Goal: Task Accomplishment & Management: Complete application form

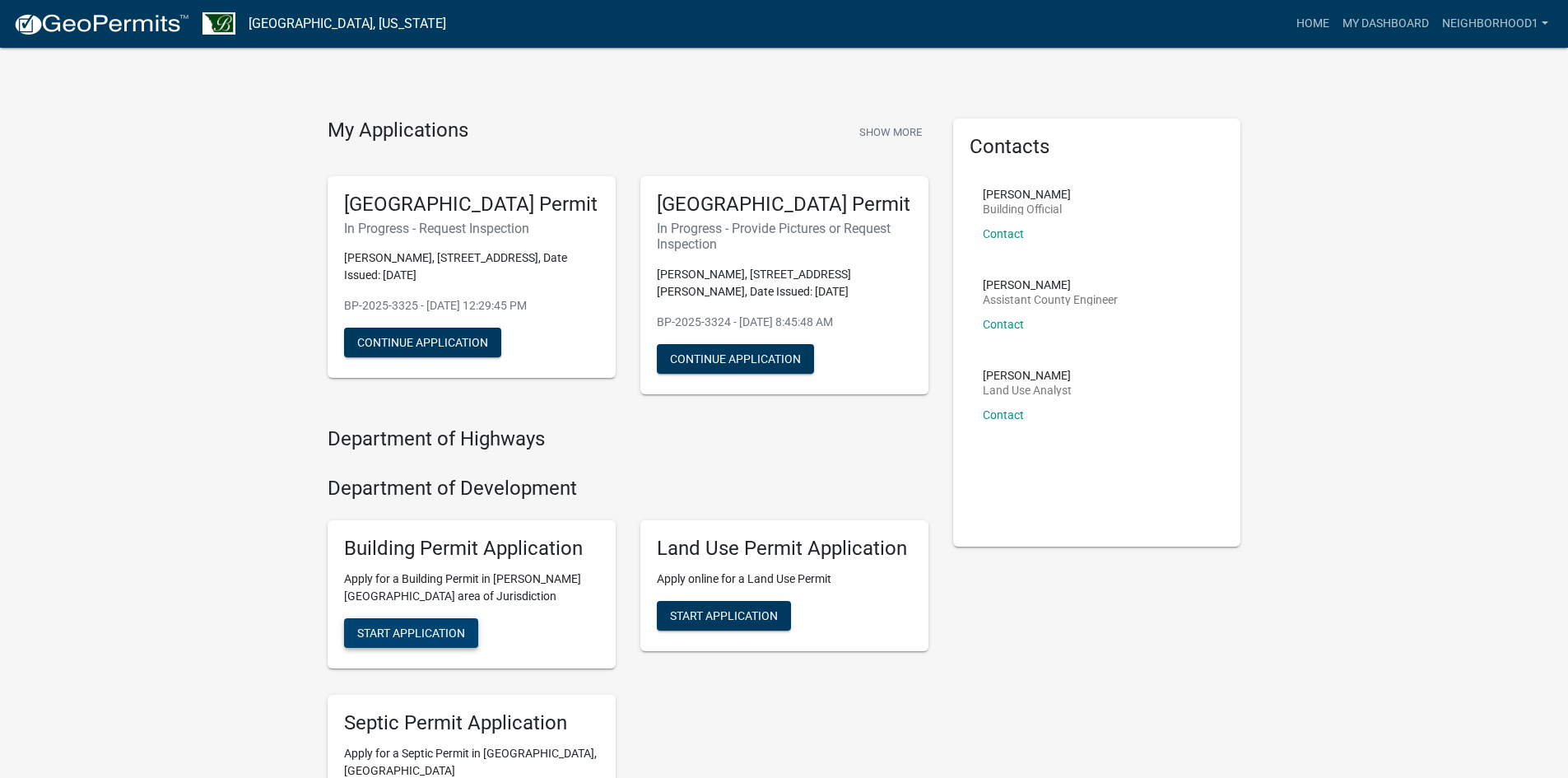
click at [430, 641] on button "Start Application" at bounding box center [411, 633] width 134 height 30
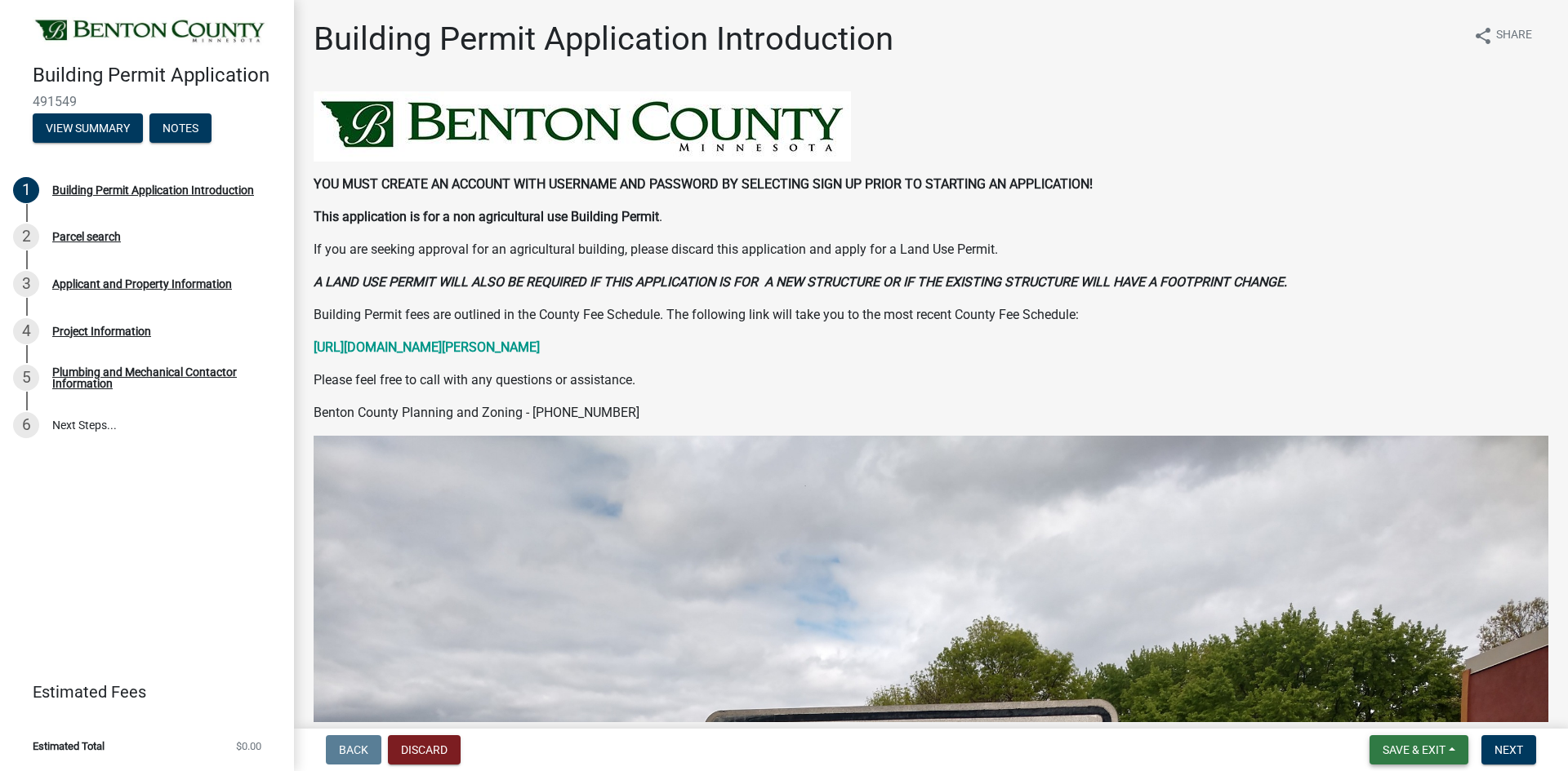
click at [1436, 749] on span "Save & Exit" at bounding box center [1413, 750] width 63 height 13
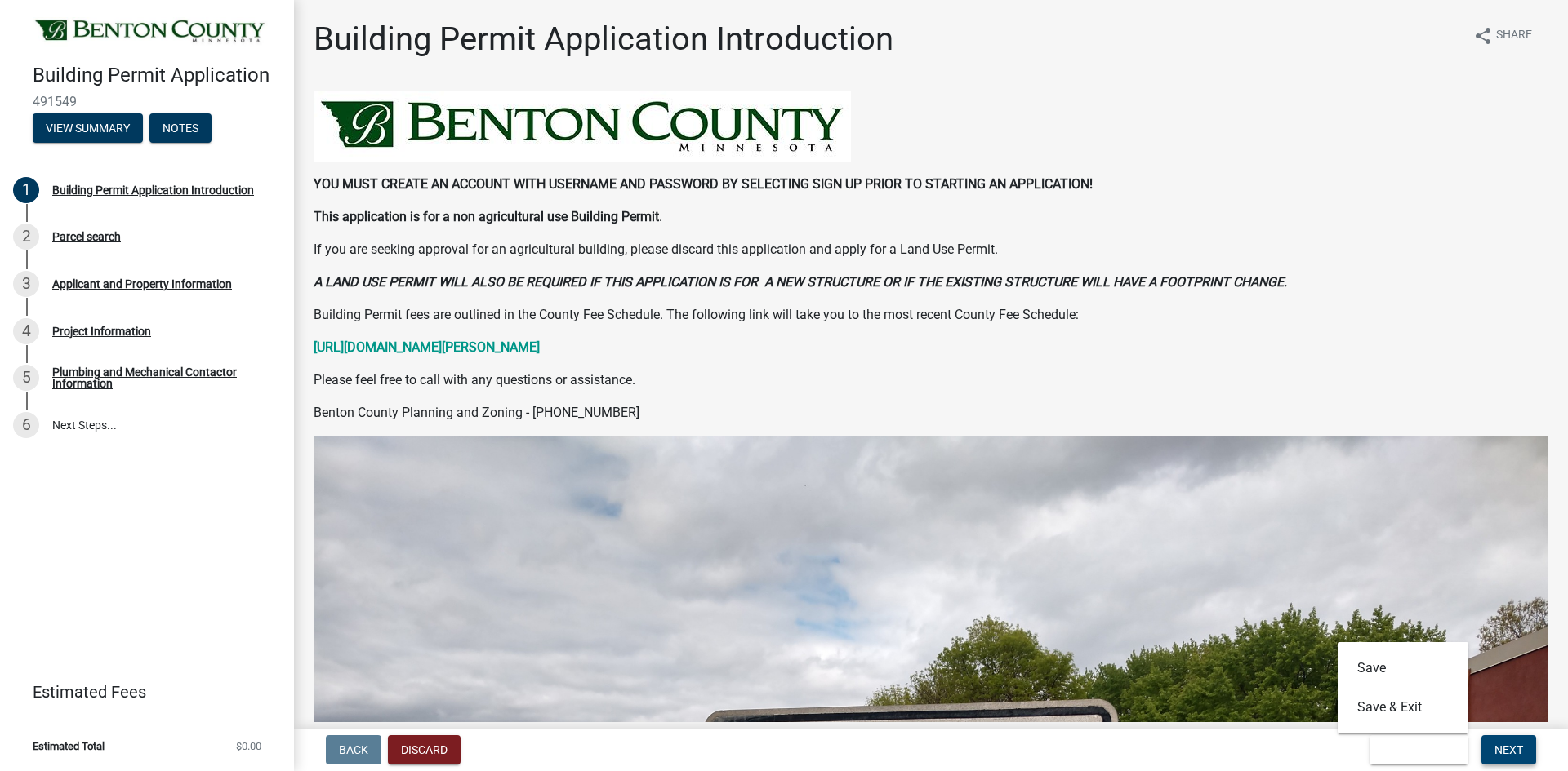
click at [1513, 747] on span "Next" at bounding box center [1508, 750] width 29 height 13
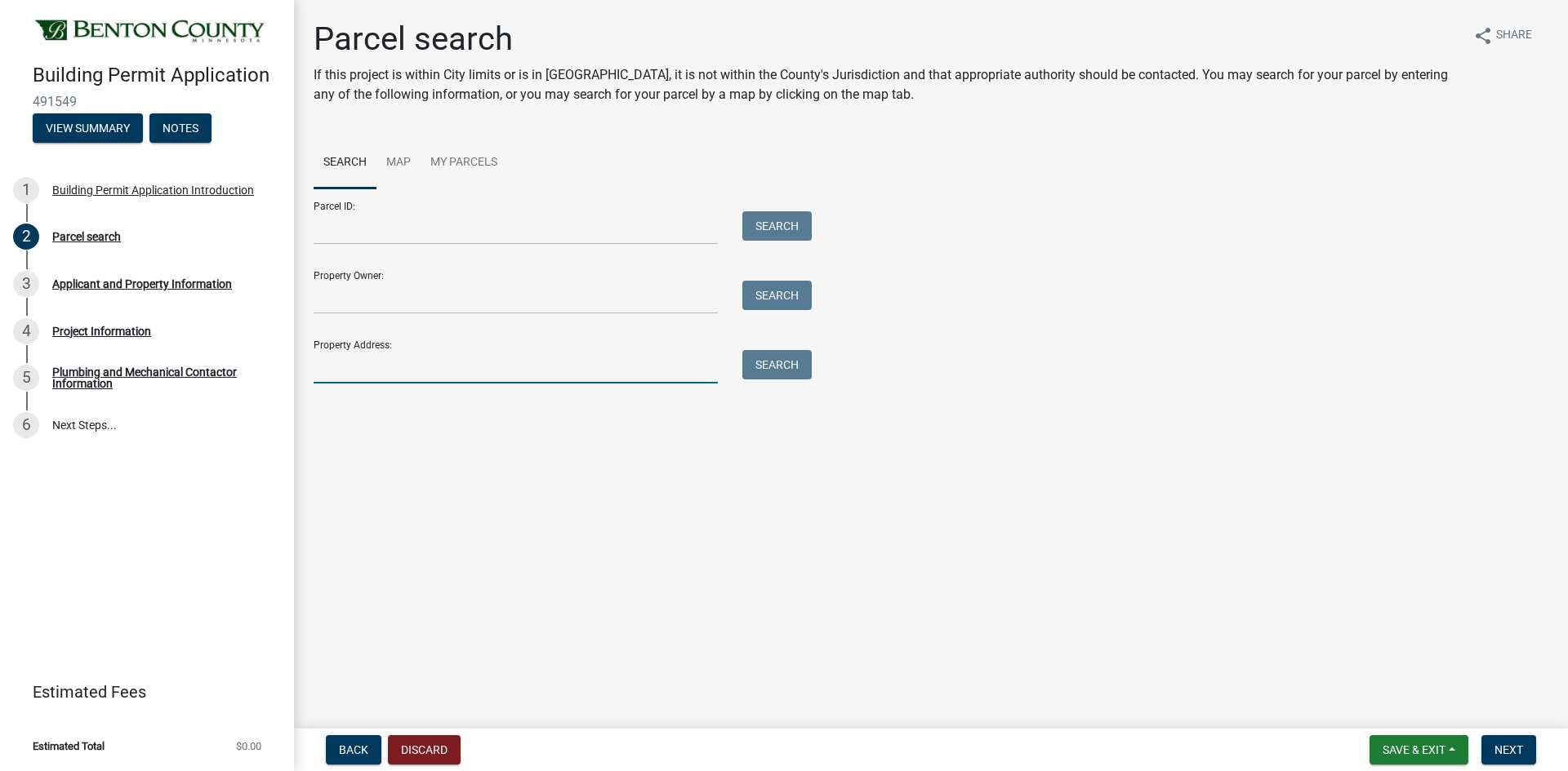
click at [372, 374] on input "Property Address:" at bounding box center [516, 366] width 404 height 33
type input "[STREET_ADDRESS]"
click at [777, 364] on button "Search" at bounding box center [777, 365] width 70 height 29
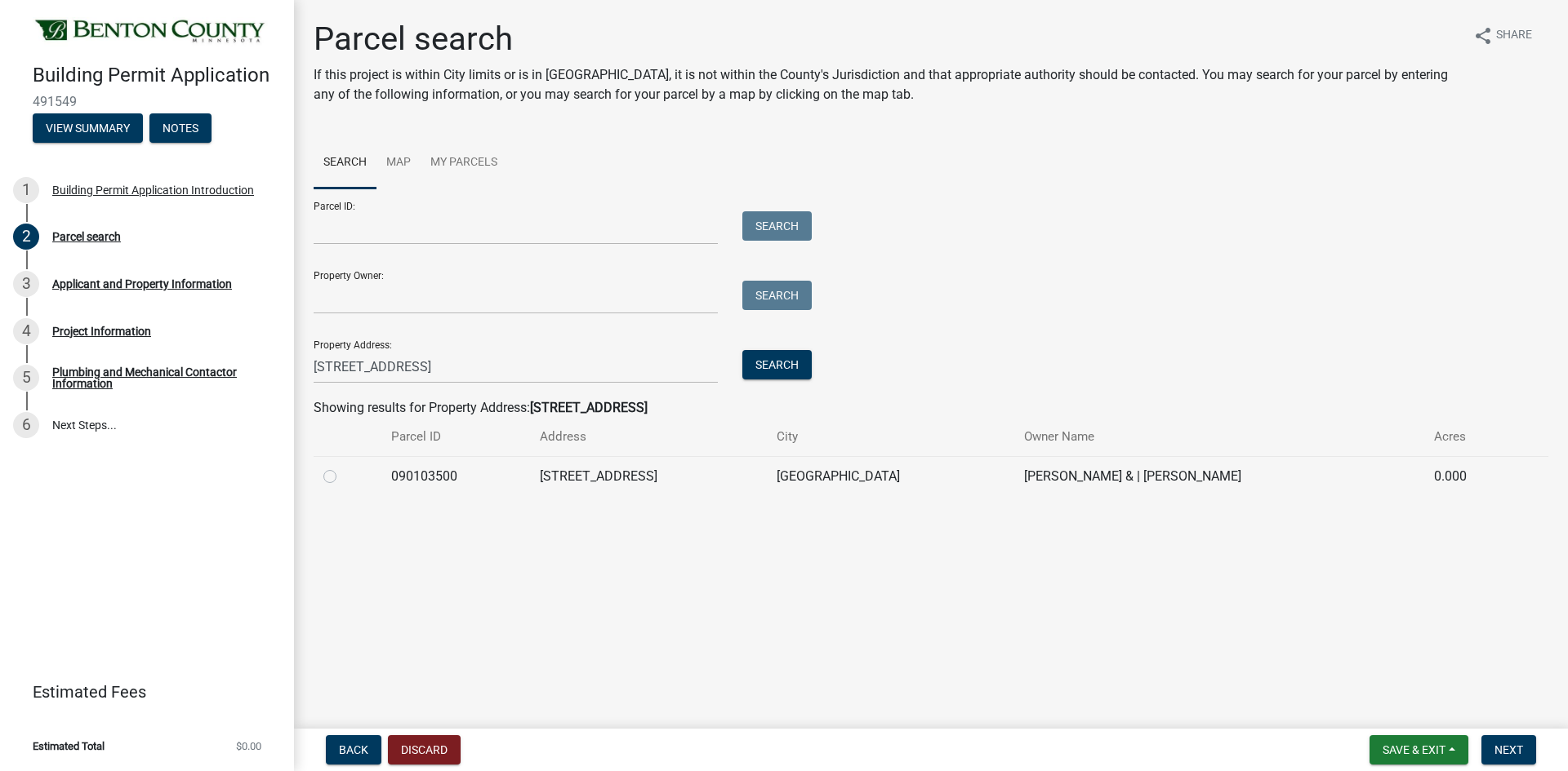
click at [343, 466] on label at bounding box center [343, 466] width 0 height 0
click at [343, 475] on input "radio" at bounding box center [349, 472] width 11 height 11
radio input "true"
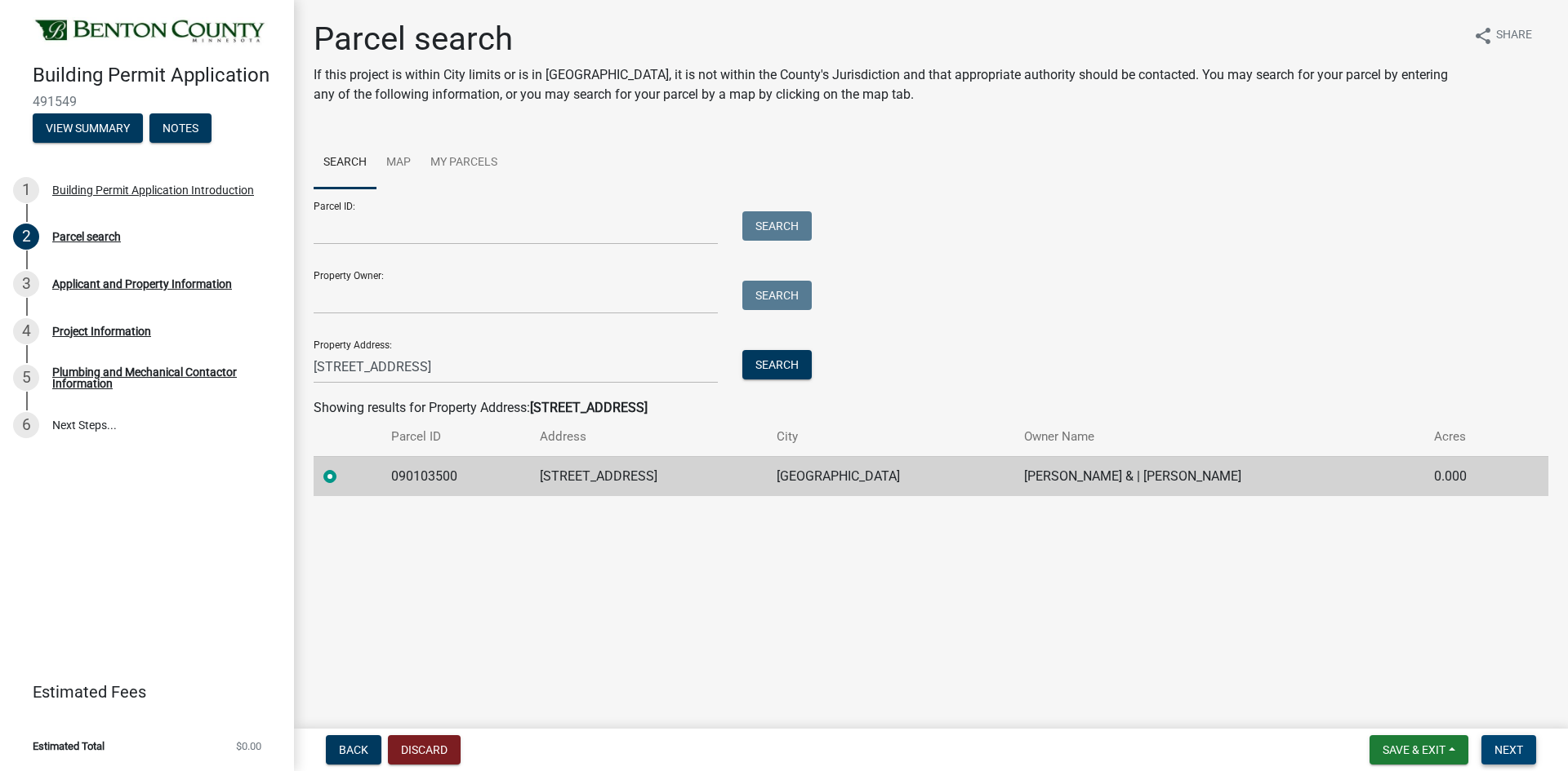
click at [1530, 754] on button "Next" at bounding box center [1508, 750] width 55 height 29
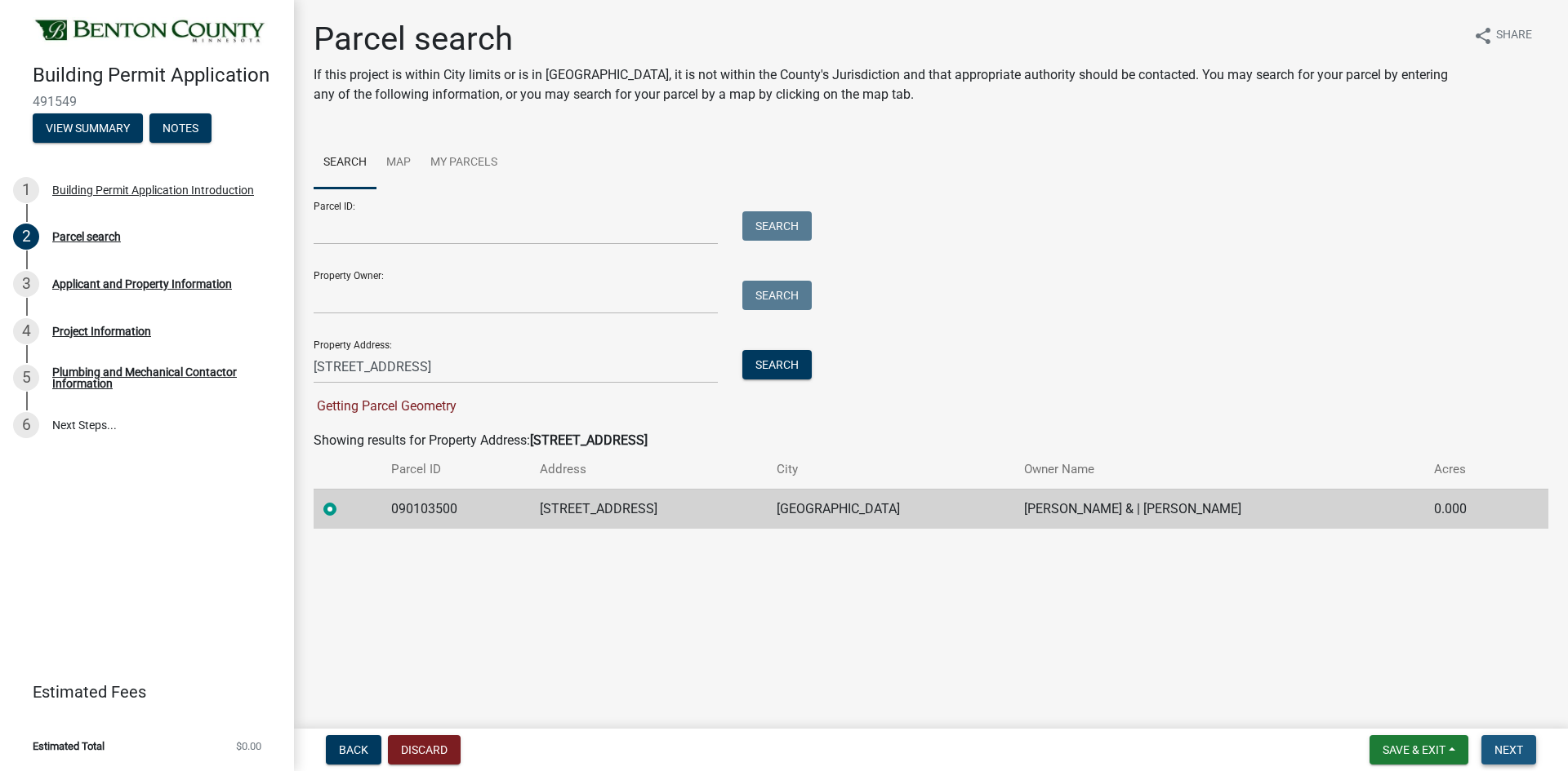
click at [1516, 750] on span "Next" at bounding box center [1508, 750] width 29 height 13
click at [1509, 742] on button "Next" at bounding box center [1508, 750] width 55 height 29
click at [768, 365] on button "Search" at bounding box center [777, 365] width 70 height 29
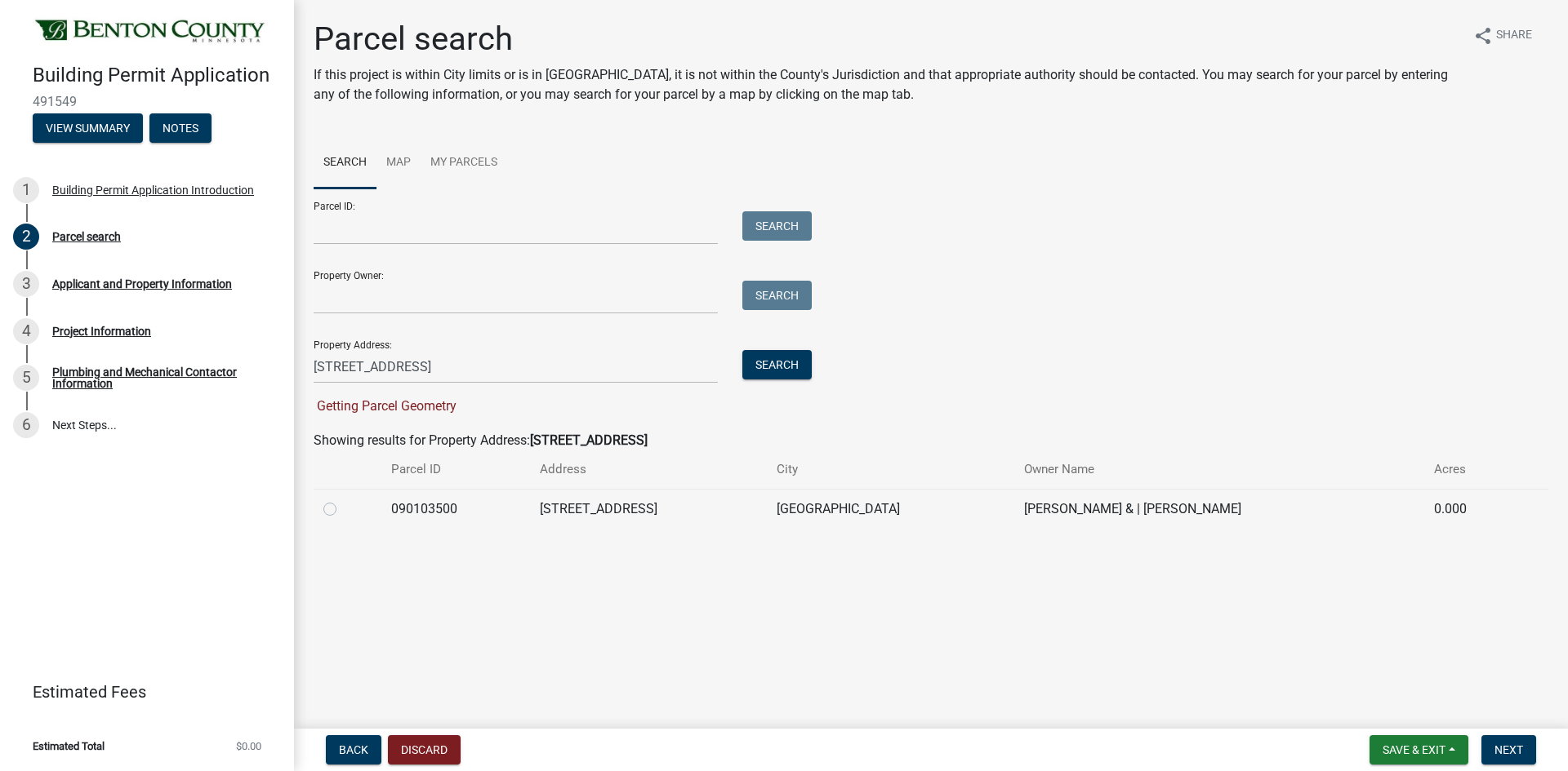
click at [337, 507] on div at bounding box center [348, 509] width 48 height 20
click at [343, 499] on label at bounding box center [343, 499] width 0 height 0
click at [343, 507] on input "radio" at bounding box center [349, 505] width 11 height 11
radio input "true"
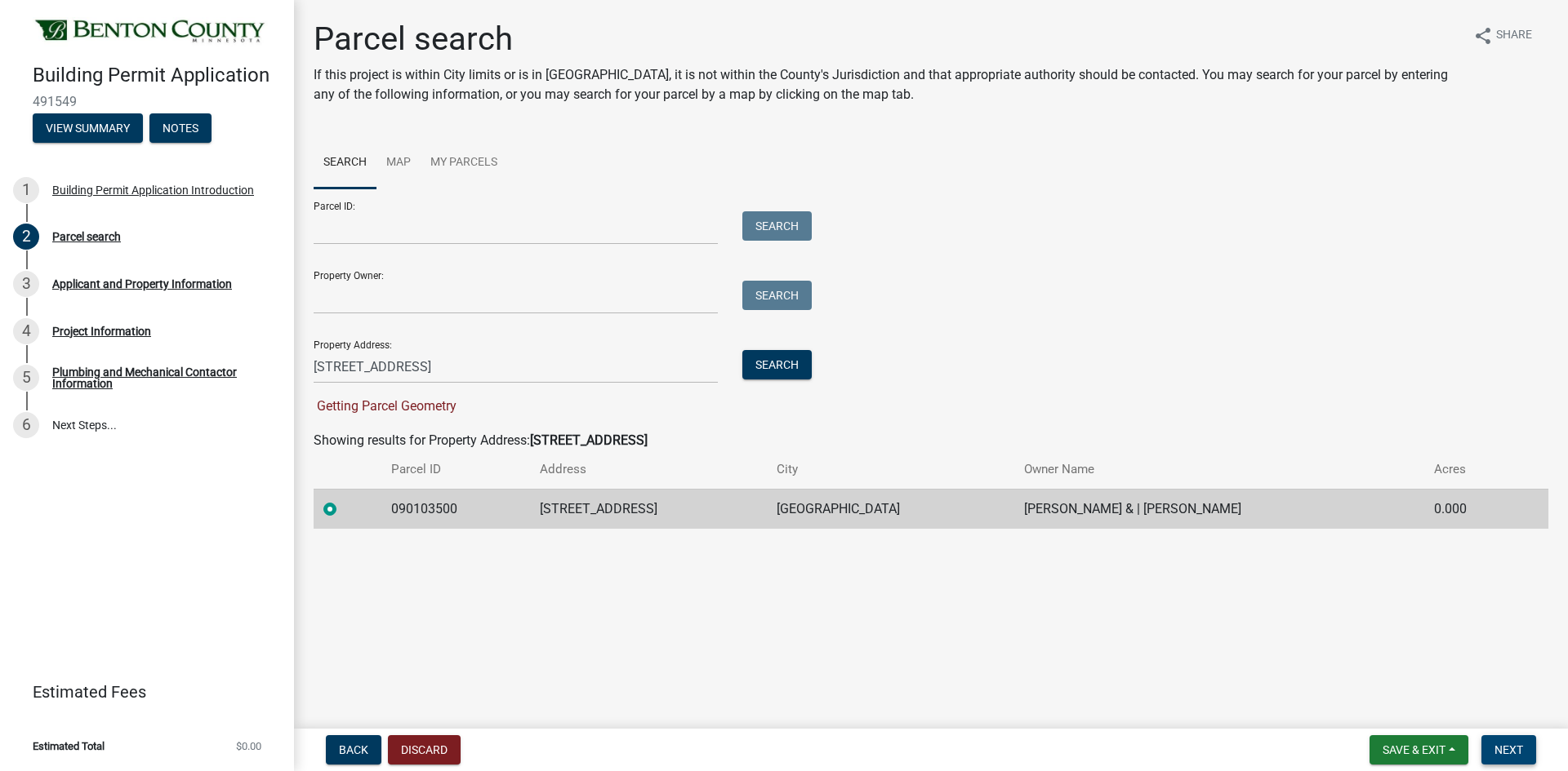
click at [1514, 745] on span "Next" at bounding box center [1508, 750] width 29 height 13
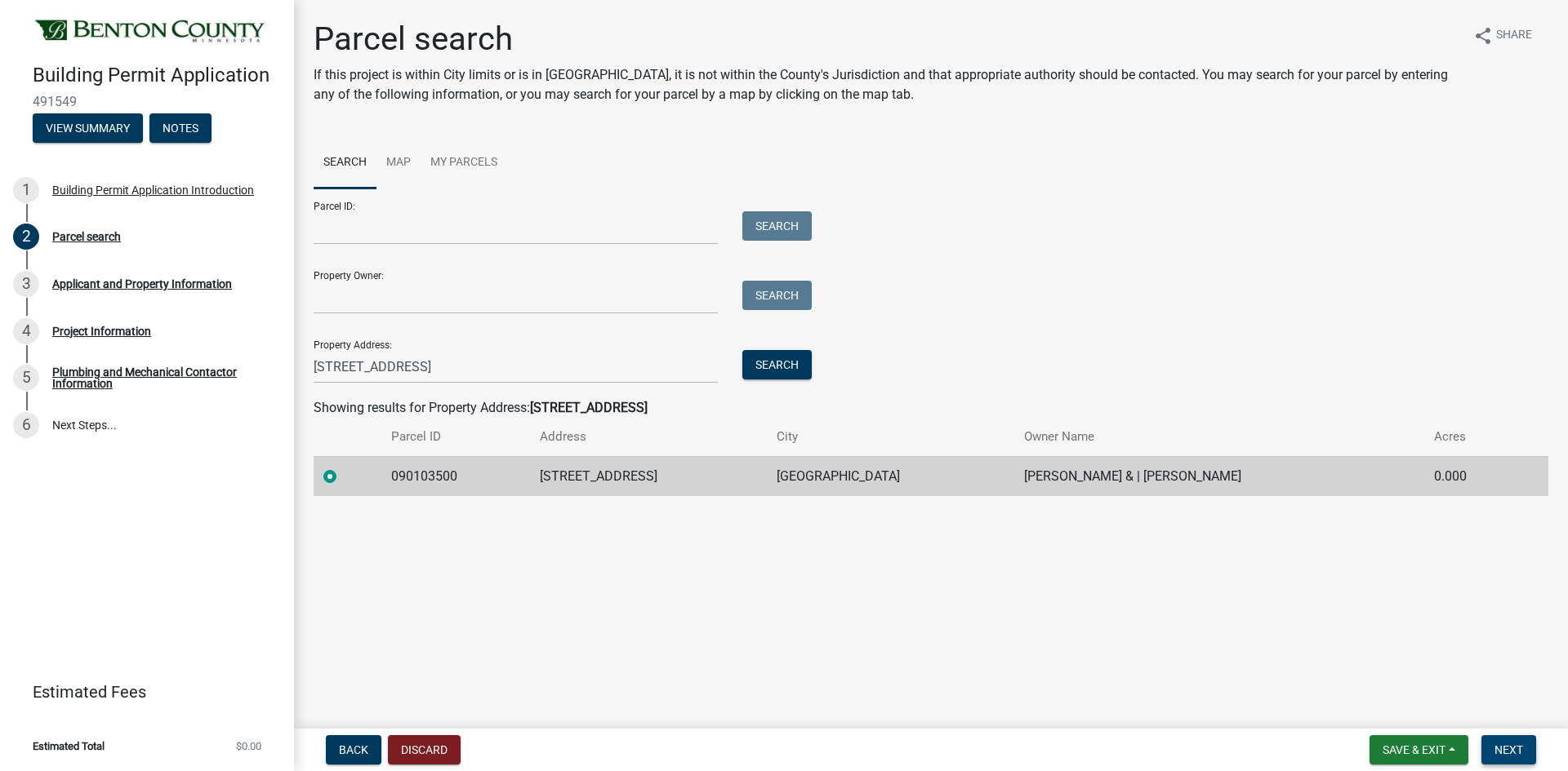
click at [1516, 746] on span "Next" at bounding box center [1508, 750] width 29 height 13
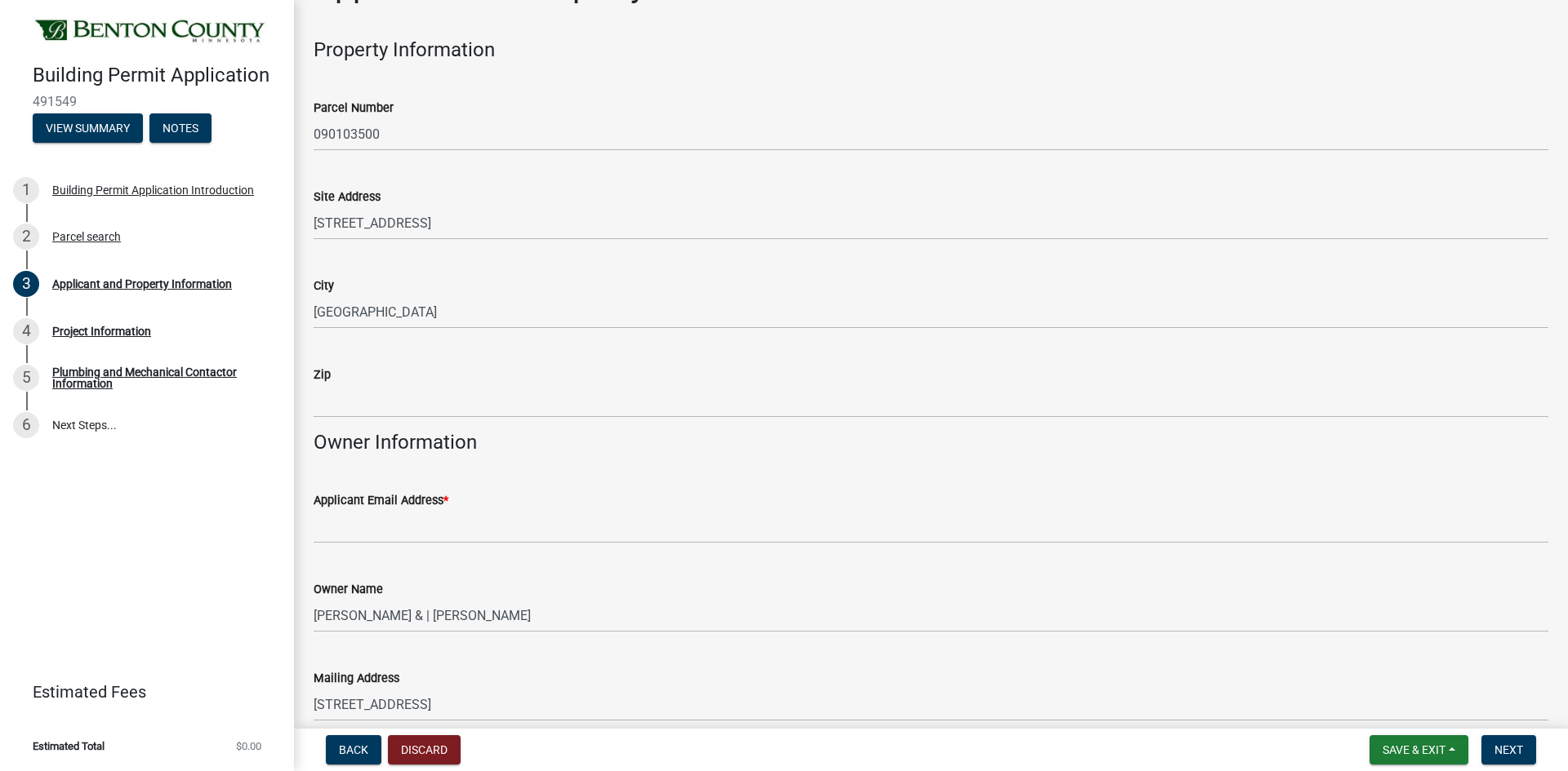
scroll to position [81, 0]
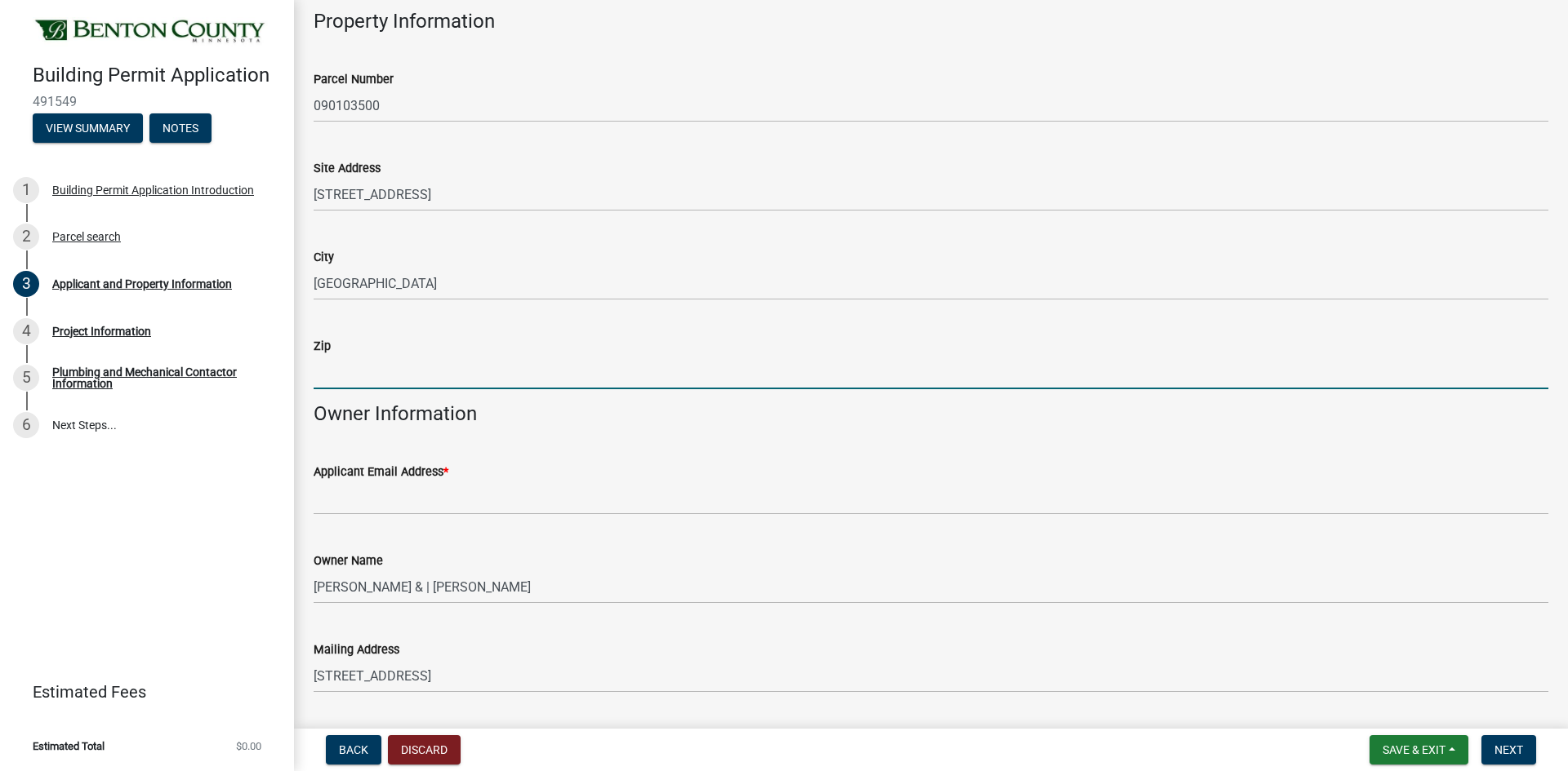
click at [400, 370] on input "Zip" at bounding box center [931, 372] width 1235 height 33
type input "56379"
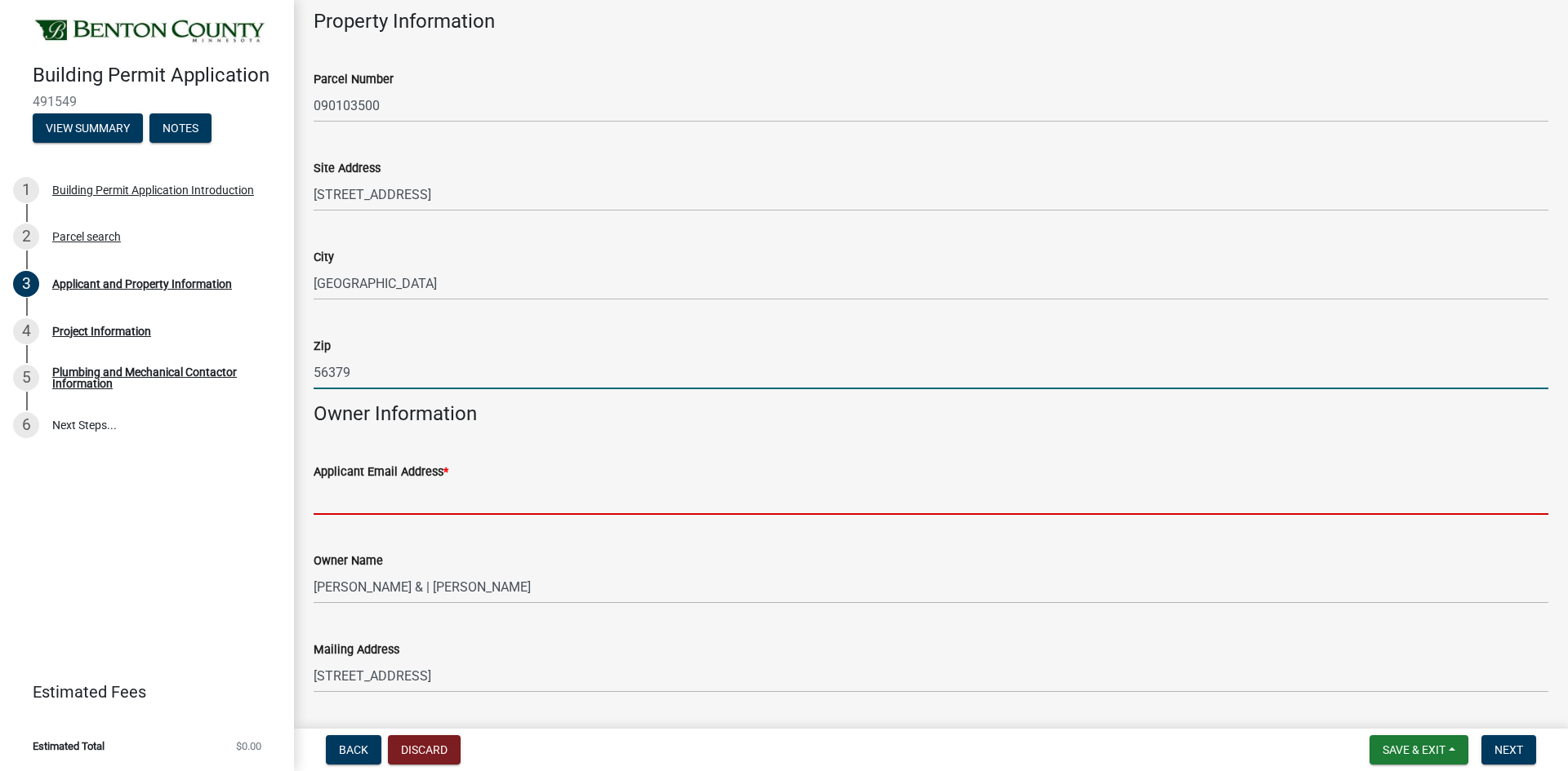
click at [405, 507] on input "Applicant Email Address *" at bounding box center [931, 498] width 1235 height 33
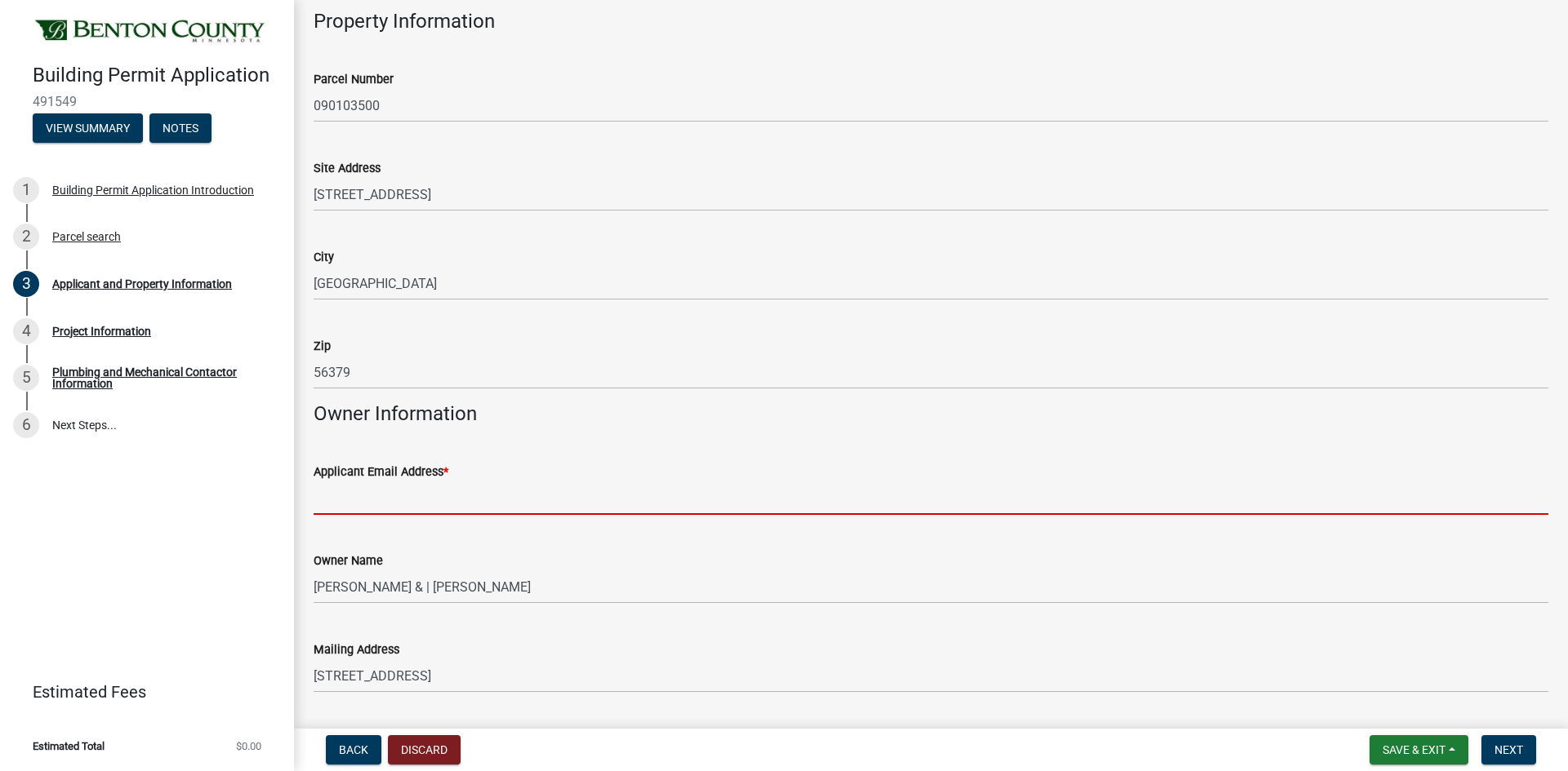
type input "[EMAIL_ADDRESS][DOMAIN_NAME]"
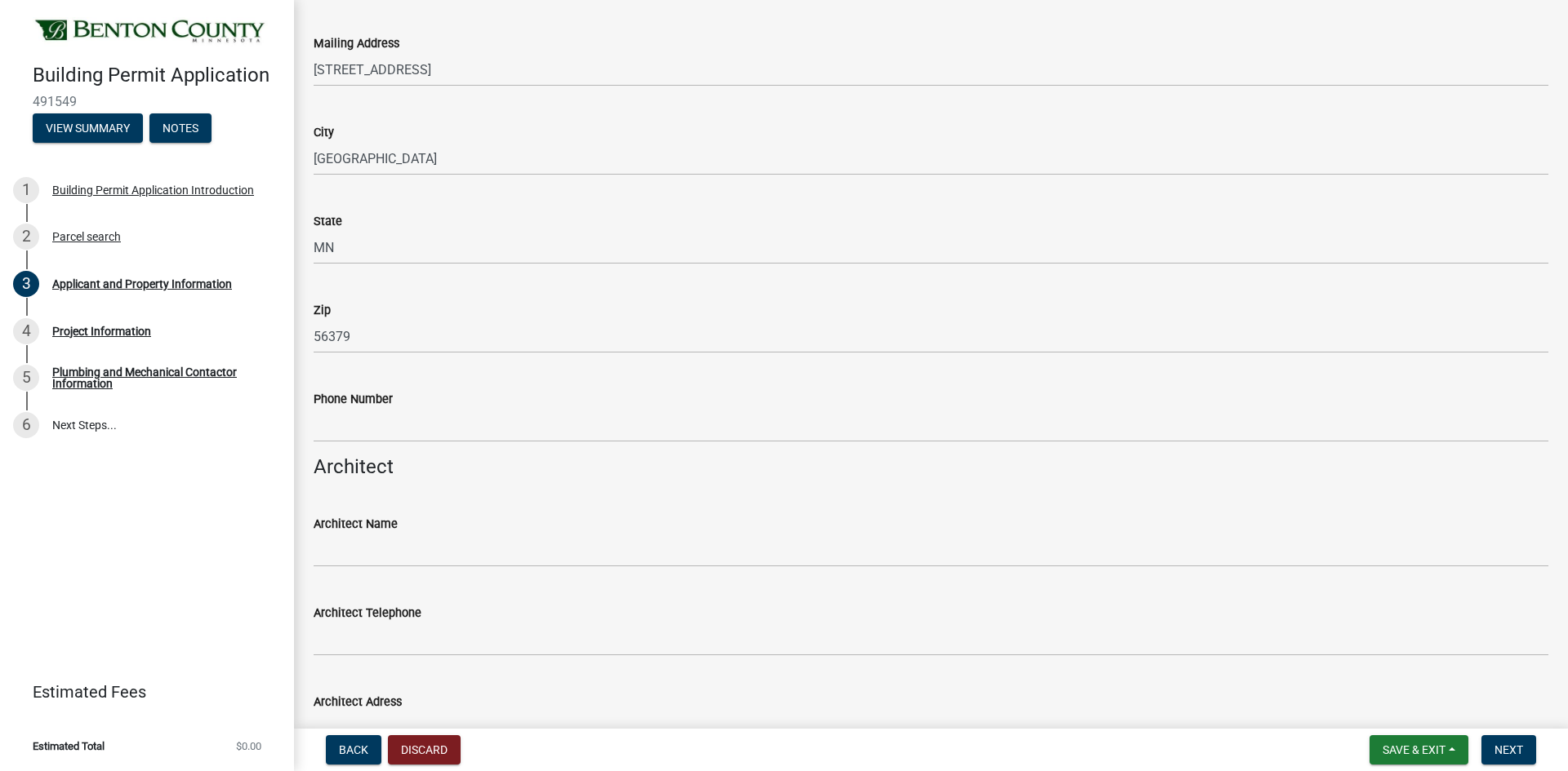
scroll to position [734, 0]
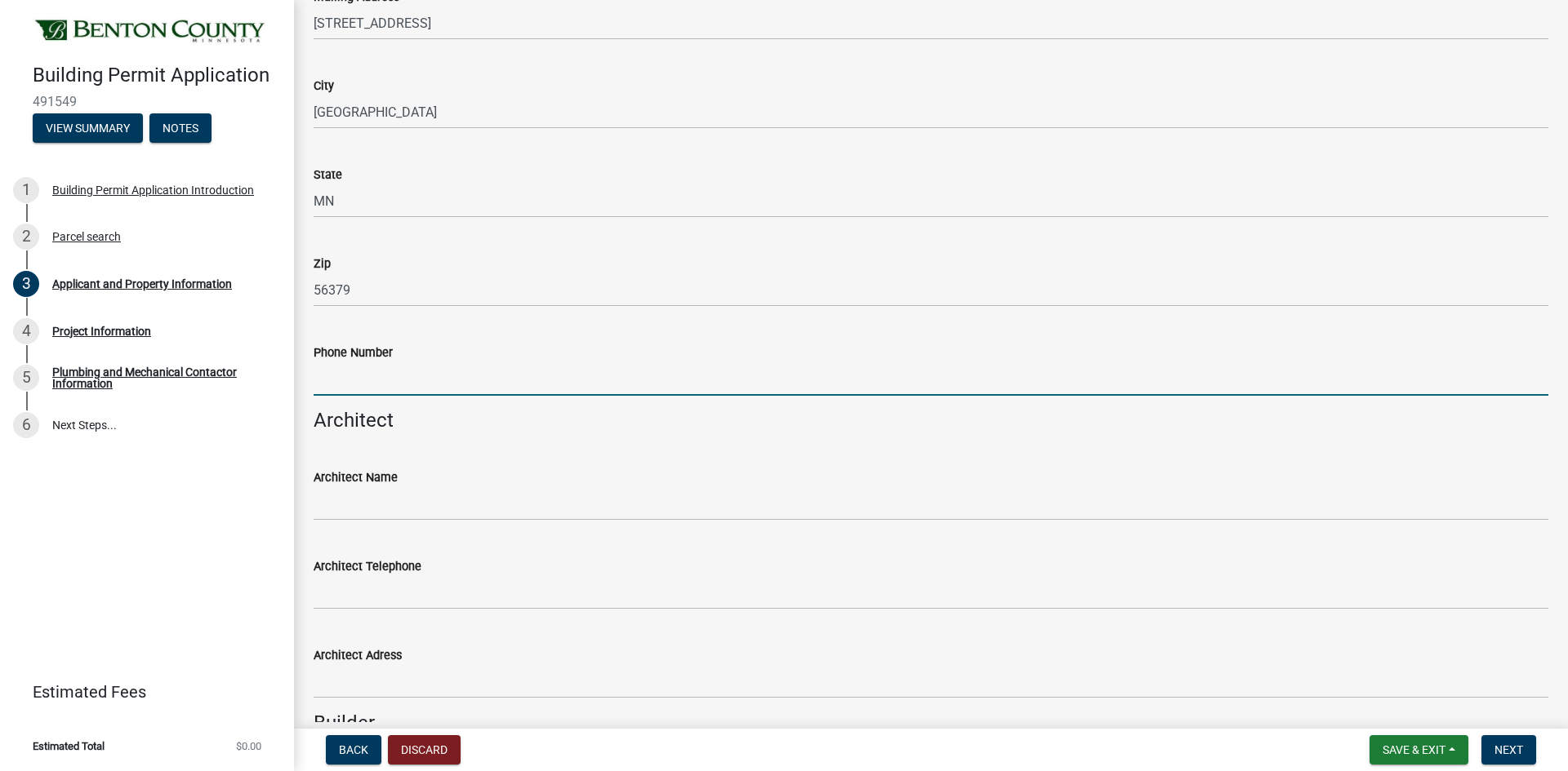
click at [334, 381] on input "Phone Number" at bounding box center [931, 379] width 1235 height 33
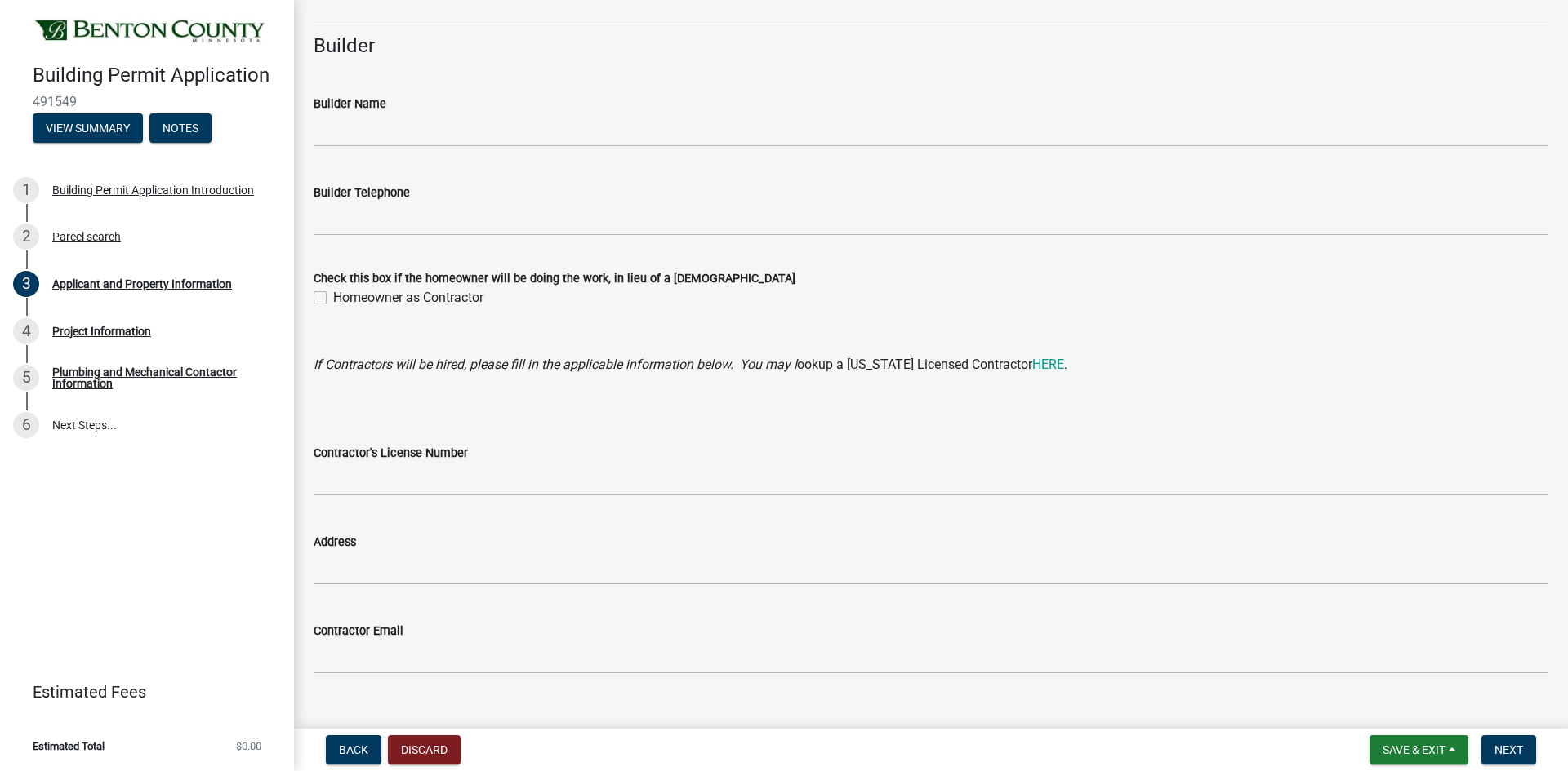
scroll to position [1440, 0]
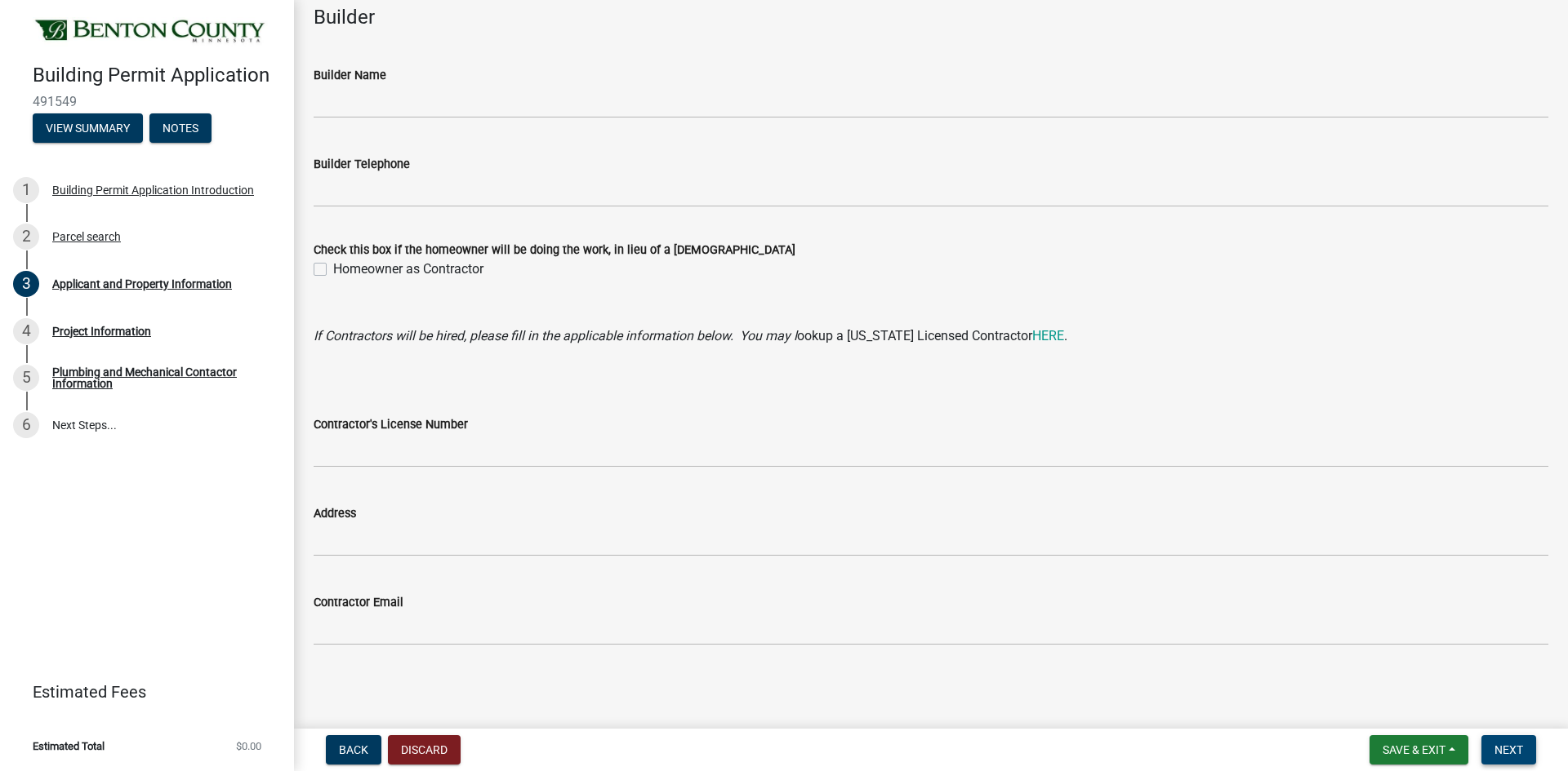
type input "[PHONE_NUMBER]"
click at [1514, 750] on span "Next" at bounding box center [1508, 750] width 29 height 13
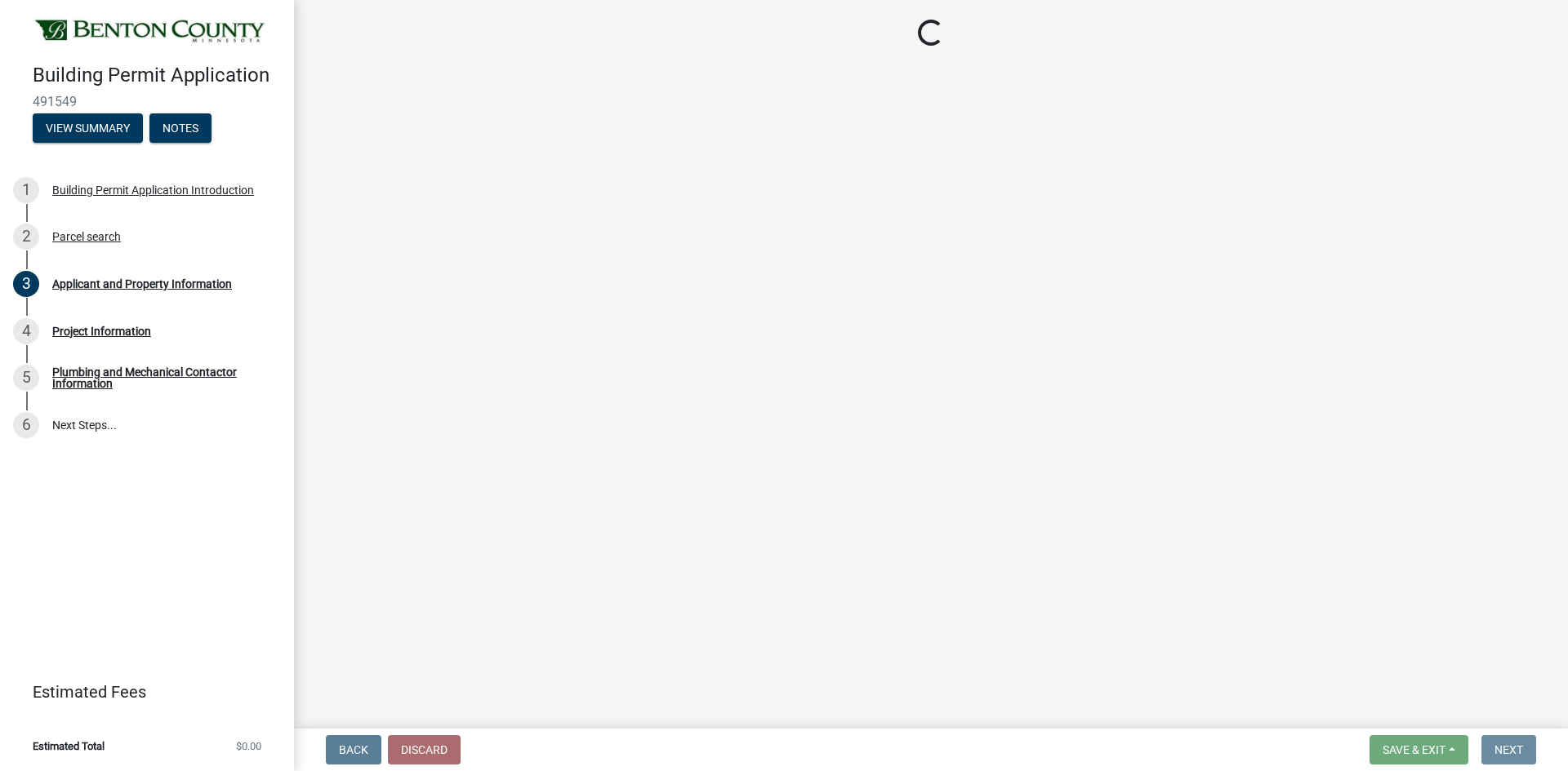
scroll to position [0, 0]
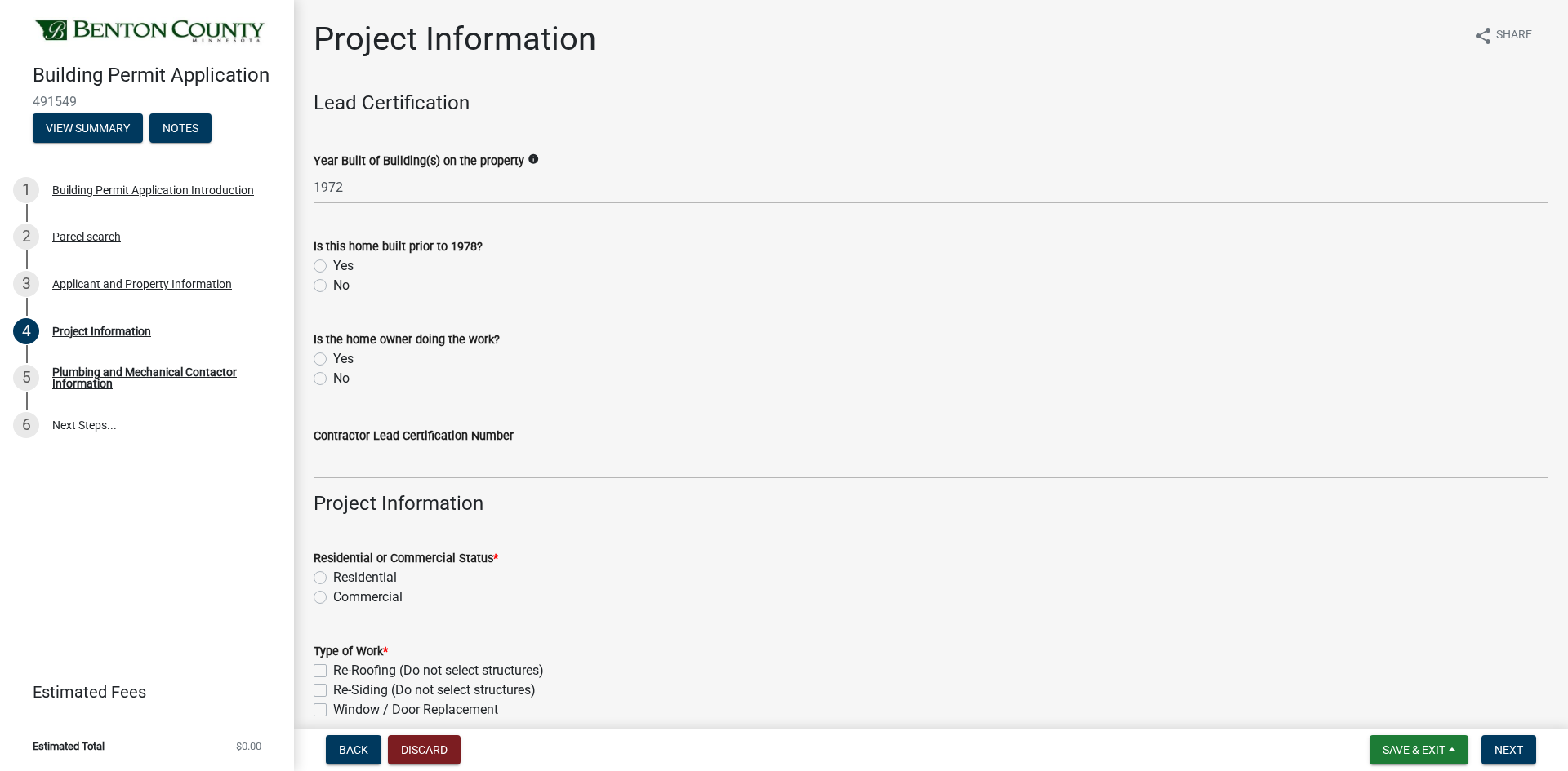
click at [333, 264] on label "Yes" at bounding box center [343, 266] width 21 height 20
click at [333, 264] on input "Yes" at bounding box center [339, 262] width 11 height 11
radio input "true"
click at [324, 385] on div "No" at bounding box center [931, 379] width 1235 height 20
click at [333, 379] on label "No" at bounding box center [341, 379] width 16 height 20
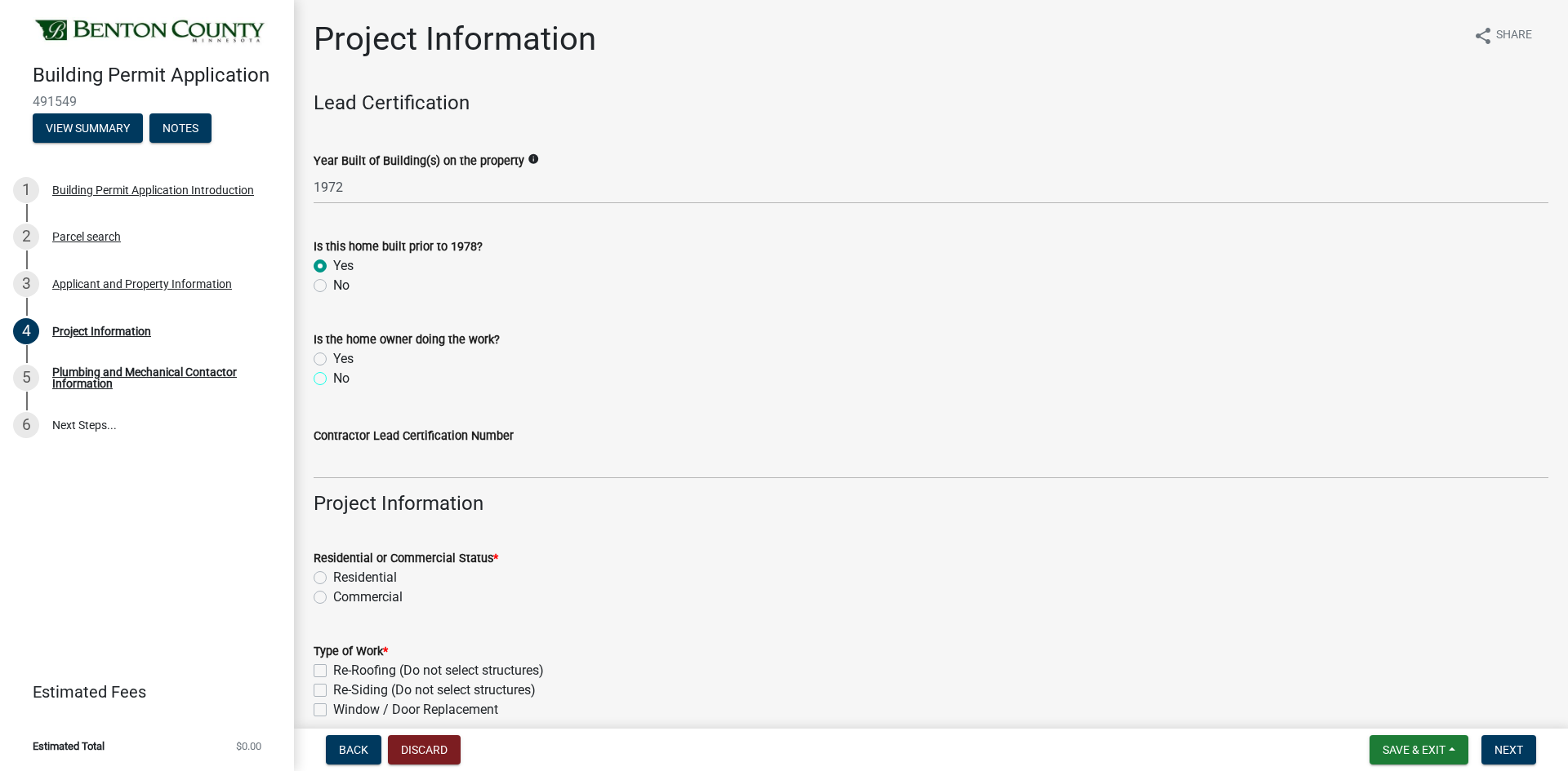
click at [333, 379] on input "No" at bounding box center [339, 374] width 11 height 11
radio input "true"
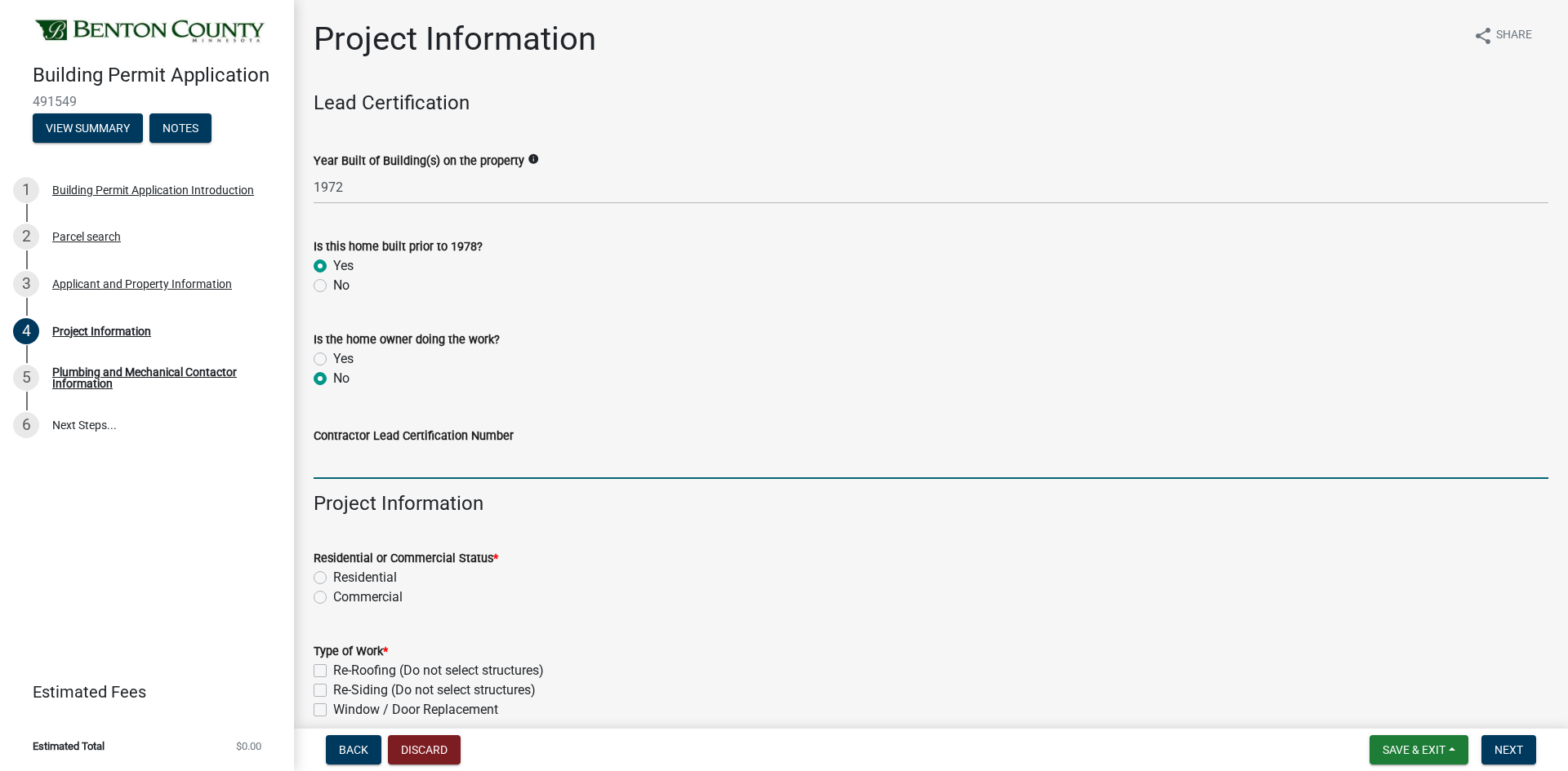
drag, startPoint x: 378, startPoint y: 457, endPoint x: 393, endPoint y: 478, distance: 25.8
click at [378, 457] on input "Contractor Lead Certification Number" at bounding box center [931, 462] width 1235 height 33
type input "PC645534"
click at [333, 579] on label "Residential" at bounding box center [365, 578] width 63 height 20
click at [333, 579] on input "Residential" at bounding box center [339, 574] width 11 height 11
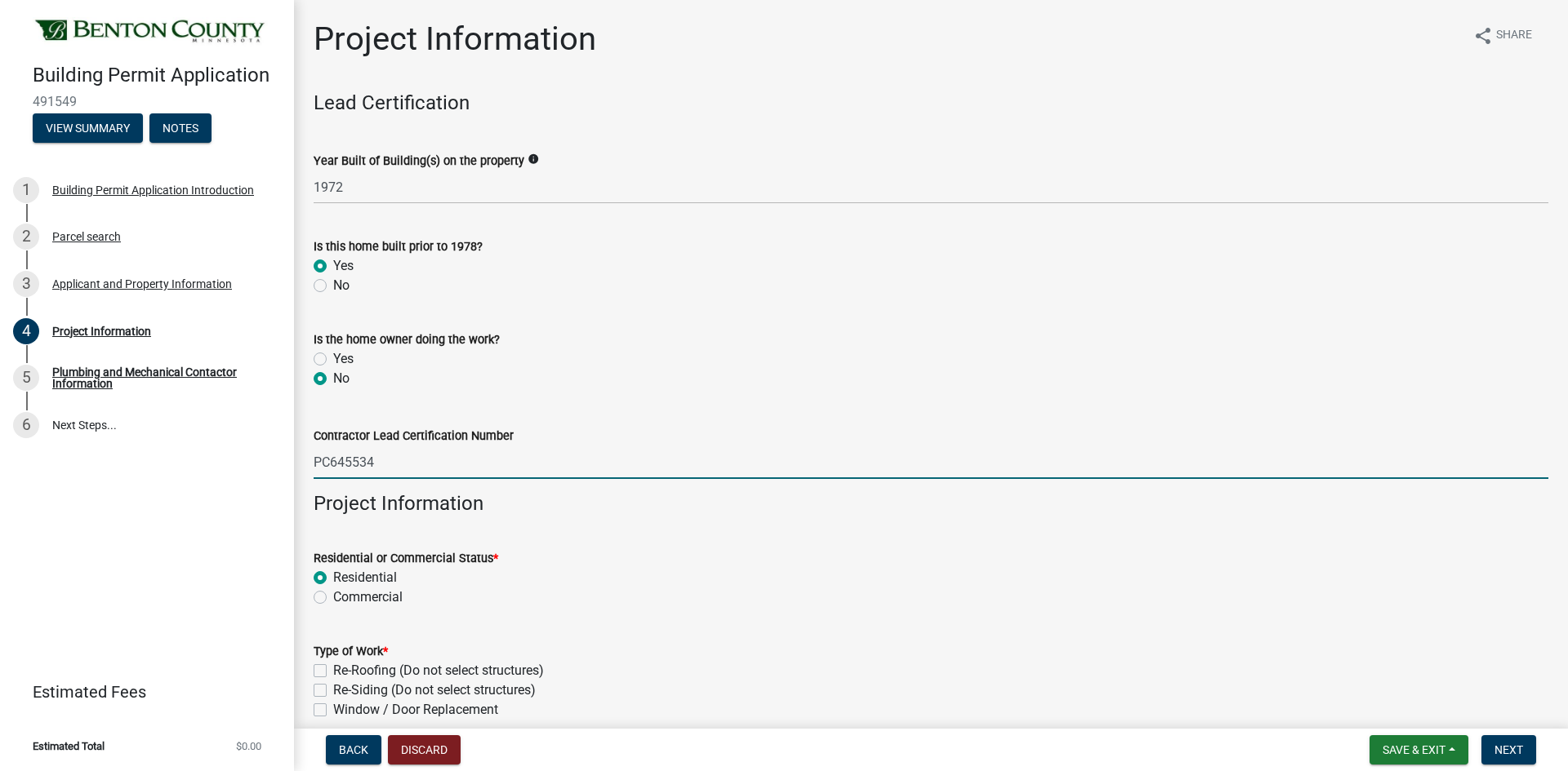
radio input "true"
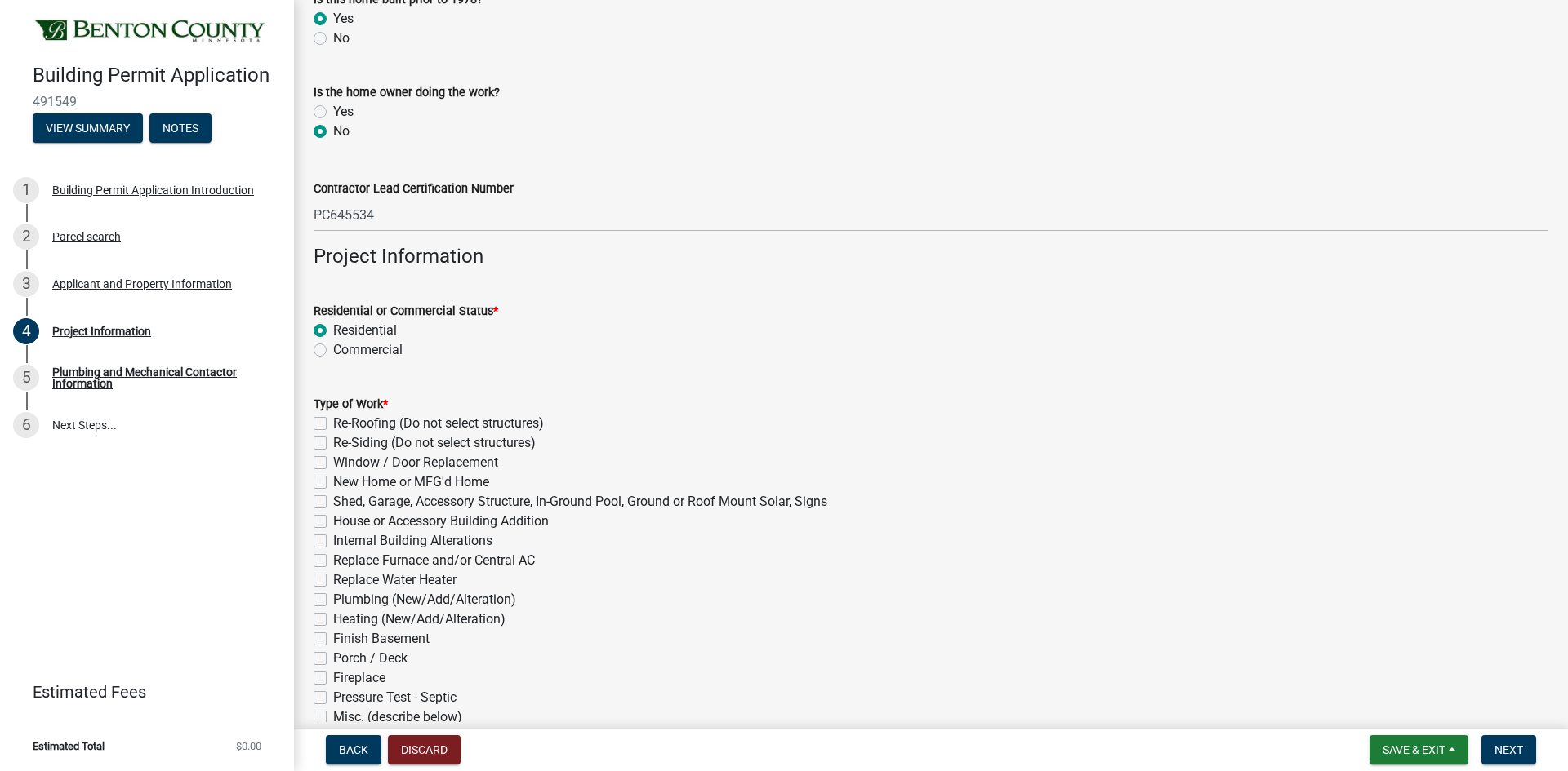
scroll to position [326, 0]
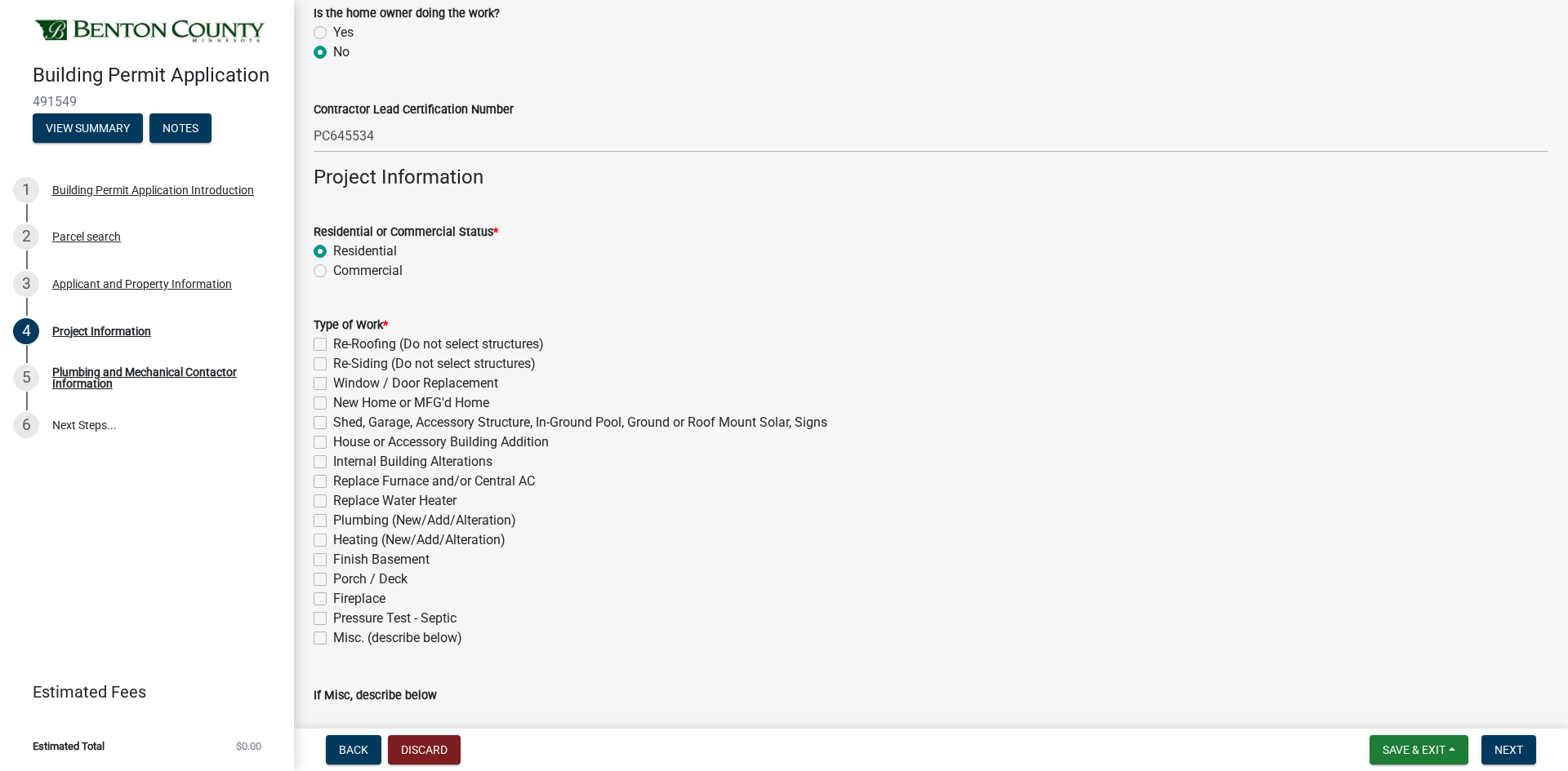
click at [333, 519] on label "Plumbing (New/Add/Alteration)" at bounding box center [425, 521] width 183 height 20
click at [333, 519] on input "Plumbing (New/Add/Alteration)" at bounding box center [339, 516] width 11 height 11
checkbox input "true"
checkbox input "false"
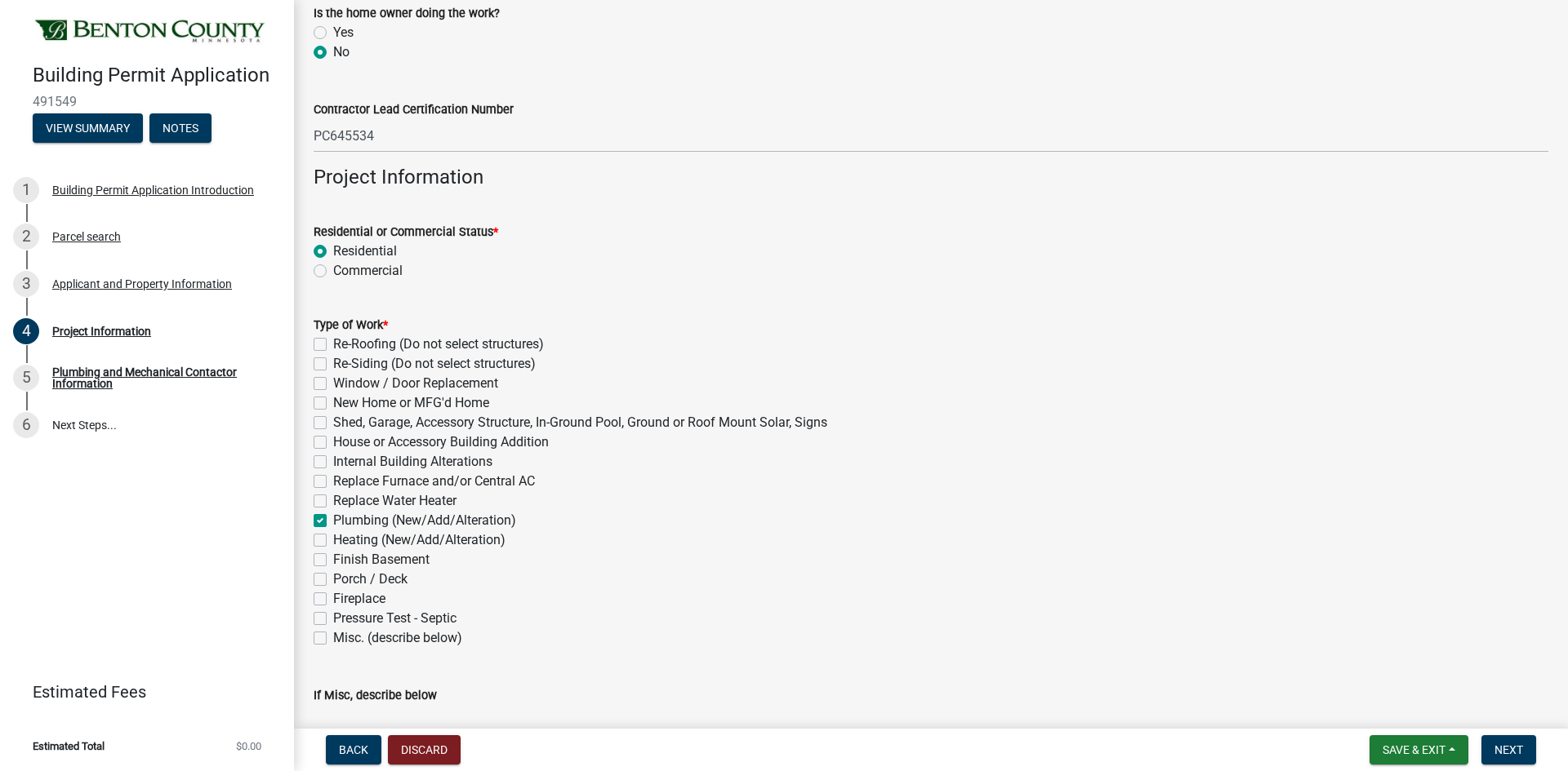
checkbox input "false"
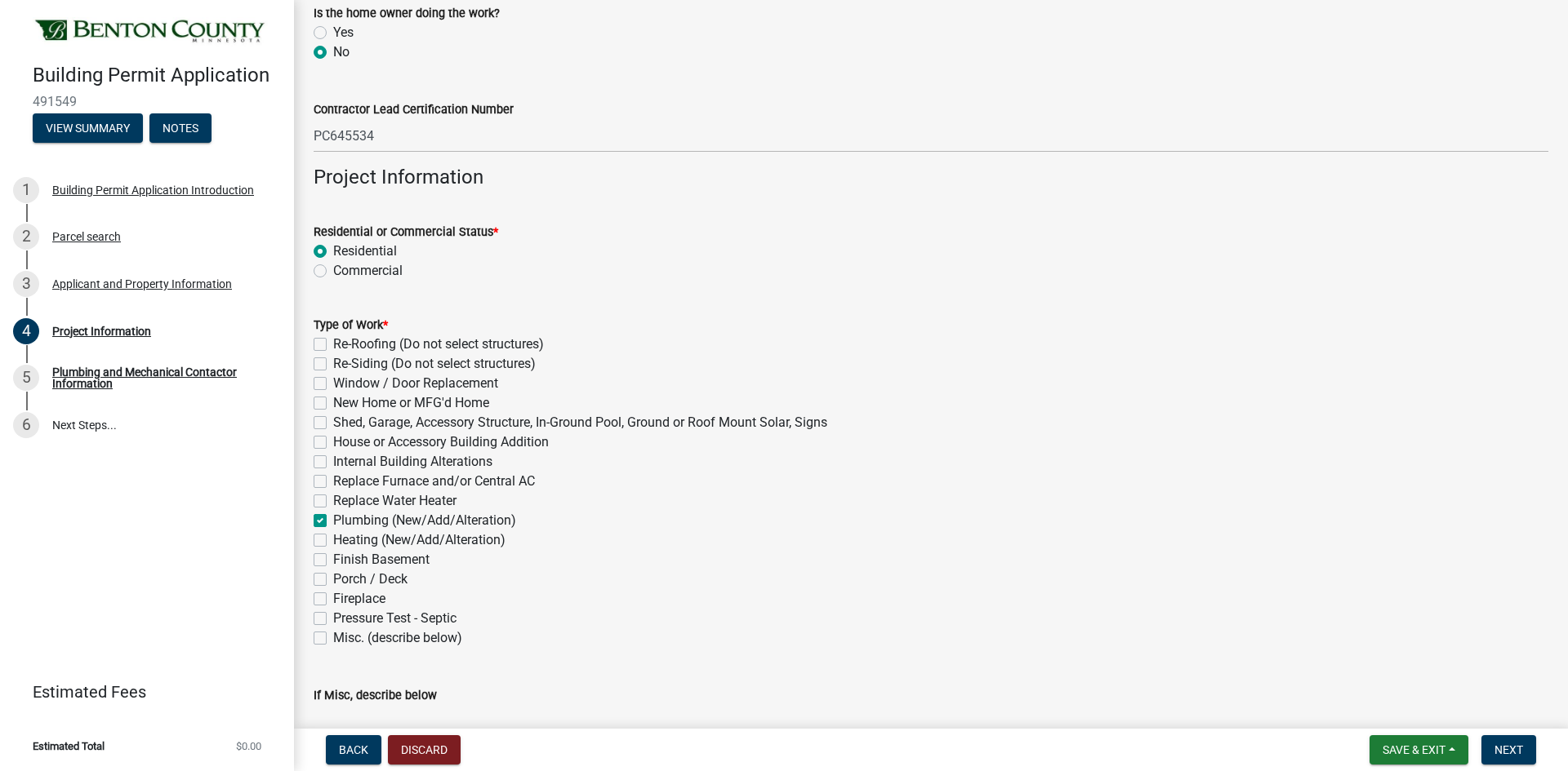
checkbox input "false"
checkbox input "true"
checkbox input "false"
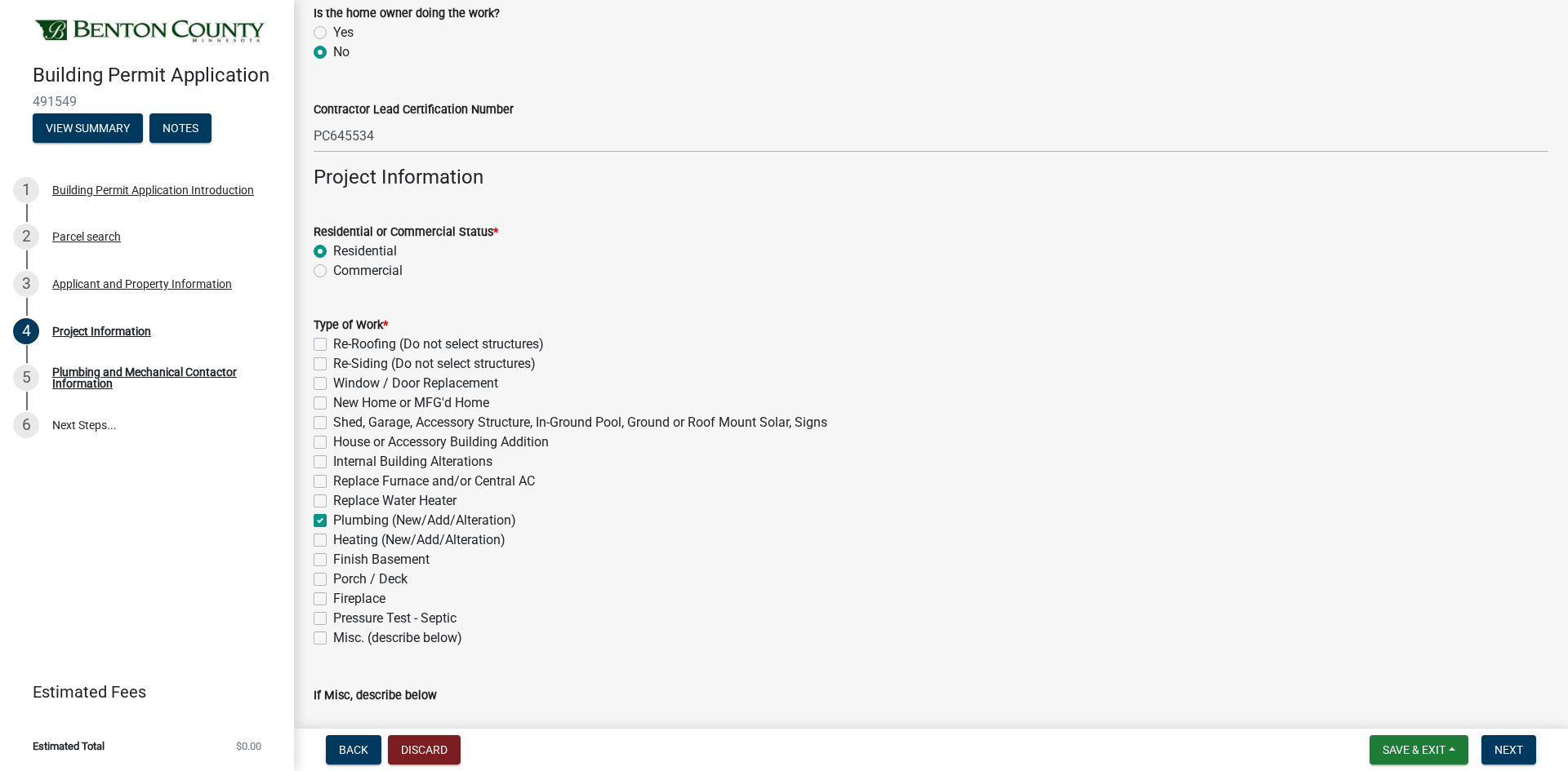
checkbox input "false"
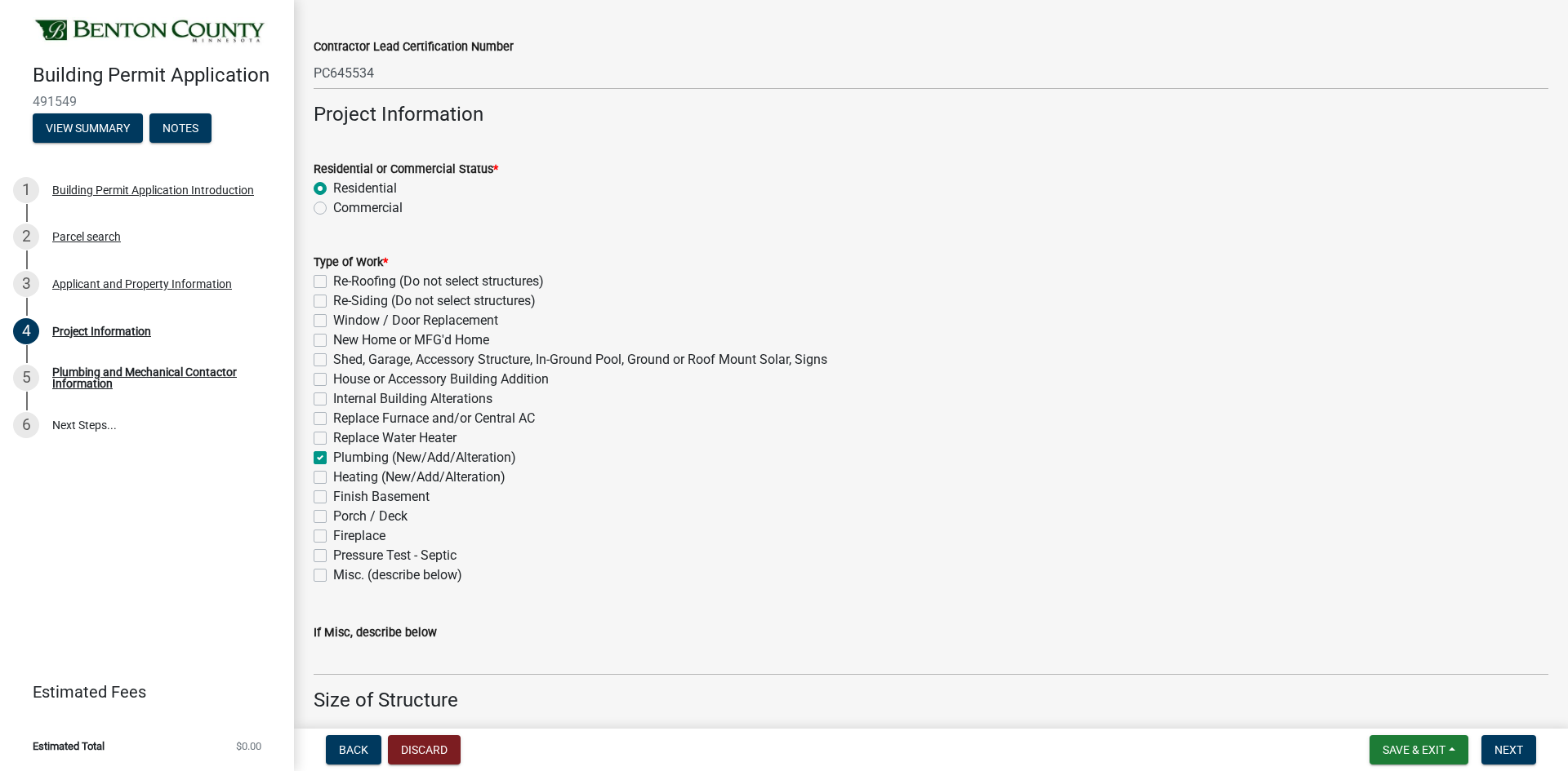
scroll to position [571, 0]
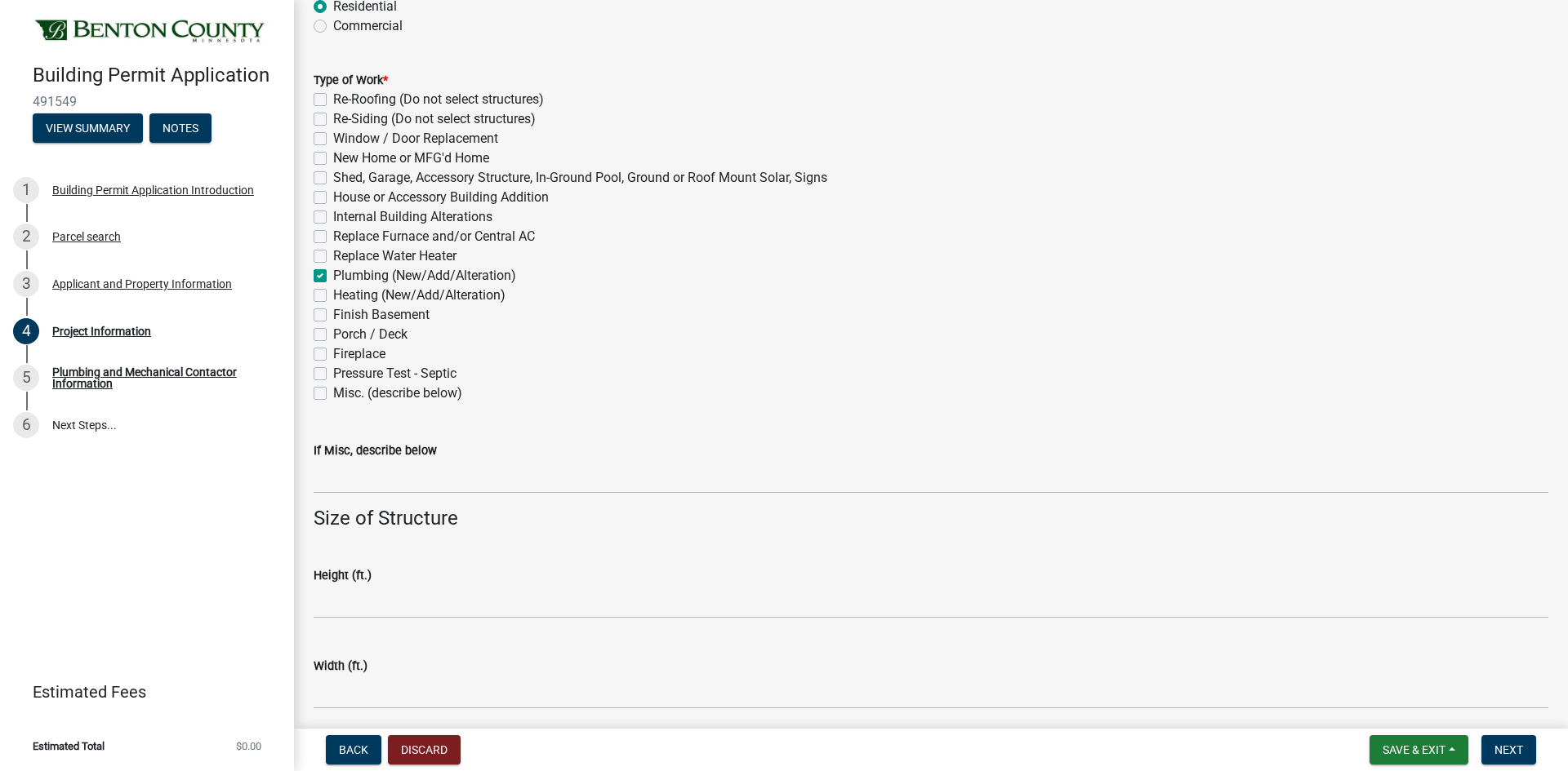
click at [333, 390] on label "Misc. (describe below)" at bounding box center [398, 393] width 129 height 20
click at [333, 390] on input "Misc. (describe below)" at bounding box center [339, 389] width 11 height 11
checkbox input "true"
checkbox input "false"
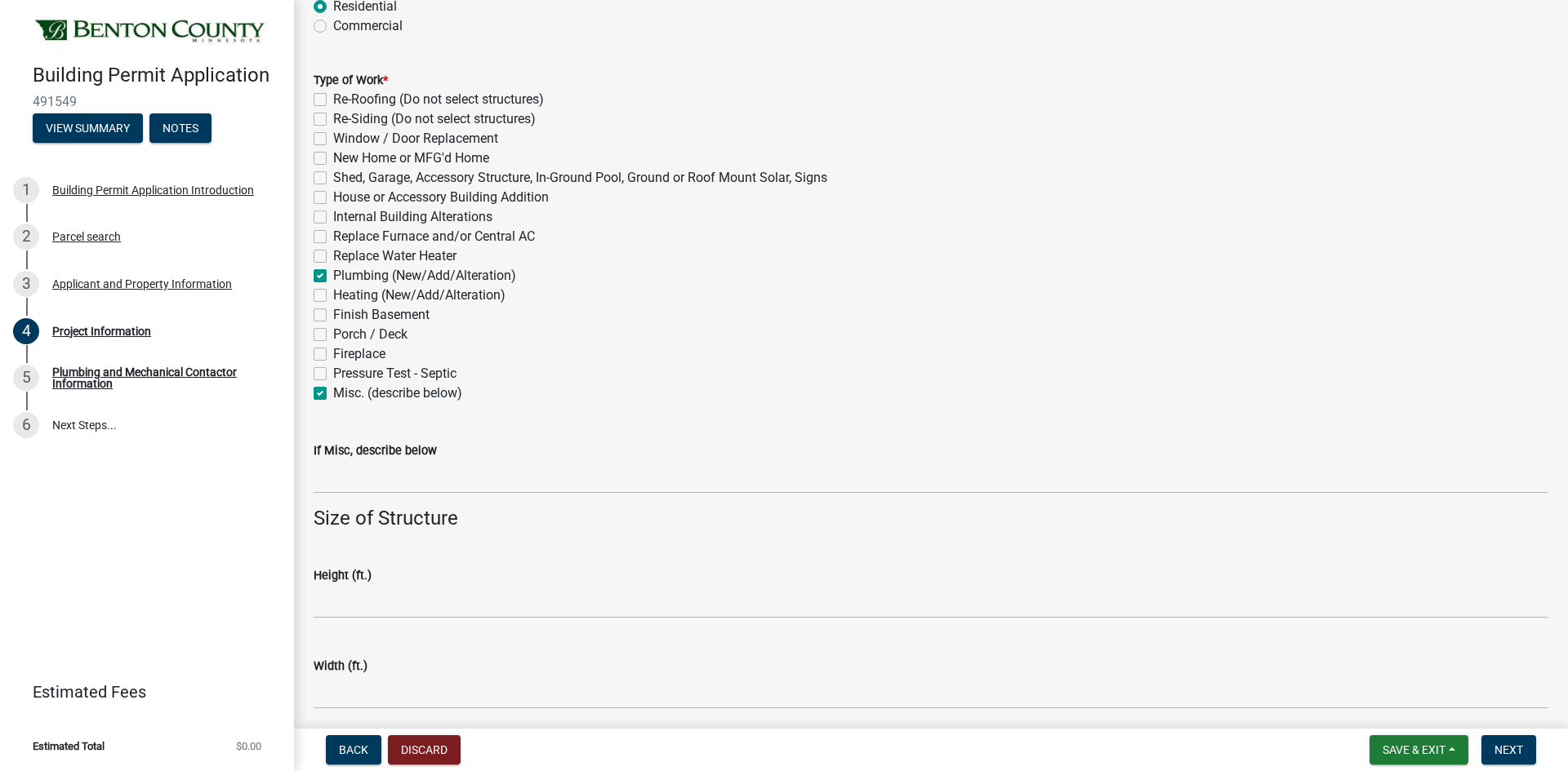
checkbox input "false"
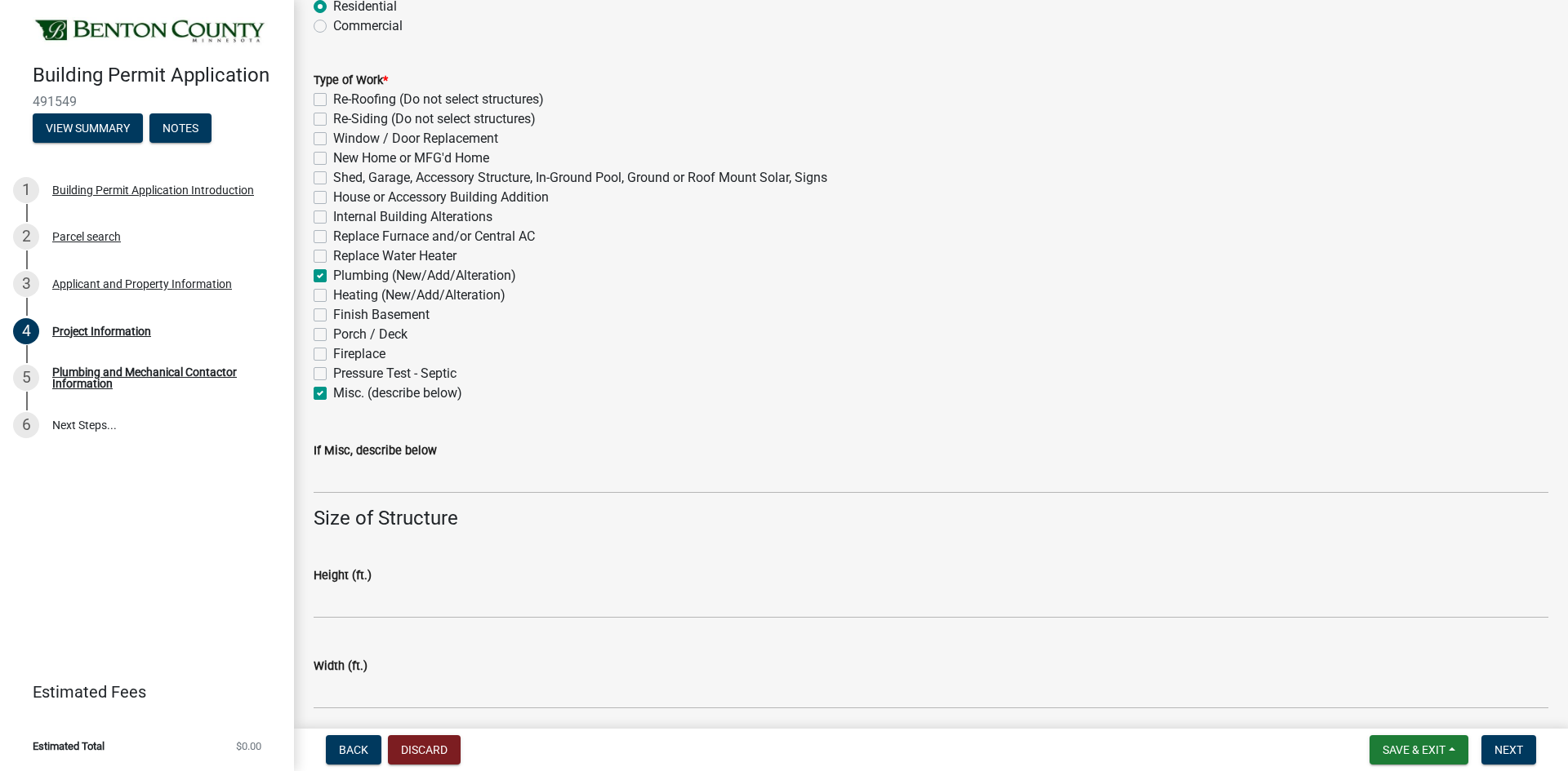
checkbox input "false"
checkbox input "true"
checkbox input "false"
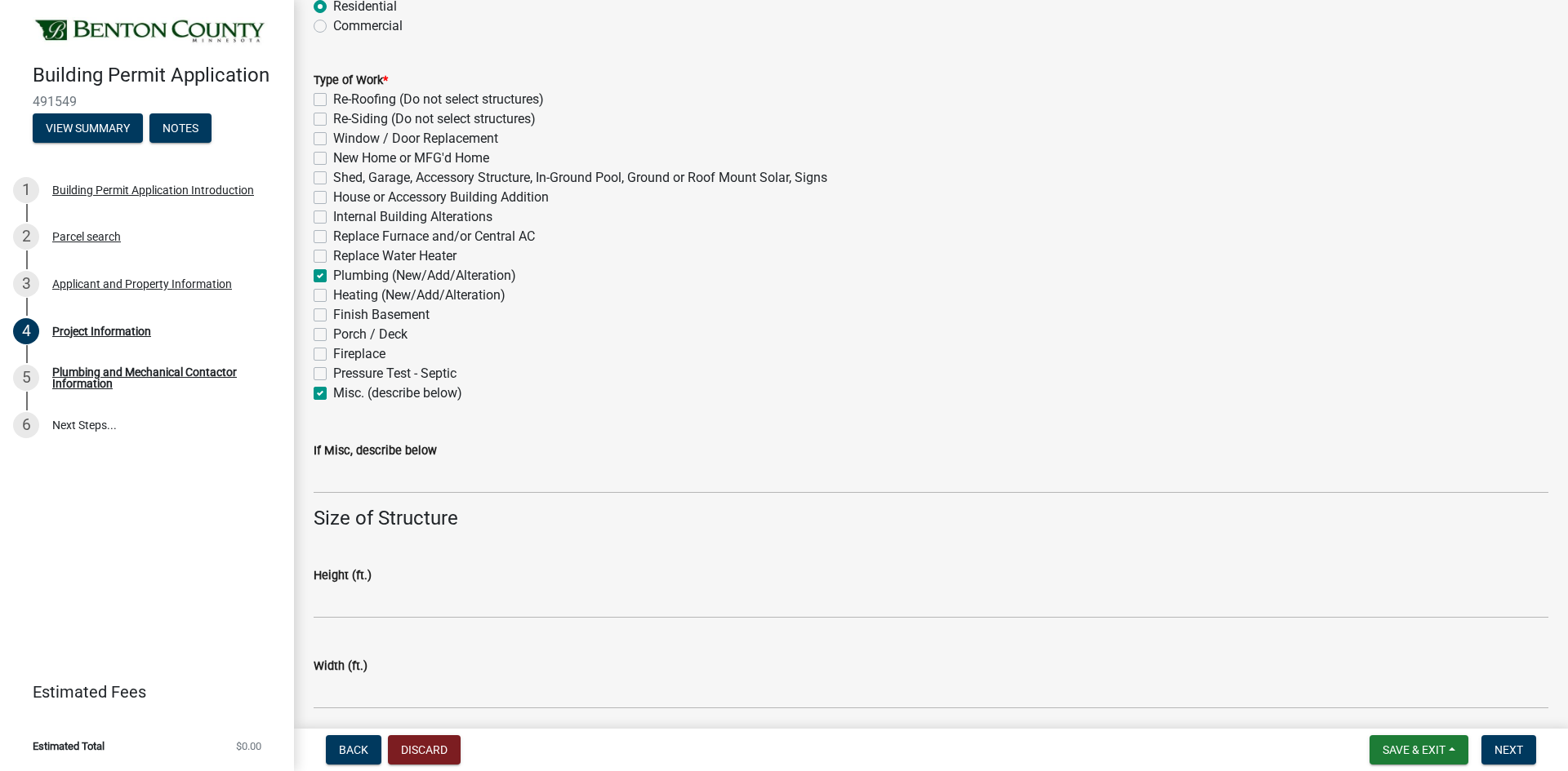
checkbox input "false"
checkbox input "true"
click at [333, 276] on label "Plumbing (New/Add/Alteration)" at bounding box center [425, 276] width 183 height 20
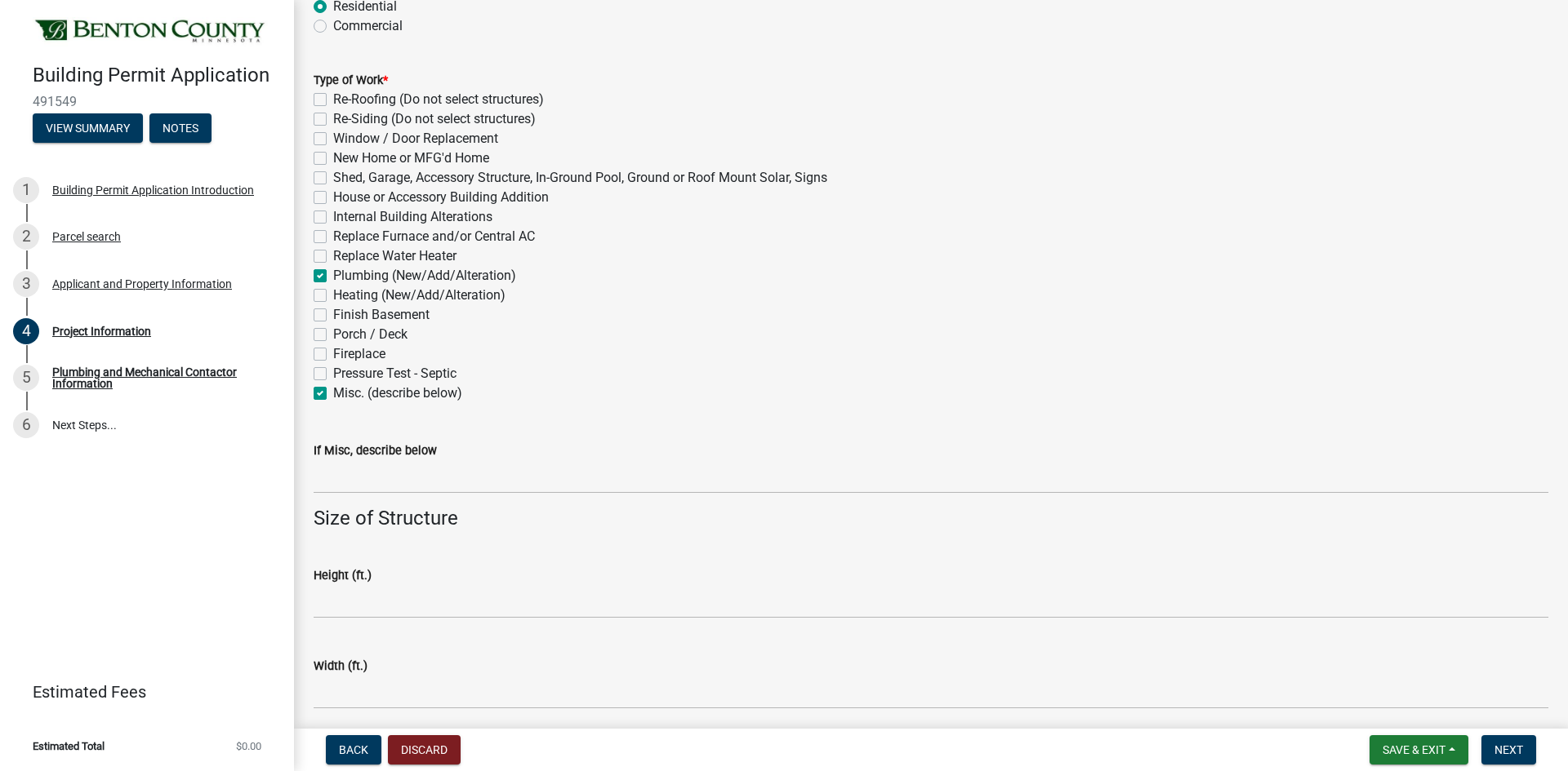
click at [333, 276] on input "Plumbing (New/Add/Alteration)" at bounding box center [339, 272] width 11 height 11
checkbox input "false"
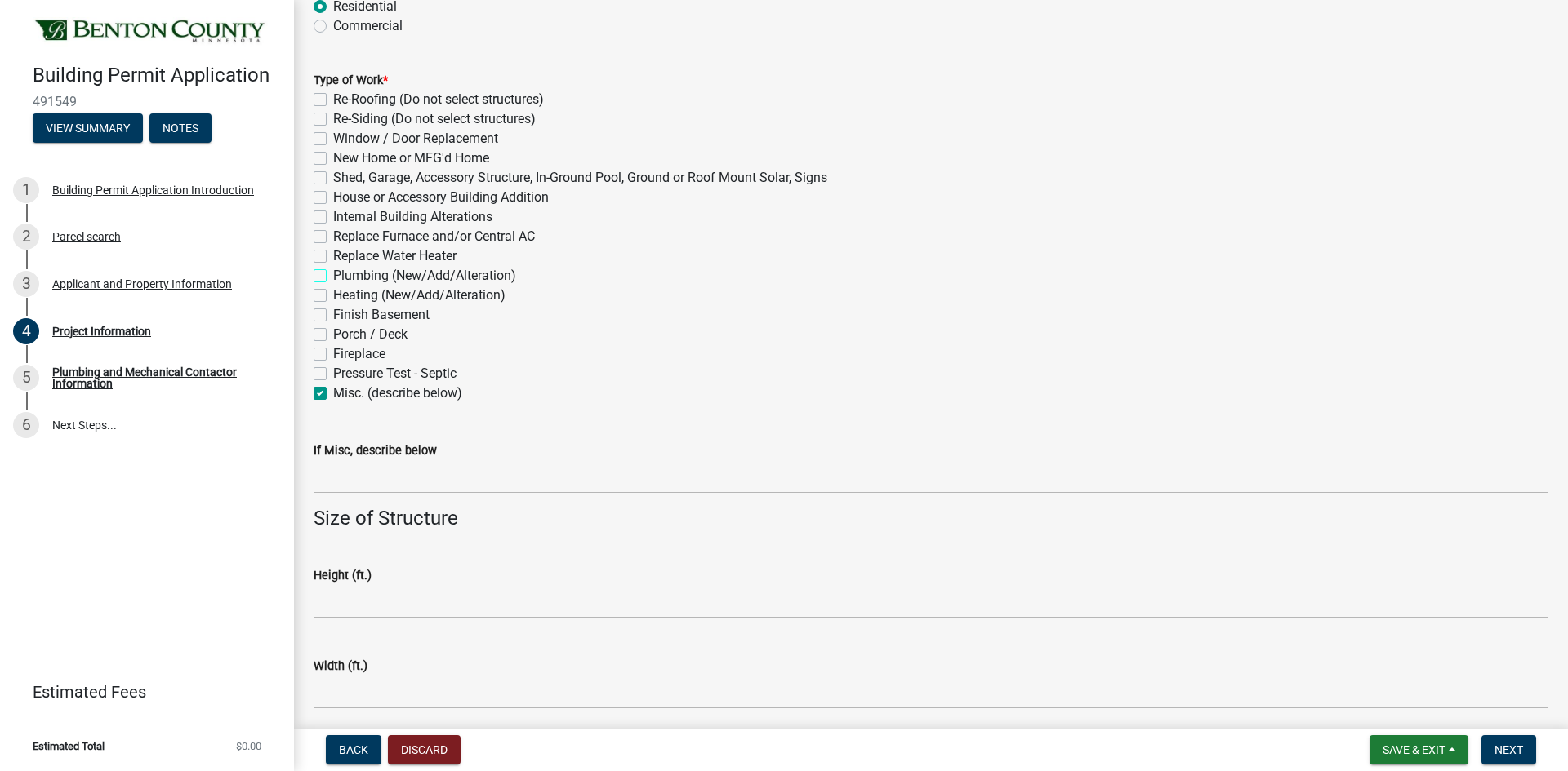
checkbox input "false"
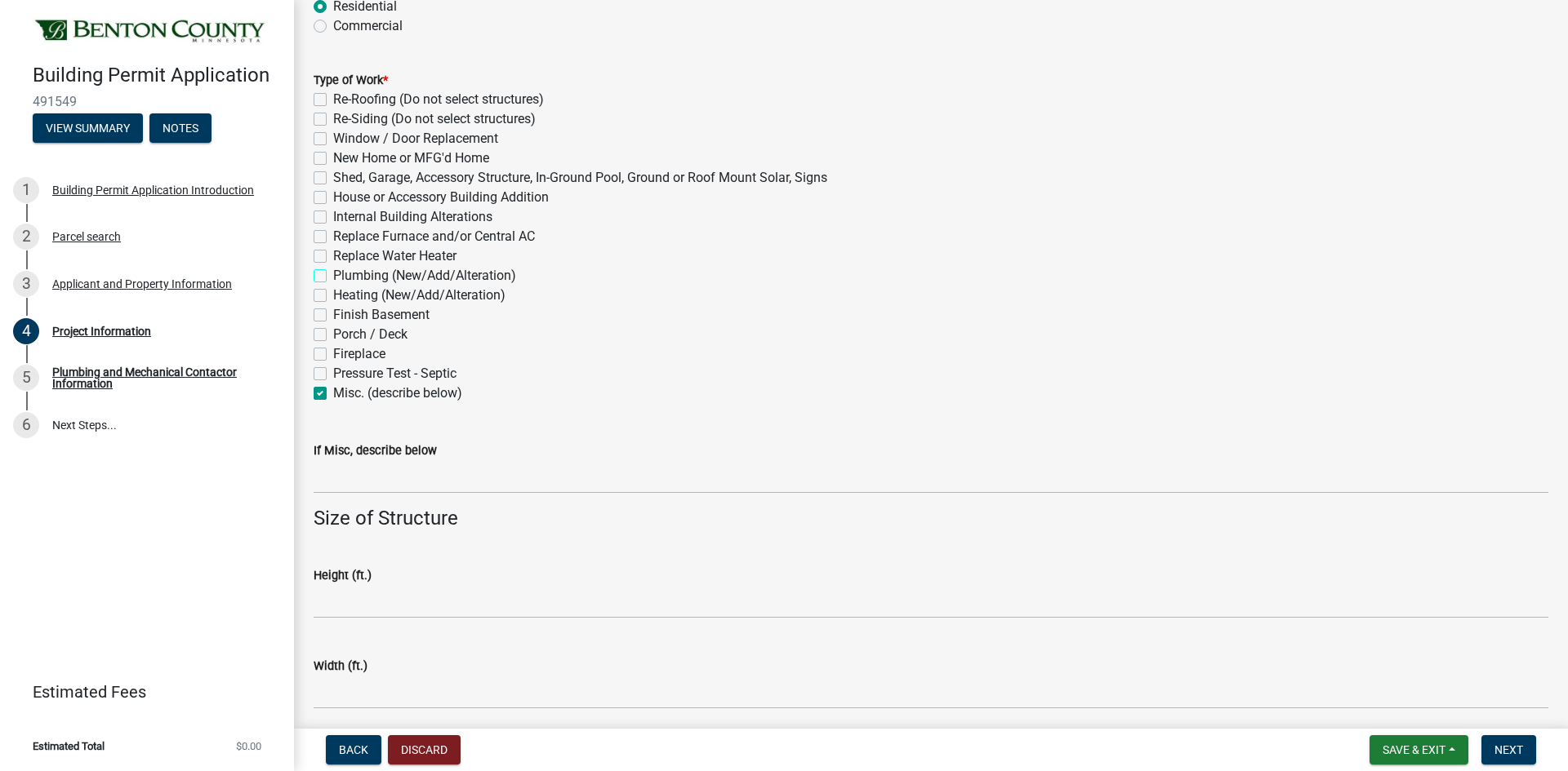
checkbox input "false"
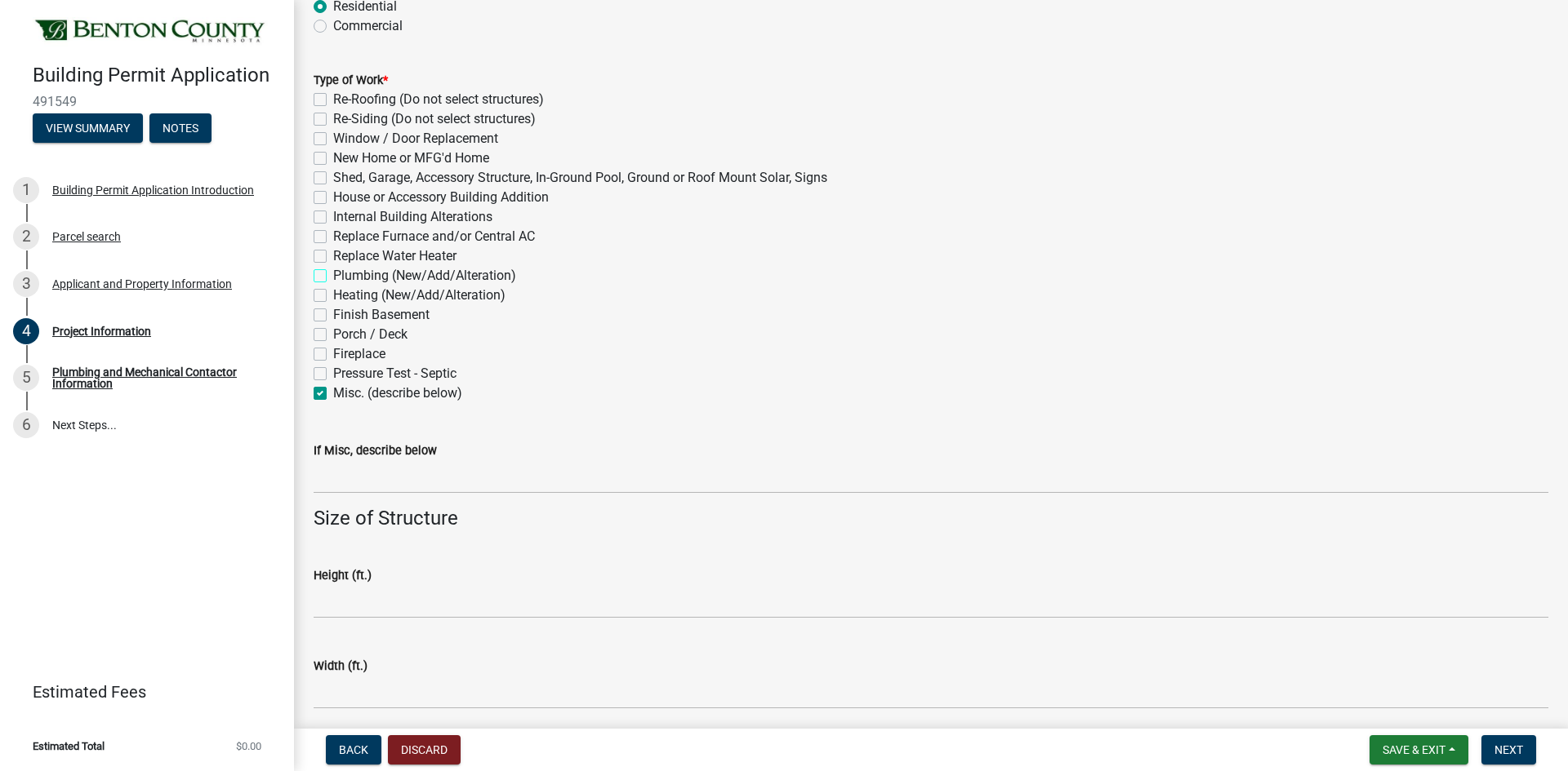
checkbox input "false"
checkbox input "true"
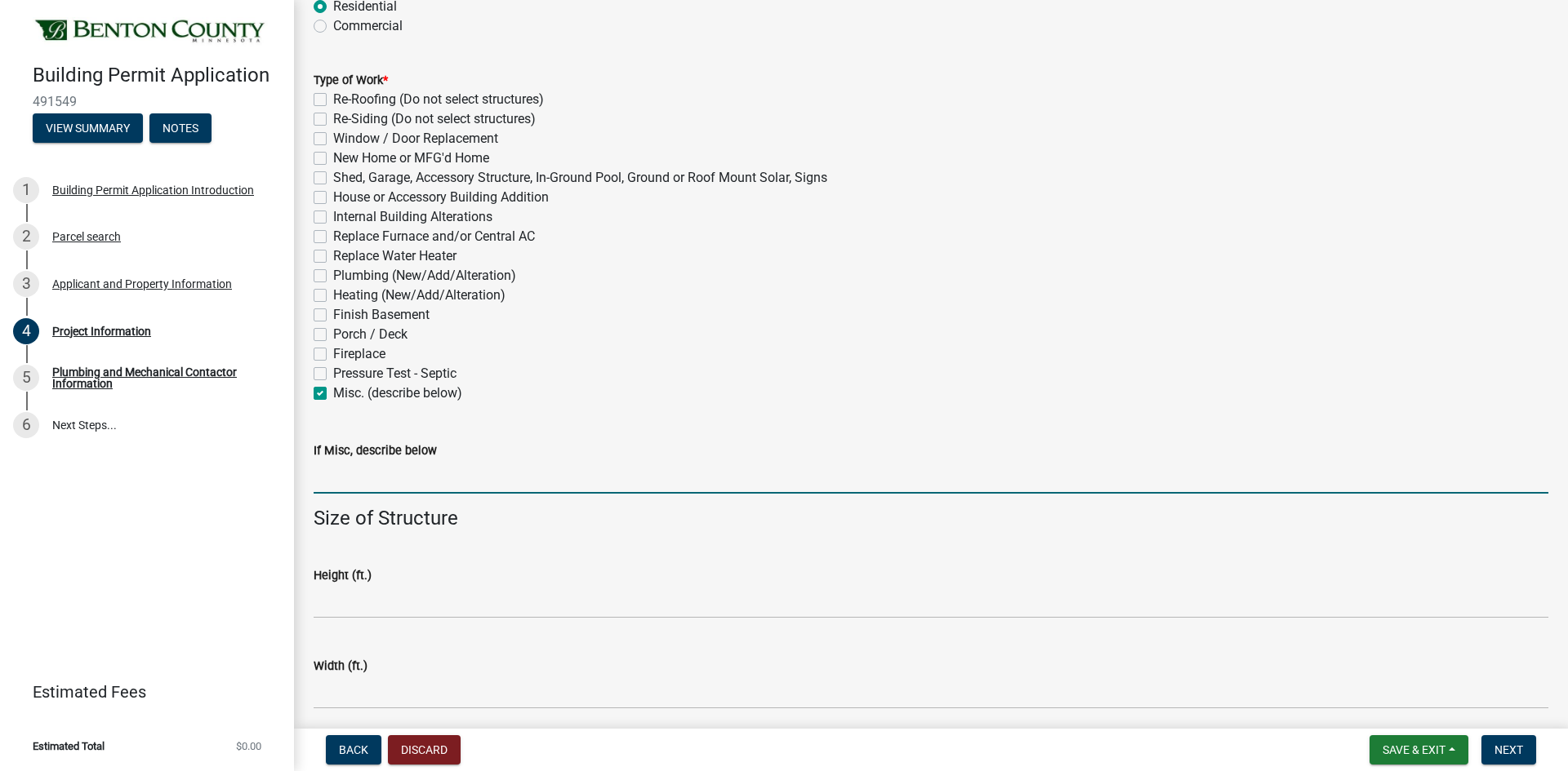
click at [363, 475] on input "If Misc, describe below" at bounding box center [931, 476] width 1235 height 33
type input "REPLACEMENT SOFTENER"
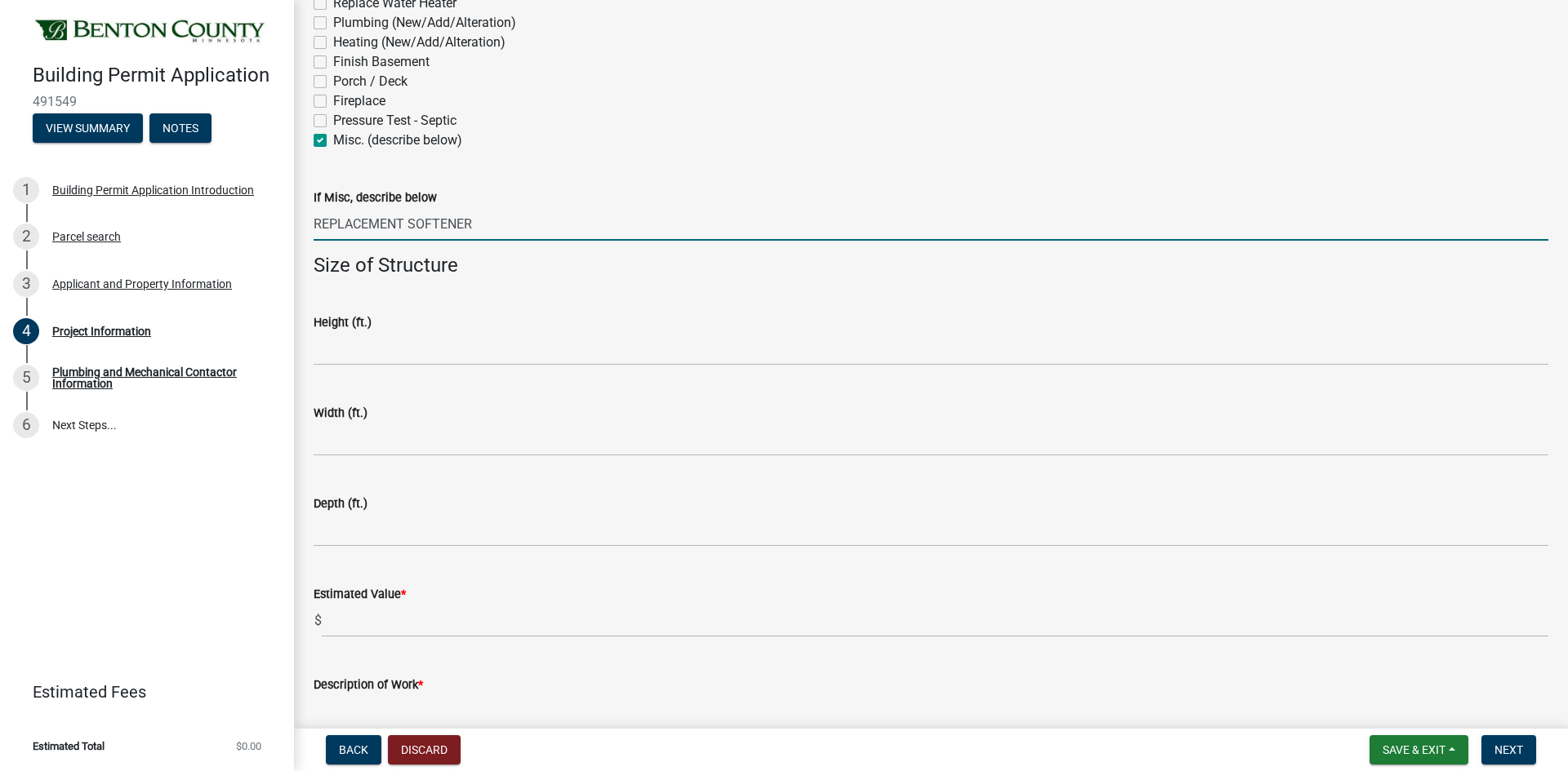
scroll to position [950, 0]
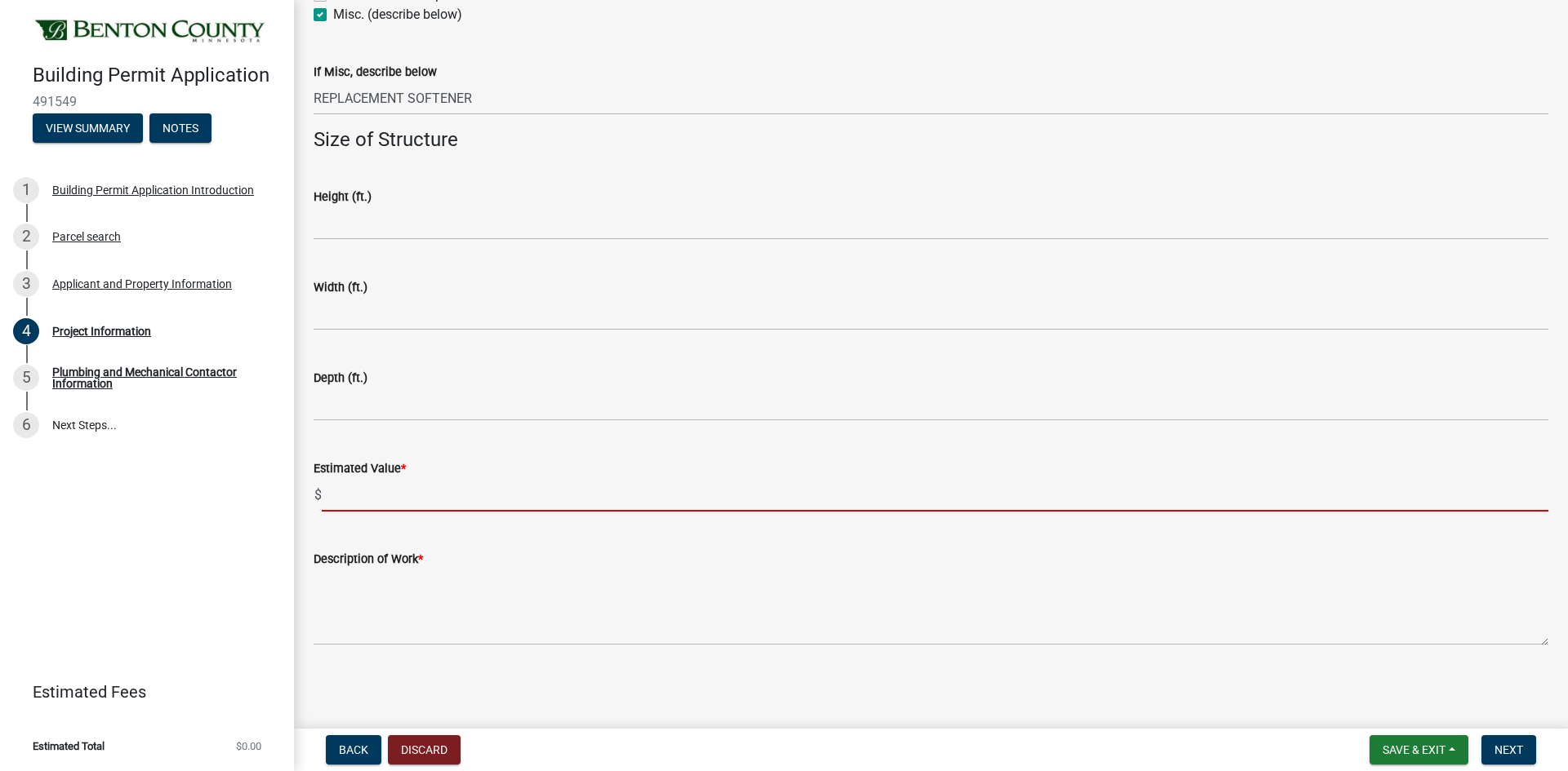
click at [350, 499] on input "text" at bounding box center [935, 494] width 1227 height 33
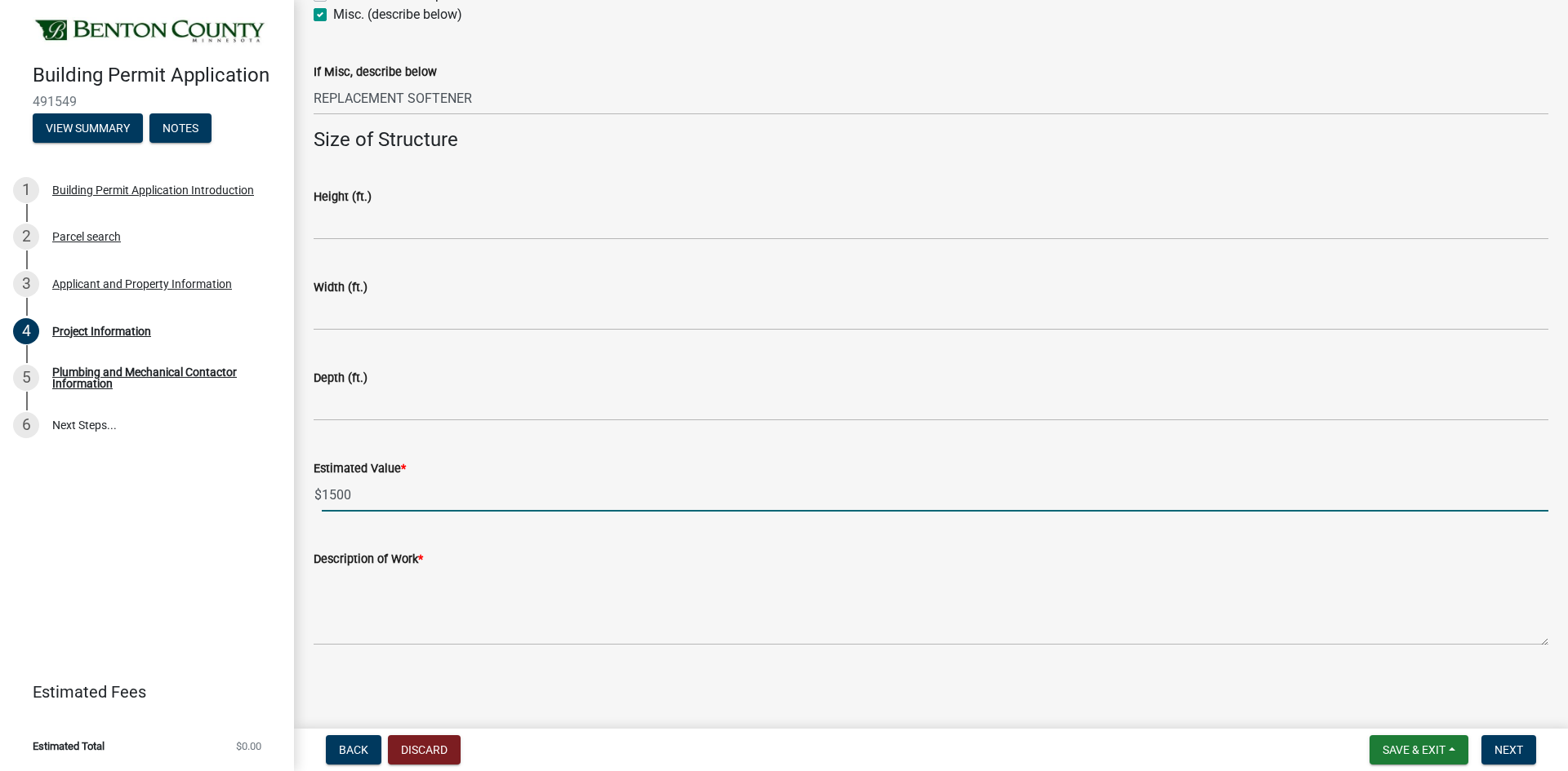
type input "1500"
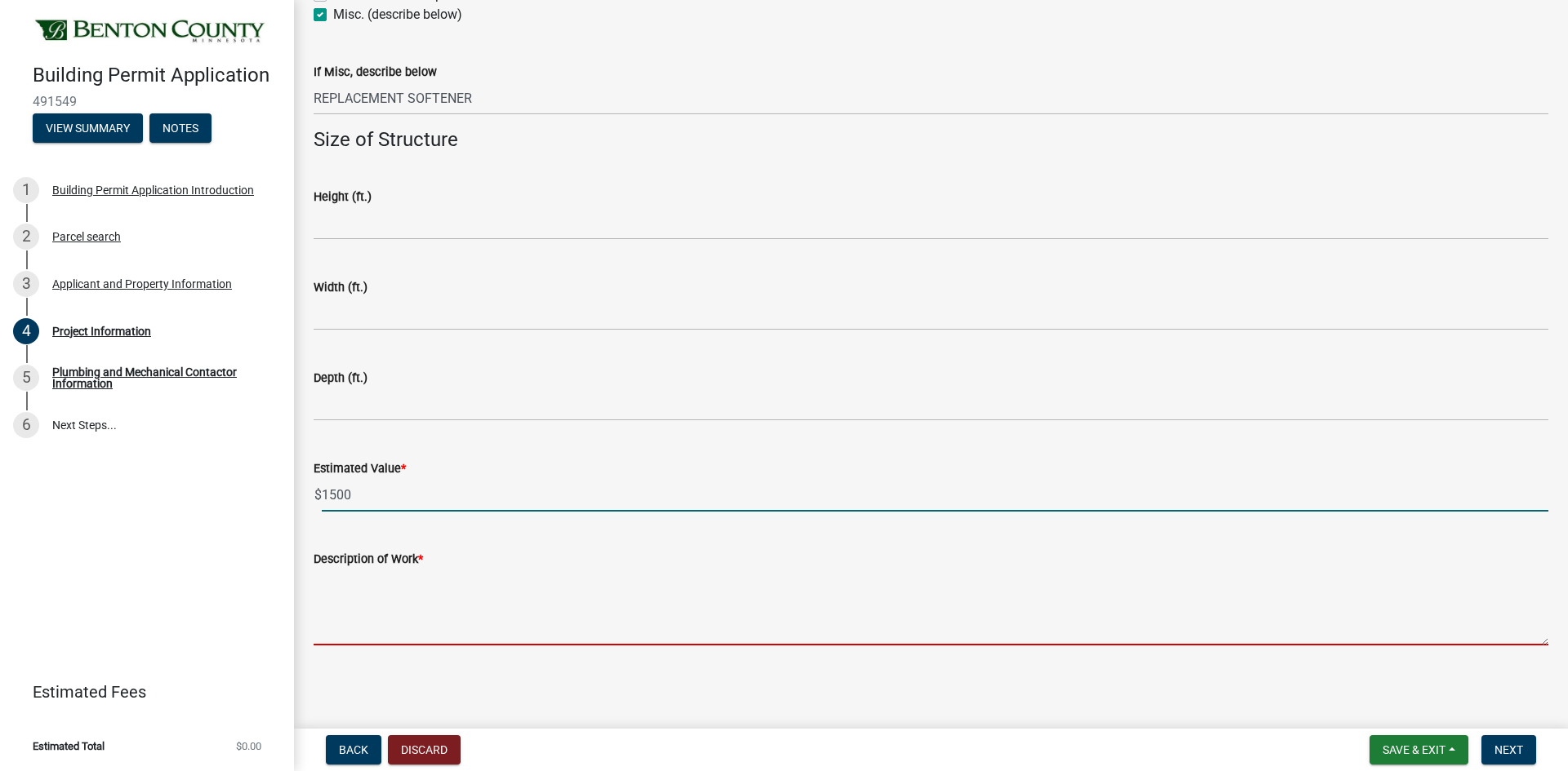
click at [383, 636] on textarea "Description of Work *" at bounding box center [931, 608] width 1235 height 77
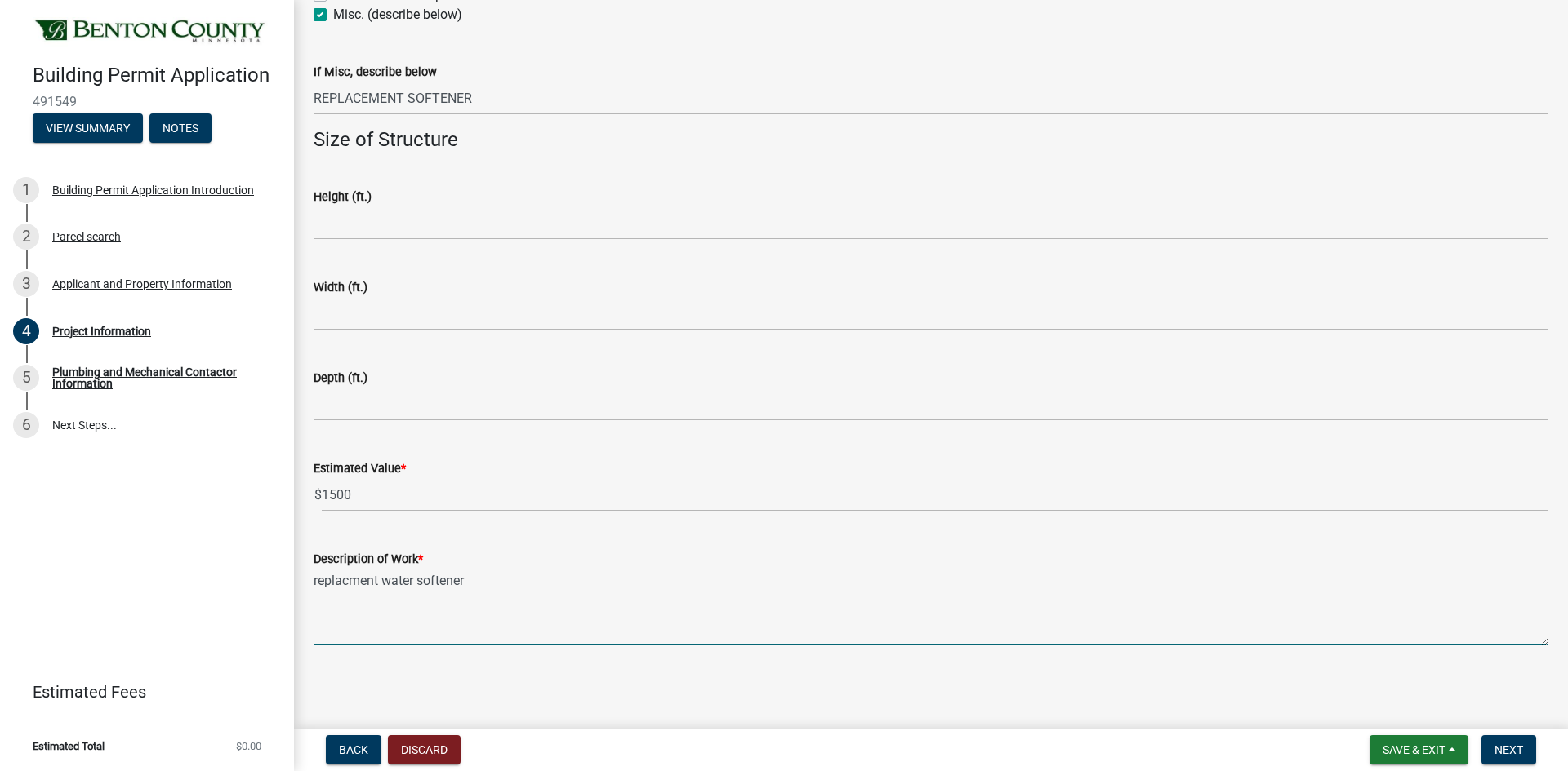
click at [342, 584] on textarea "replacment water softener" at bounding box center [931, 608] width 1235 height 77
type textarea "replacement water softener"
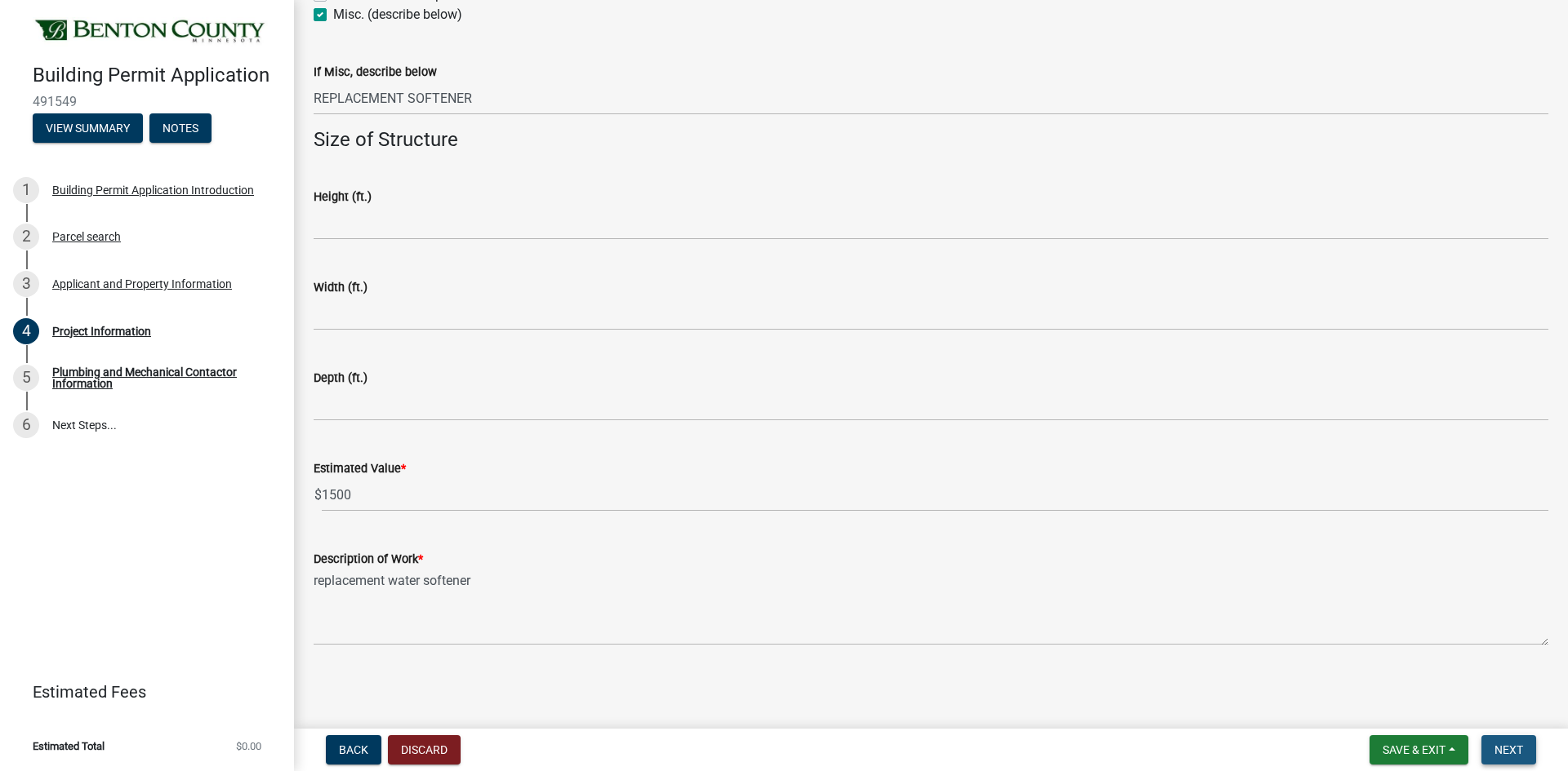
click at [1509, 749] on span "Next" at bounding box center [1508, 750] width 29 height 13
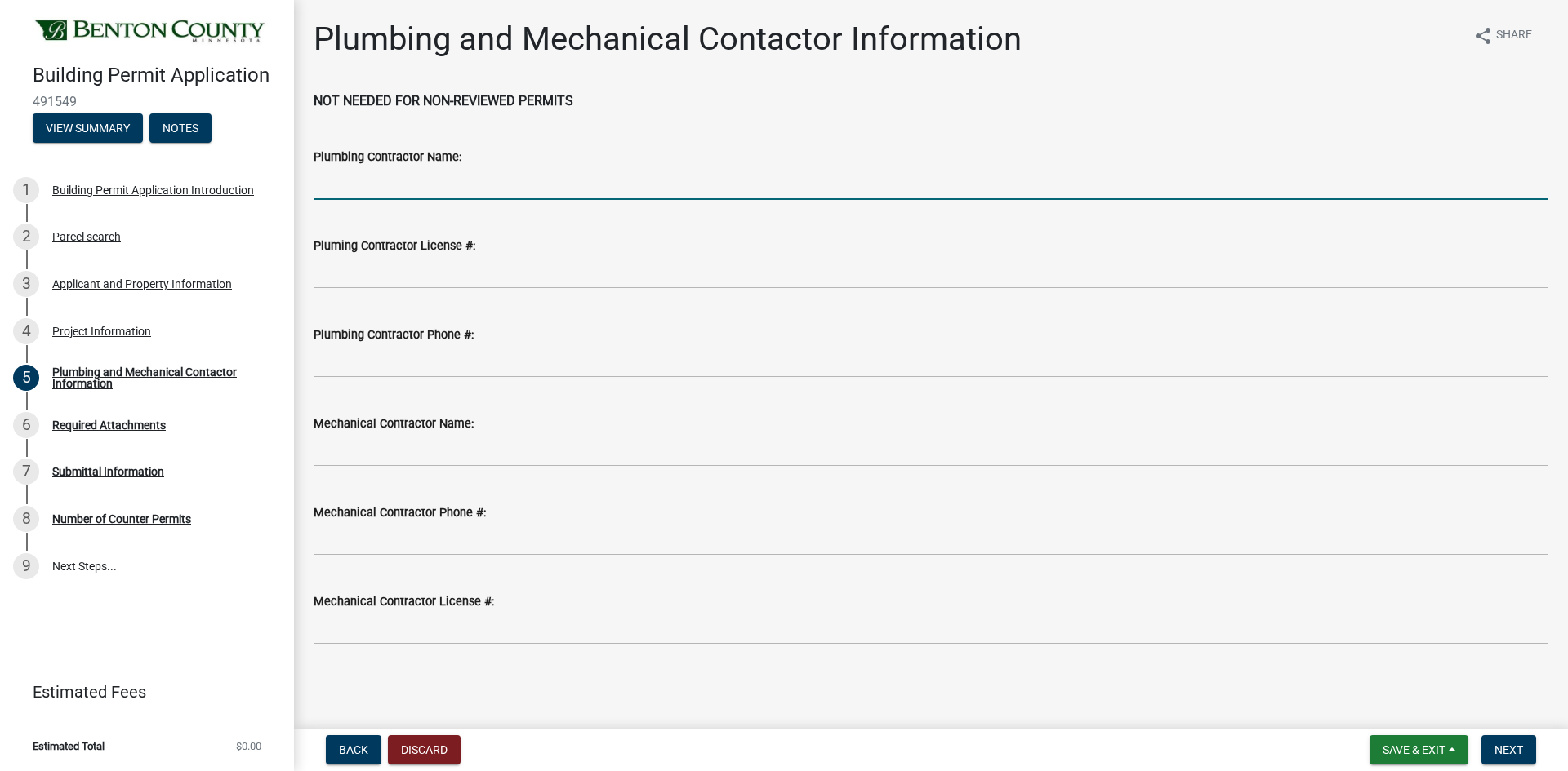
click at [409, 184] on input "Plumbing Contractor Name:" at bounding box center [931, 182] width 1235 height 33
type input "Neighborhood Plumbing and Heating"
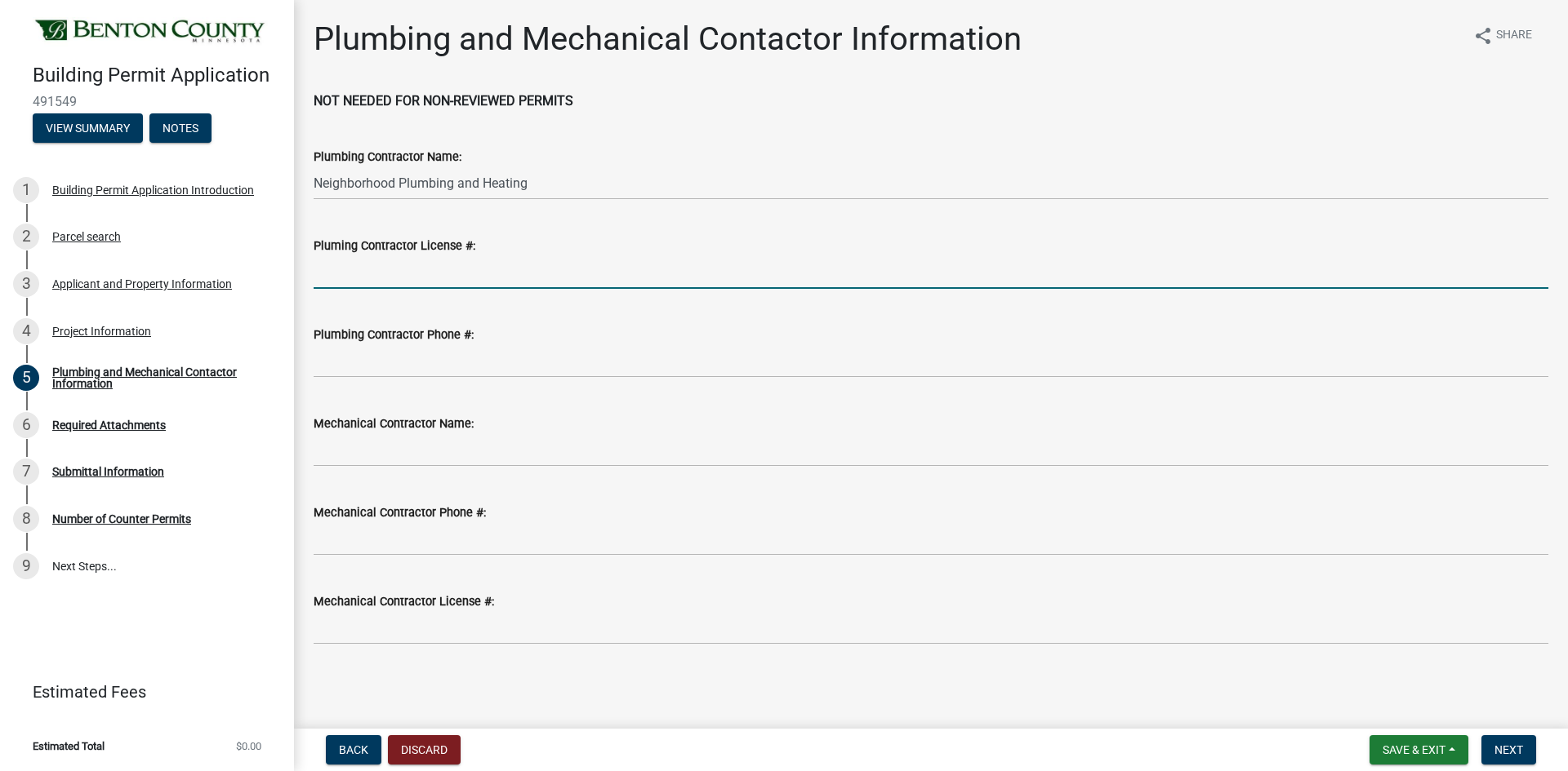
click at [419, 276] on input "Pluming Contractor License #:" at bounding box center [931, 272] width 1235 height 33
type input "pc645534"
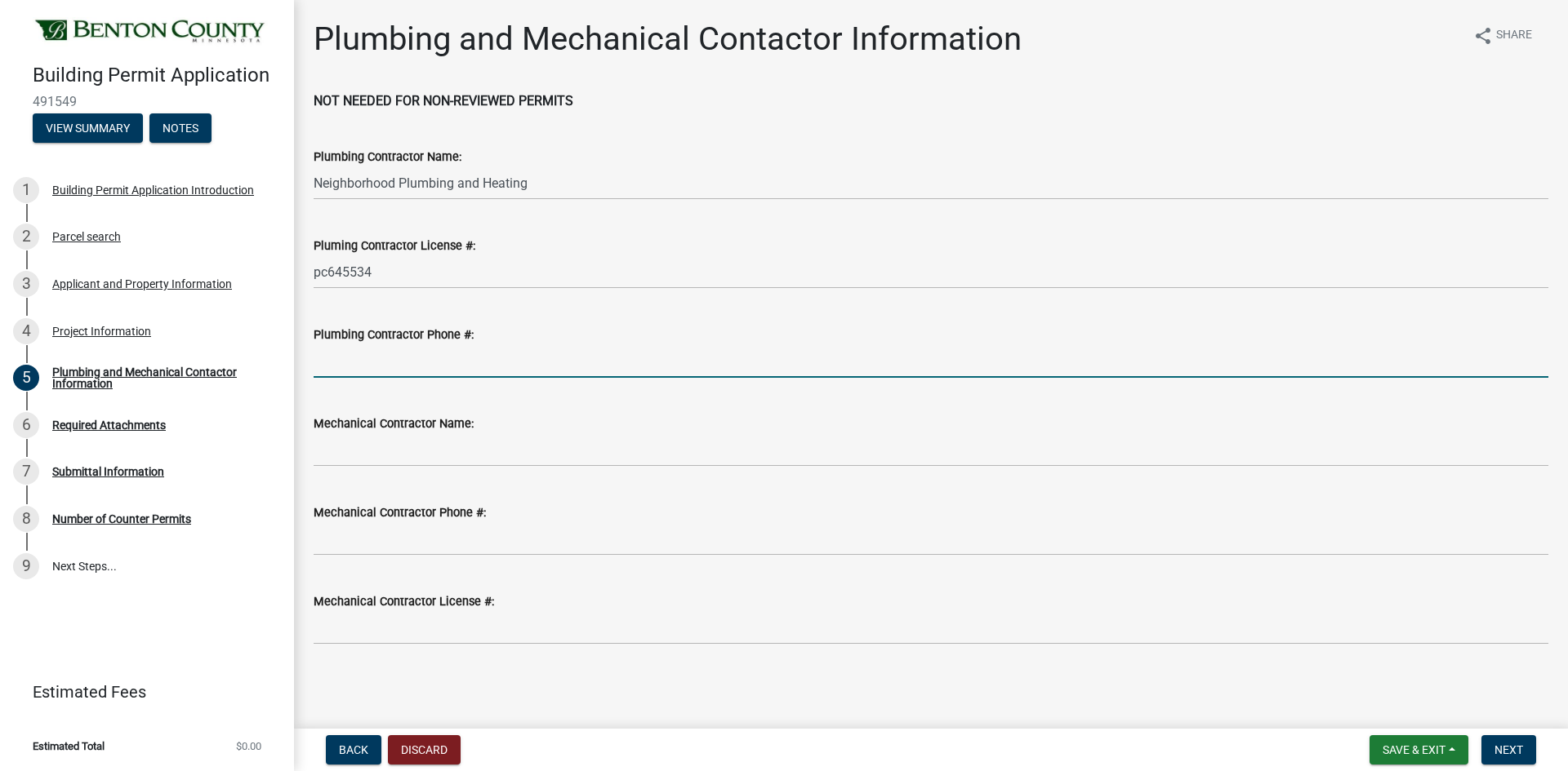
click at [418, 363] on input "Plumbing Contractor Phone #:" at bounding box center [931, 360] width 1235 height 33
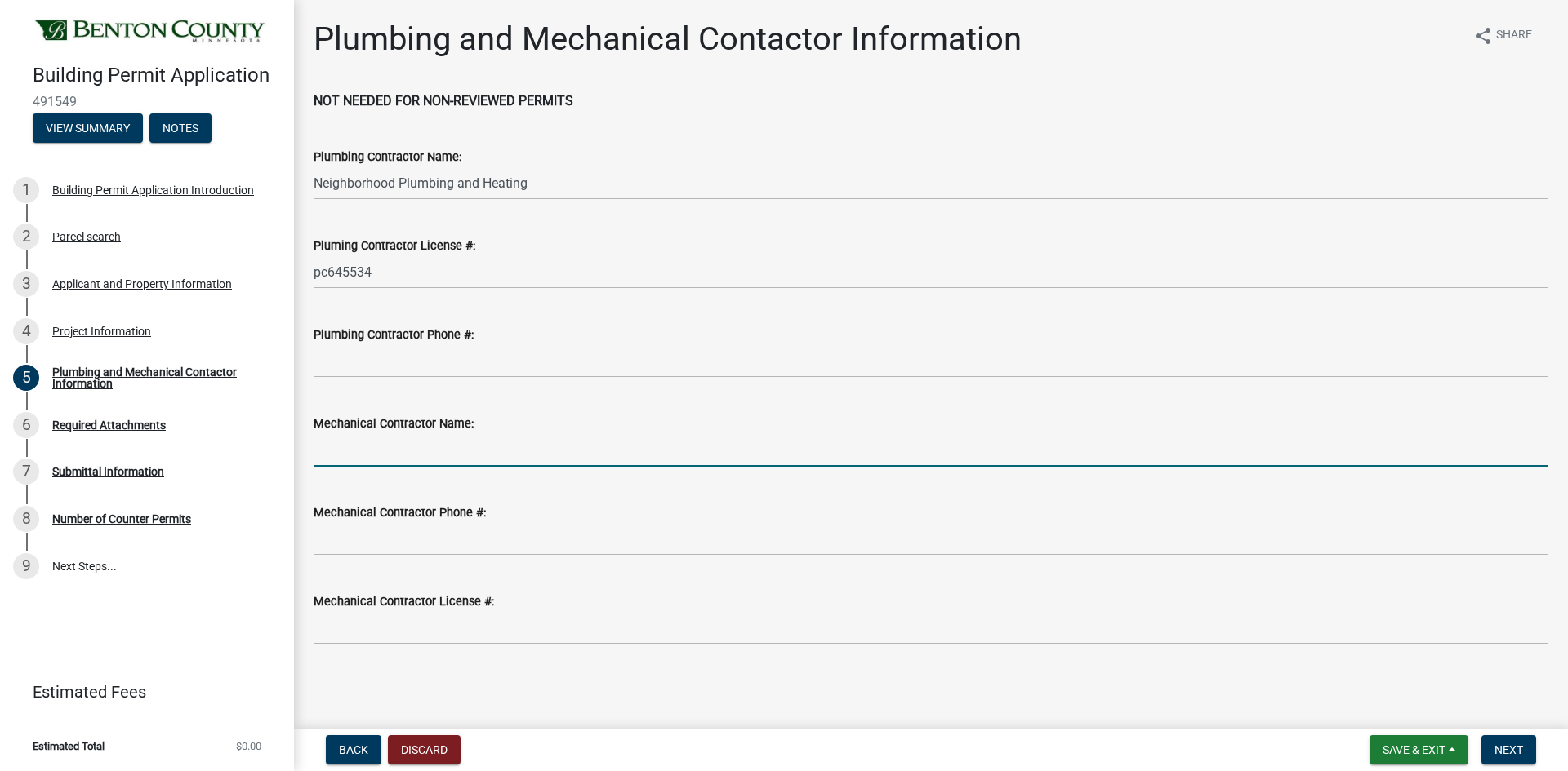
click at [375, 446] on input "Mechanical Contractor Name:" at bounding box center [931, 449] width 1235 height 33
type input "Neighborhood Plumbing"
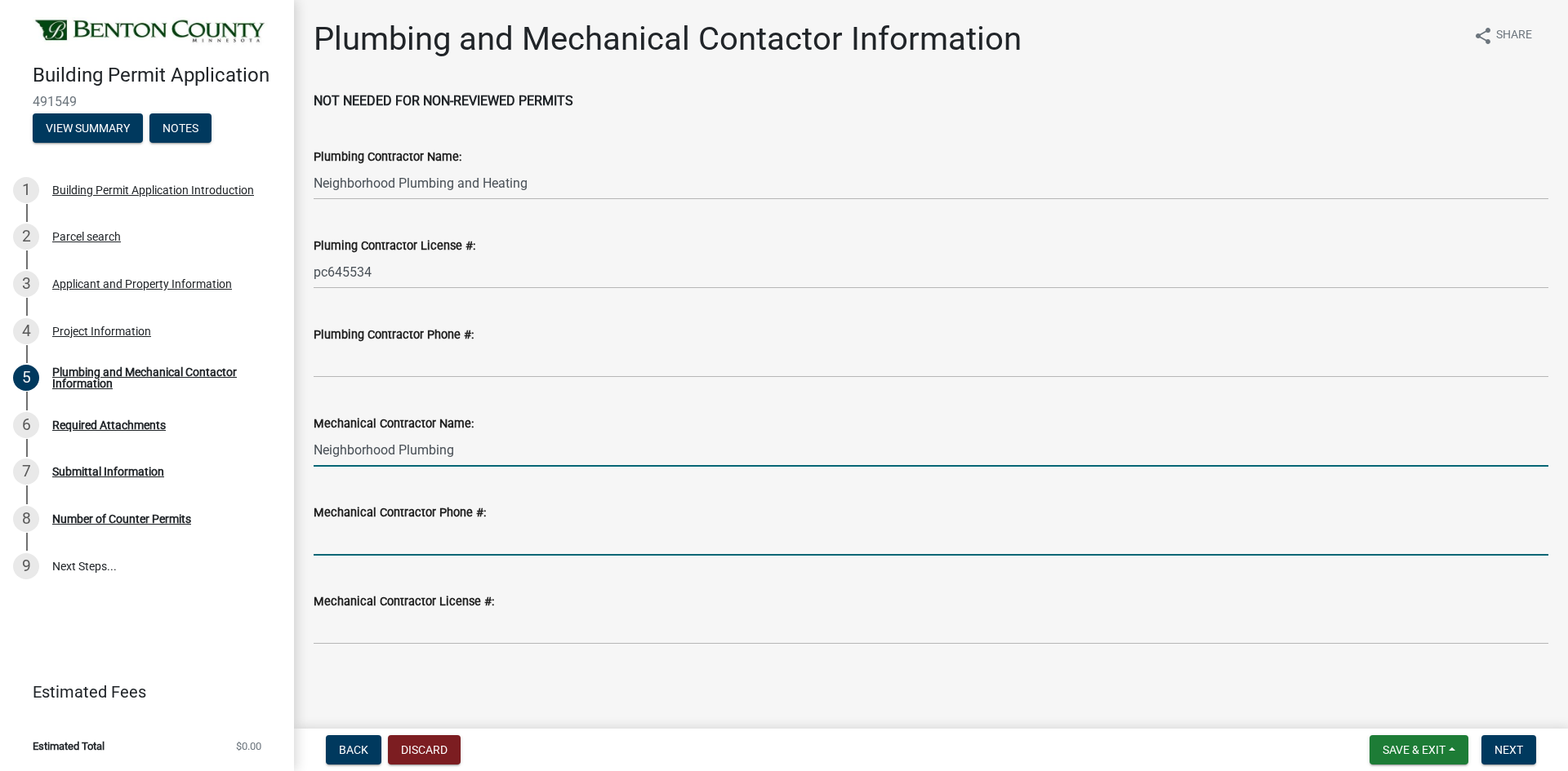
type input "3209687947"
click at [417, 539] on input "3209687947" at bounding box center [931, 539] width 1235 height 33
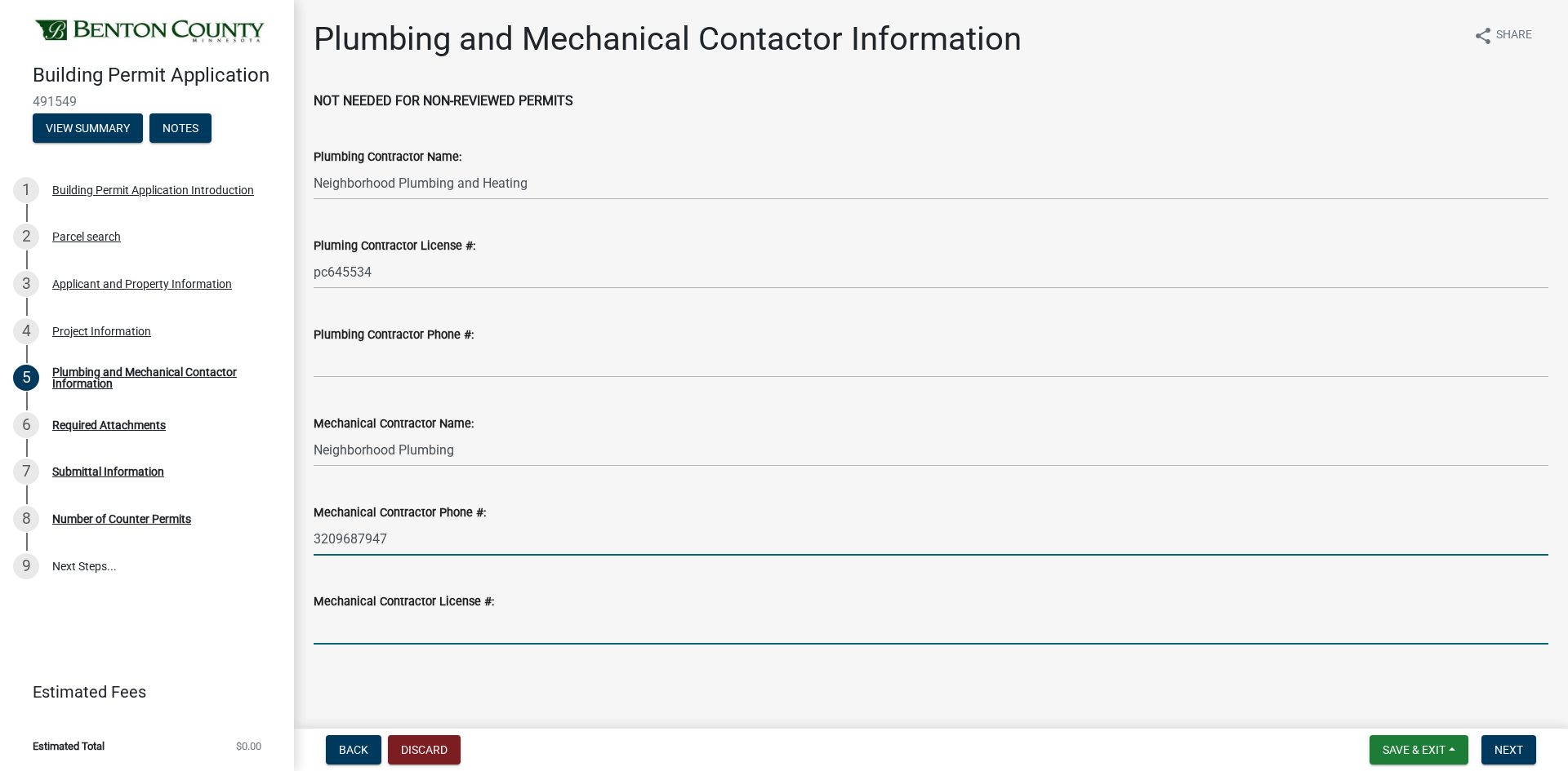
click at [436, 631] on input "Mechanical Contractor License #:" at bounding box center [931, 627] width 1235 height 33
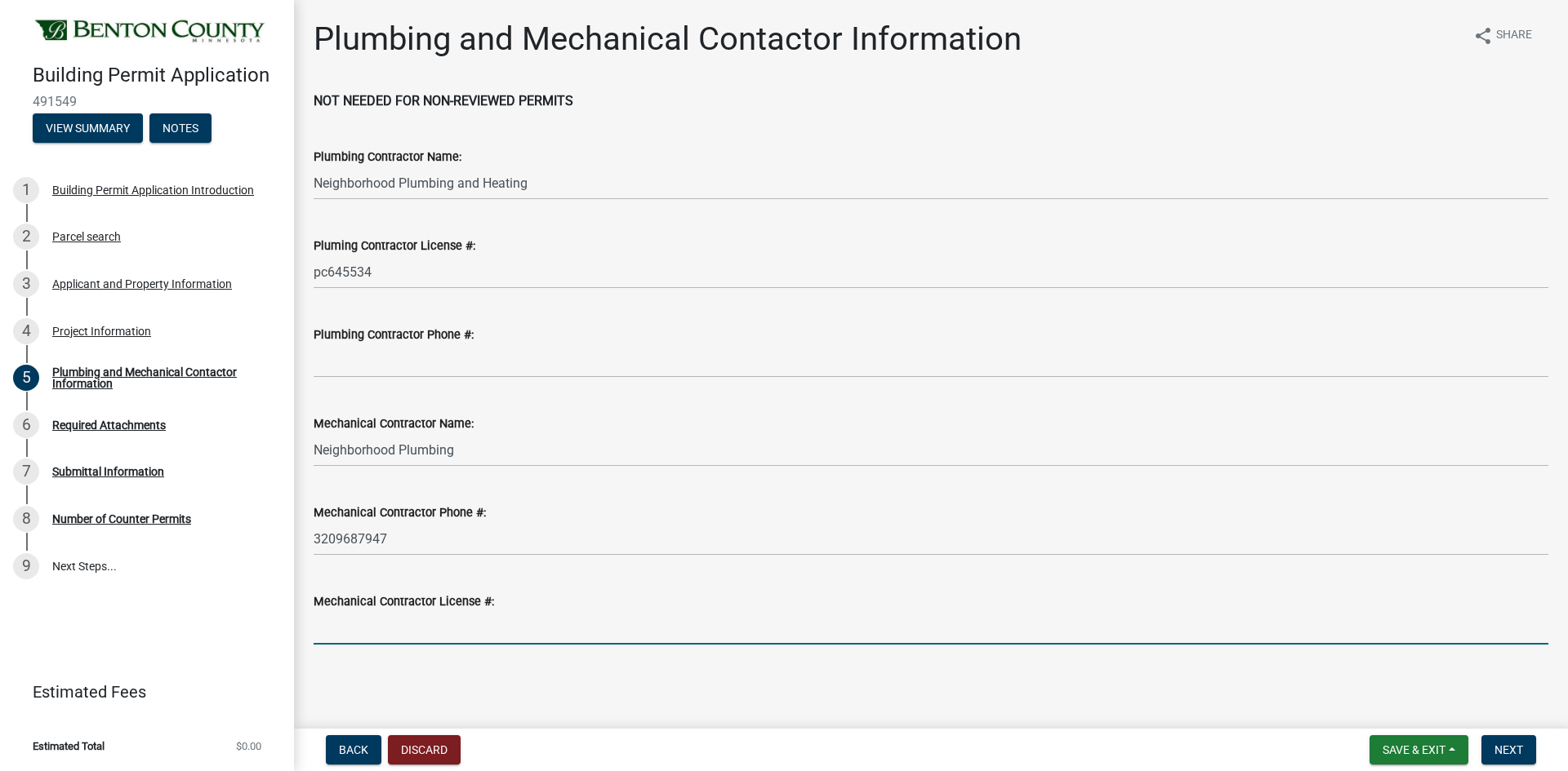
type input "MB004294"
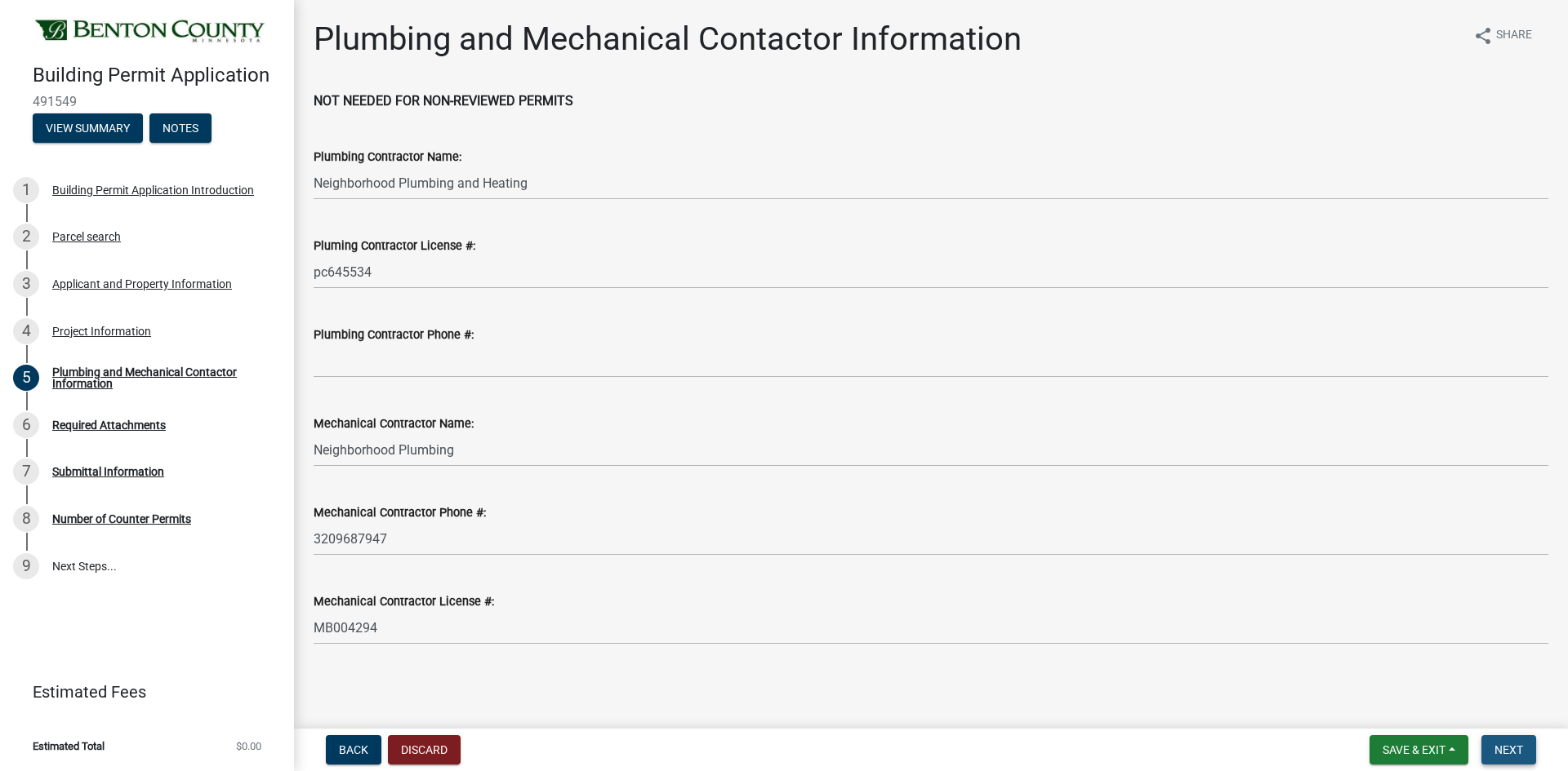
click at [1499, 744] on button "Next" at bounding box center [1508, 750] width 55 height 29
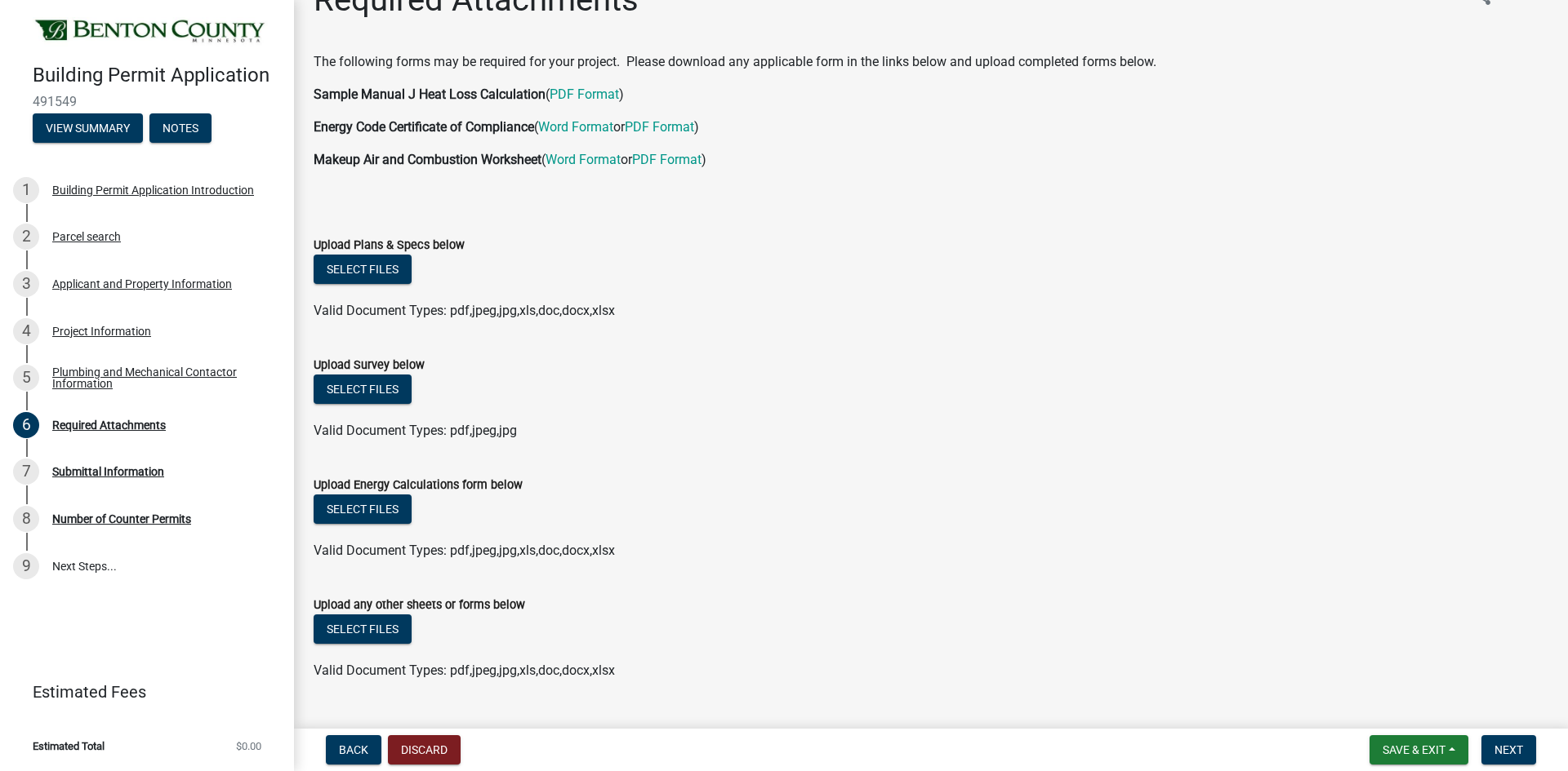
scroll to position [76, 0]
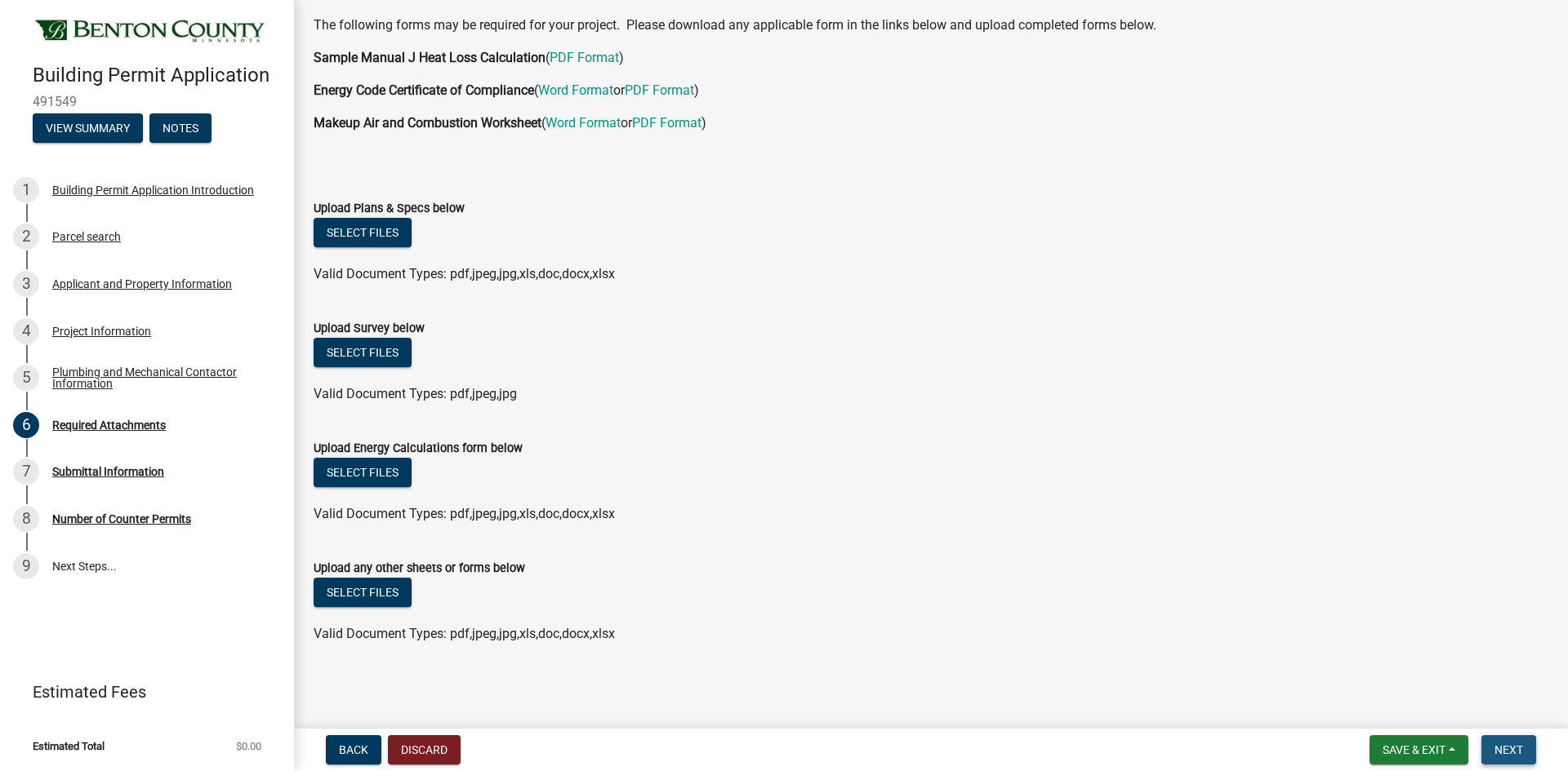
click at [1494, 750] on span "Next" at bounding box center [1508, 750] width 29 height 13
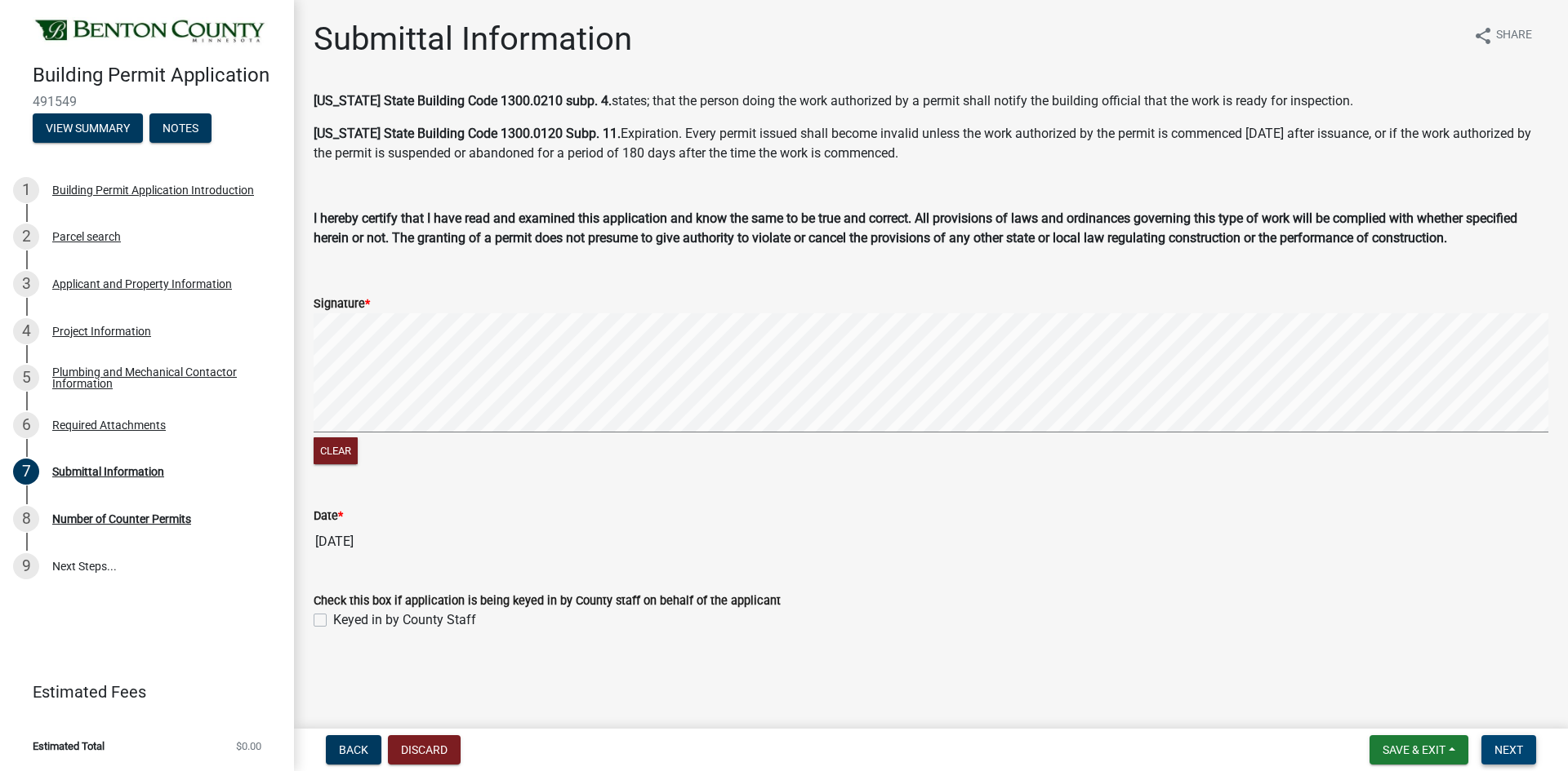
click at [1521, 745] on span "Next" at bounding box center [1508, 750] width 29 height 13
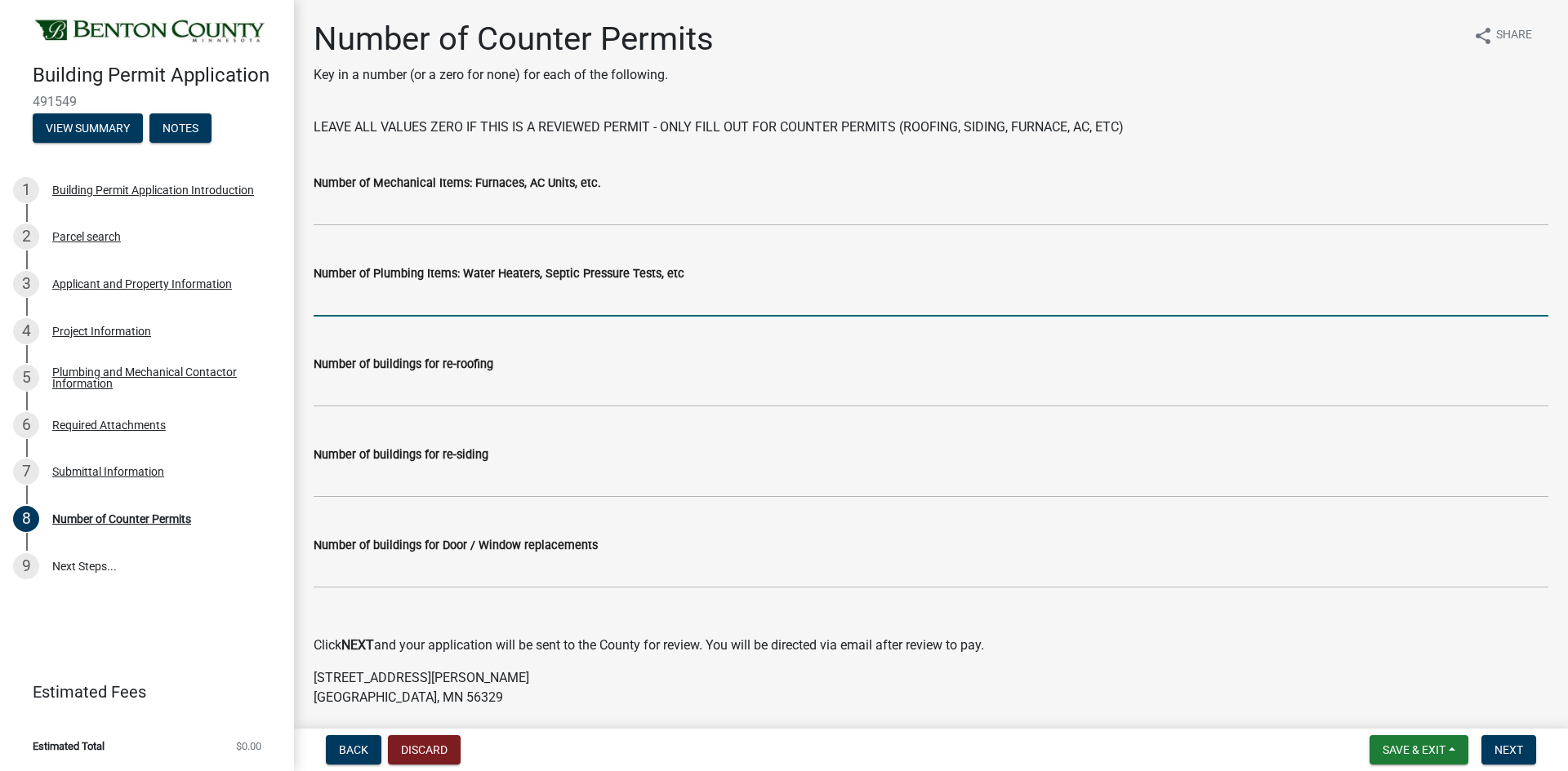
click at [363, 301] on input "text" at bounding box center [931, 299] width 1235 height 33
type input "1"
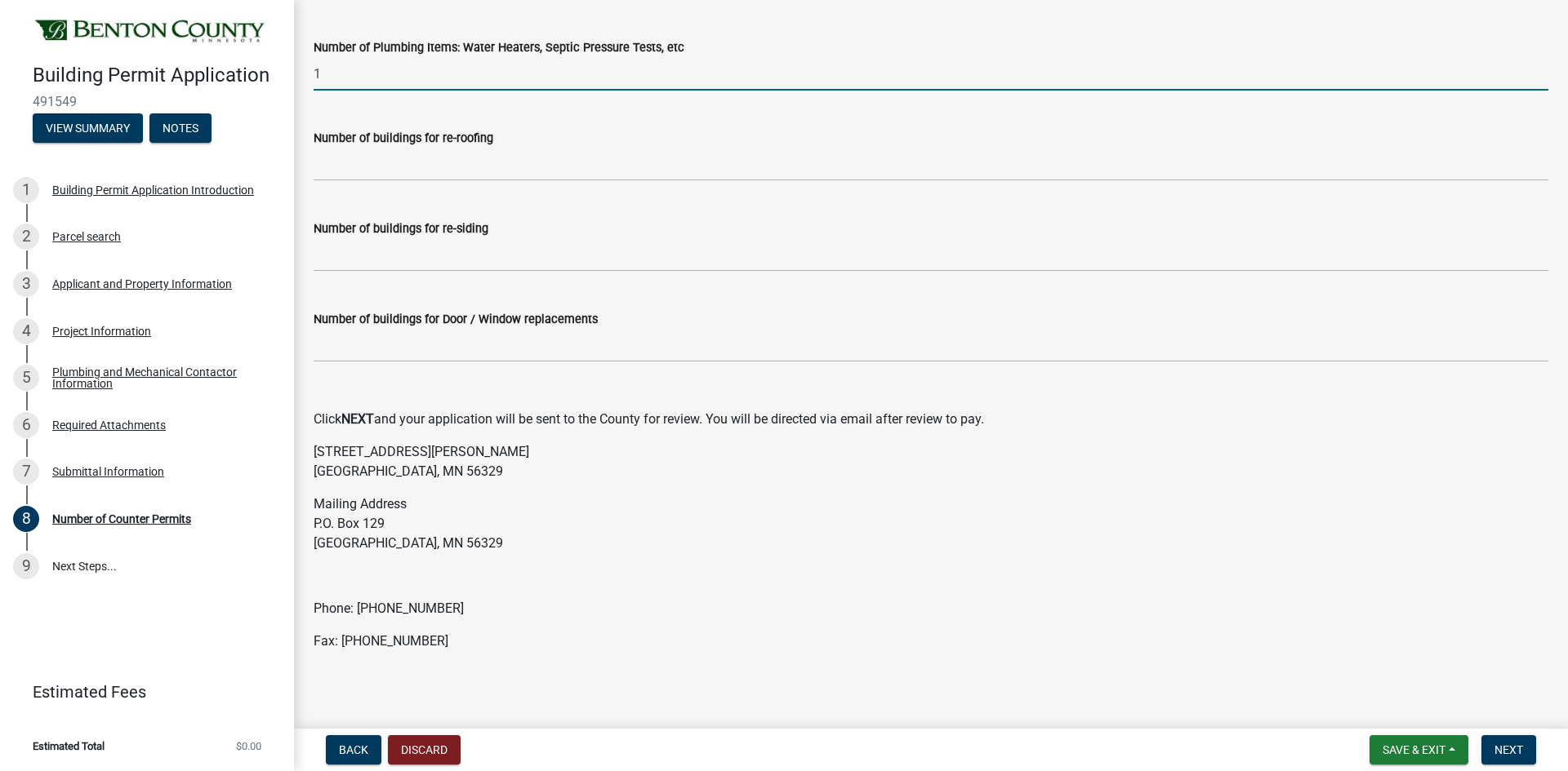
scroll to position [231, 0]
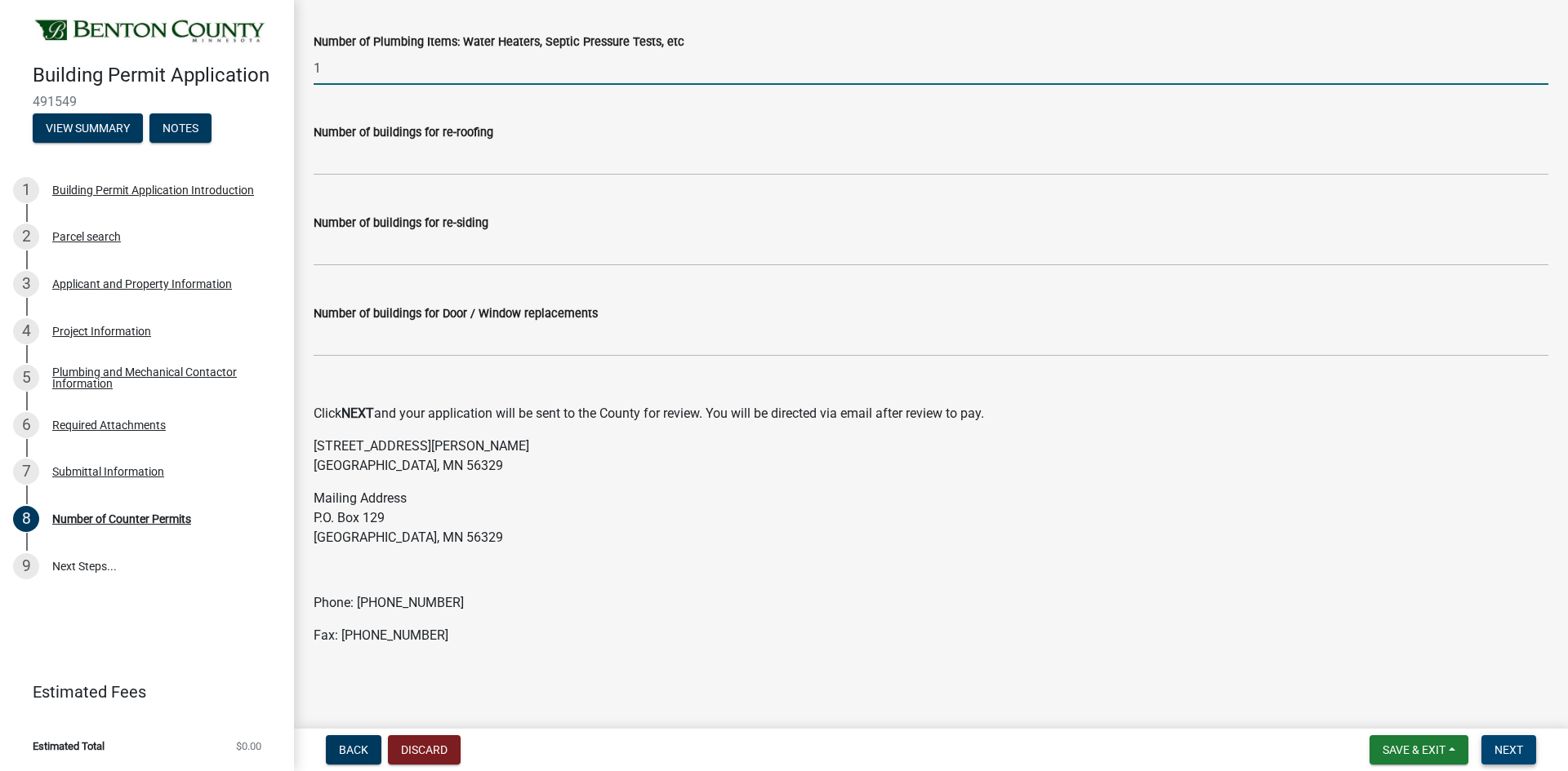
click at [1518, 744] on span "Next" at bounding box center [1508, 750] width 29 height 13
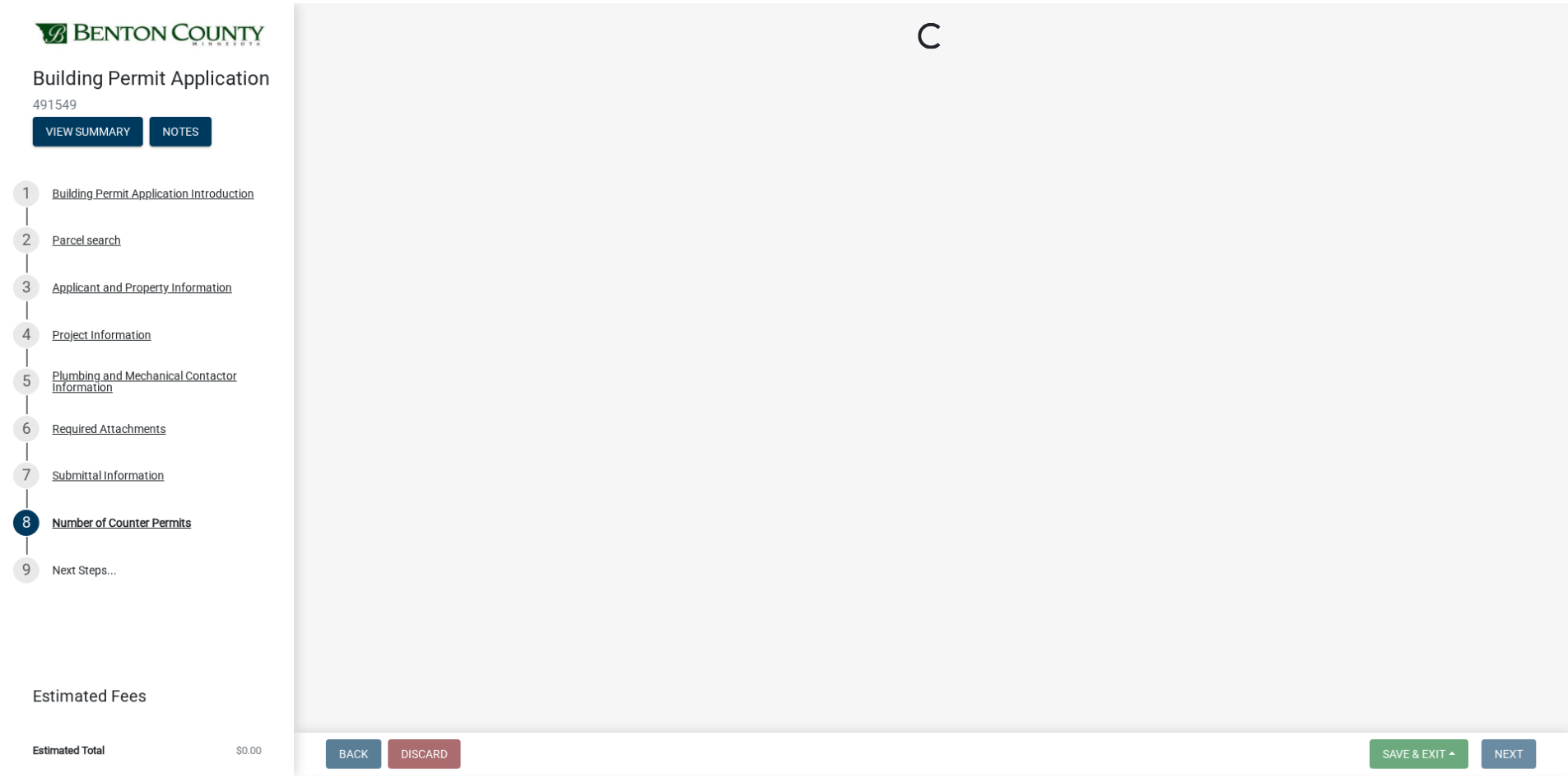
scroll to position [0, 0]
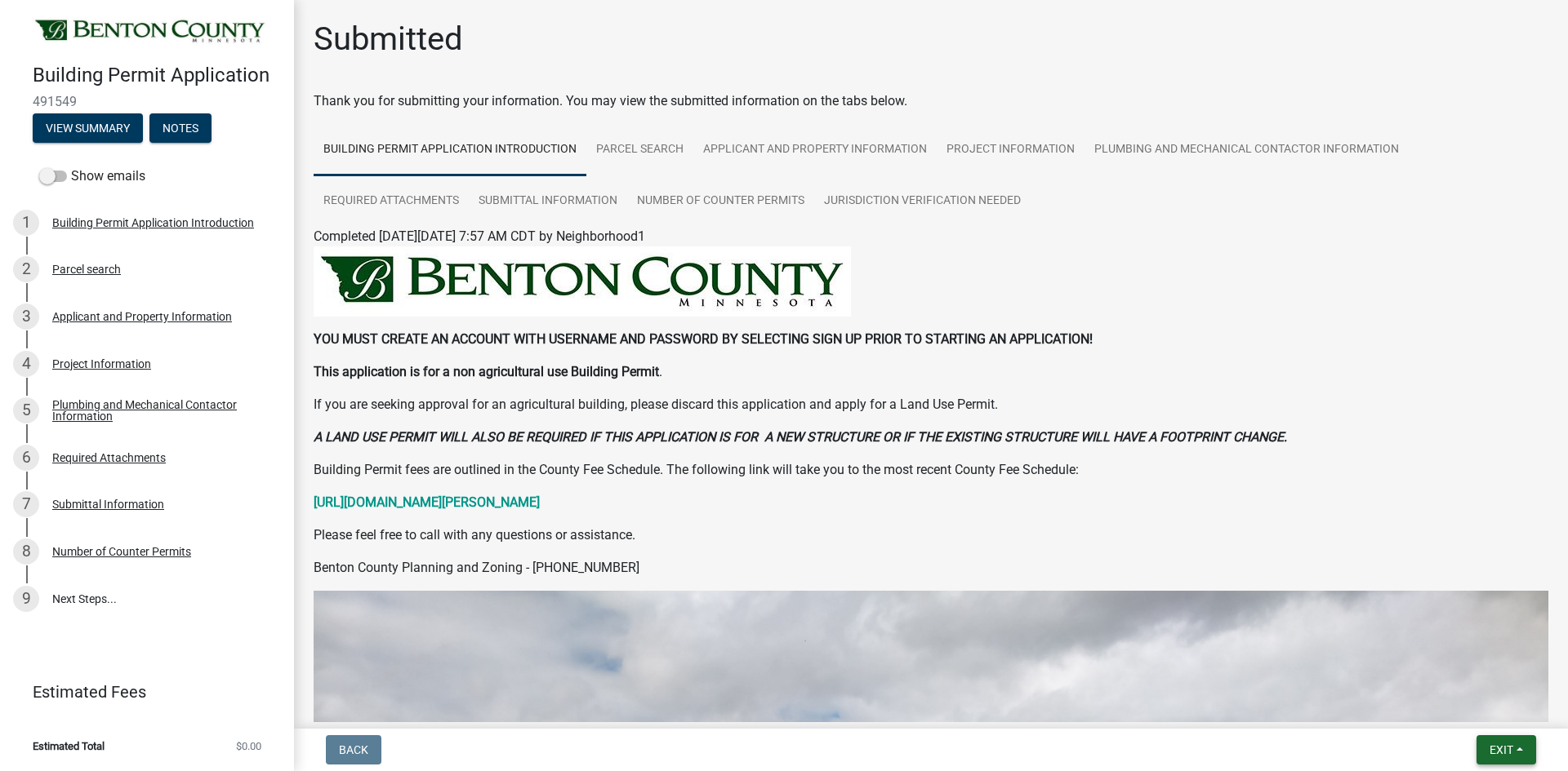
click at [1522, 755] on button "Exit" at bounding box center [1505, 750] width 60 height 29
click at [1484, 708] on button "Save & Exit" at bounding box center [1471, 708] width 131 height 39
